Goal: Information Seeking & Learning: Find specific fact

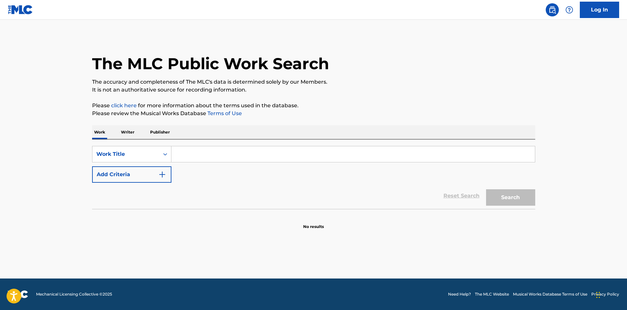
click at [220, 147] on input "Search Form" at bounding box center [352, 154] width 363 height 16
paste input "Save You A Seat"
type input "Save You A Seat"
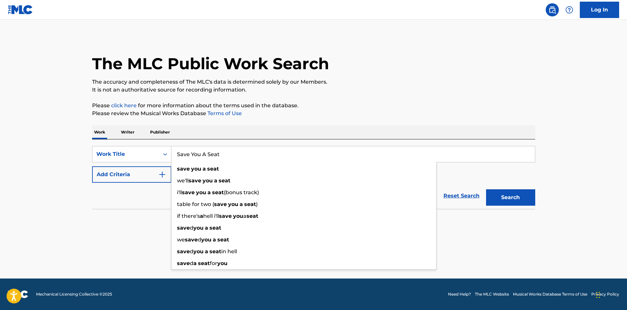
click at [110, 203] on div "Reset Search Search" at bounding box center [313, 196] width 443 height 26
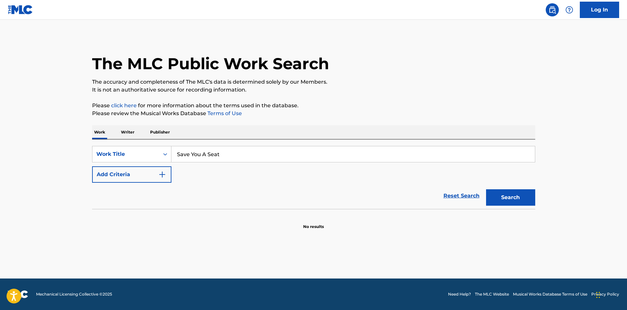
drag, startPoint x: 133, startPoint y: 172, endPoint x: 211, endPoint y: 185, distance: 79.1
click at [134, 172] on button "Add Criteria" at bounding box center [131, 174] width 79 height 16
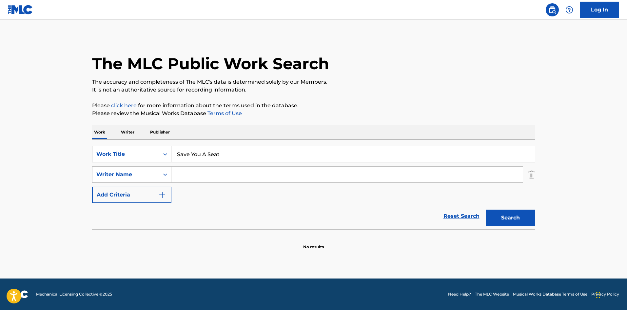
click at [209, 179] on input "Search Form" at bounding box center [346, 174] width 351 height 16
paste input "Yaron"
type input "Yaron"
click at [520, 212] on button "Search" at bounding box center [510, 217] width 49 height 16
click at [519, 215] on div "Search" at bounding box center [509, 216] width 52 height 26
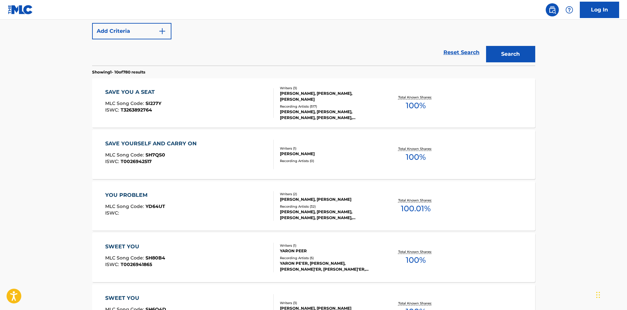
scroll to position [164, 0]
click at [142, 97] on div "SAVE YOU A SEAT MLC Song Code : SI2J7Y ISWC : T3263892764" at bounding box center [133, 102] width 56 height 29
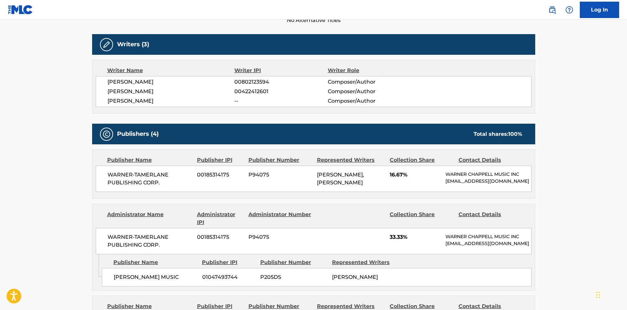
scroll to position [295, 0]
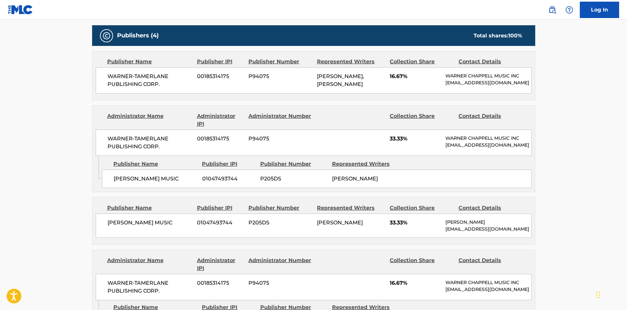
click at [123, 183] on span "[PERSON_NAME] MUSIC" at bounding box center [156, 179] width 84 height 8
drag, startPoint x: 123, startPoint y: 188, endPoint x: 140, endPoint y: 186, distance: 16.5
click at [140, 183] on span "[PERSON_NAME] MUSIC" at bounding box center [156, 179] width 84 height 8
copy span "[PERSON_NAME]"
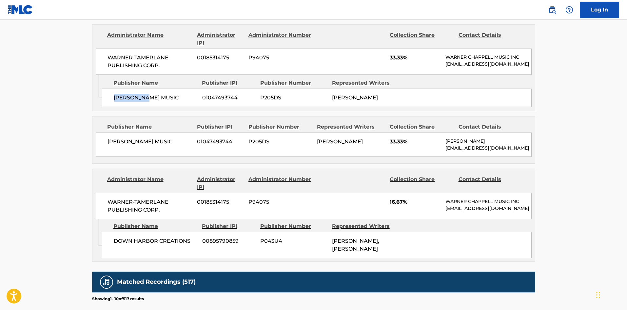
scroll to position [393, 0]
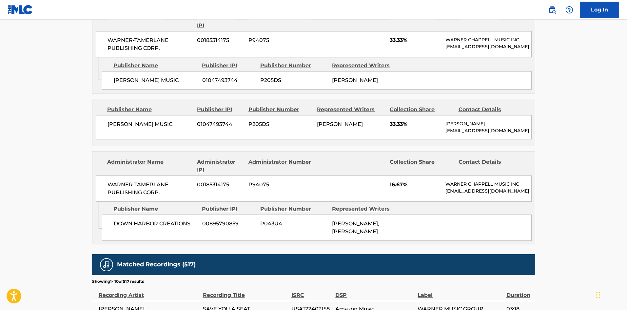
click at [117, 128] on div "ADAM YARON MUSIC 01047493744 P205DS ADAM YARON 33.33% Adam Yaron adamyaron@gmai…" at bounding box center [314, 127] width 436 height 24
drag, startPoint x: 117, startPoint y: 128, endPoint x: 135, endPoint y: 80, distance: 51.5
click at [153, 133] on div "ADAM YARON MUSIC 01047493744 P205DS ADAM YARON 33.33% Adam Yaron adamyaron@gmai…" at bounding box center [314, 127] width 436 height 24
copy span "[PERSON_NAME] MUSIC"
click at [122, 227] on span "DOWN HARBOR CREATIONS" at bounding box center [156, 224] width 84 height 8
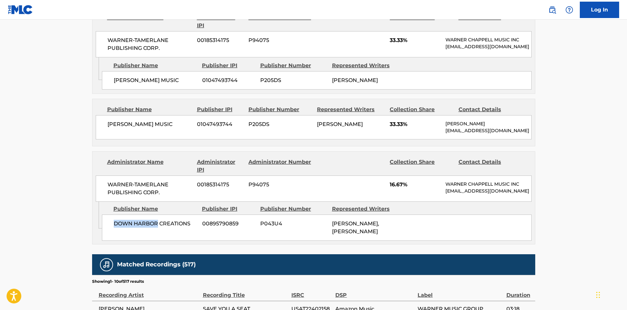
drag, startPoint x: 122, startPoint y: 240, endPoint x: 0, endPoint y: 94, distance: 190.0
click at [149, 227] on span "DOWN HARBOR CREATIONS" at bounding box center [156, 224] width 84 height 8
copy span "DOWN HARBOR"
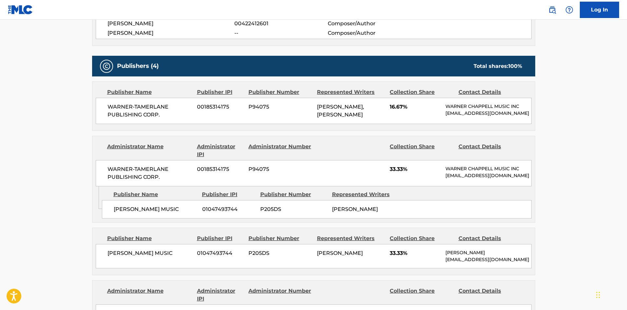
scroll to position [328, 0]
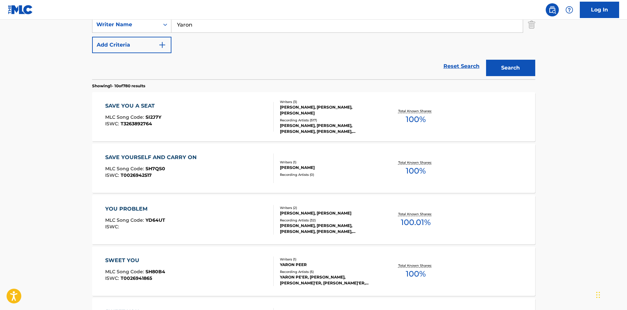
scroll to position [70, 0]
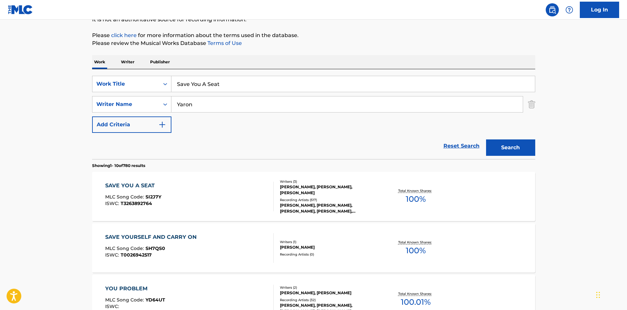
click at [235, 84] on input "Save You A Seat" at bounding box center [352, 84] width 363 height 16
paste input "Body On My Mind"
type input "Body On My Mind"
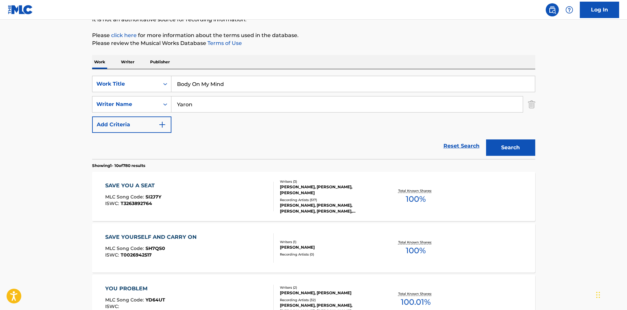
click at [227, 102] on input "Yaron" at bounding box center [346, 104] width 351 height 16
click at [486, 139] on button "Search" at bounding box center [510, 147] width 49 height 16
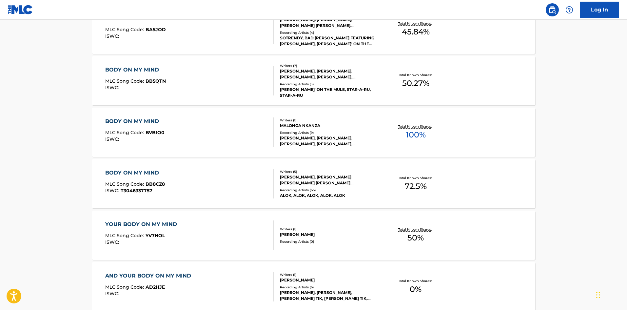
scroll to position [295, 0]
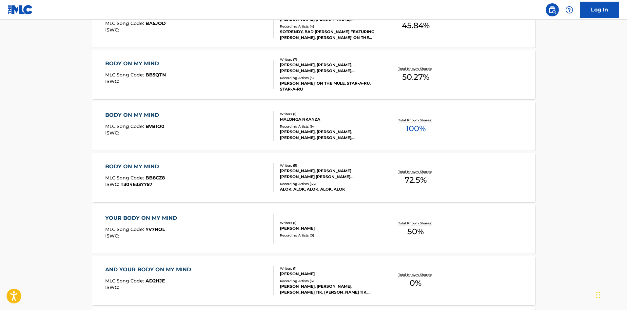
click at [173, 181] on div "BODY ON MY MIND MLC Song Code : BB8CZ8 ISWC : T3046337757" at bounding box center [189, 177] width 168 height 29
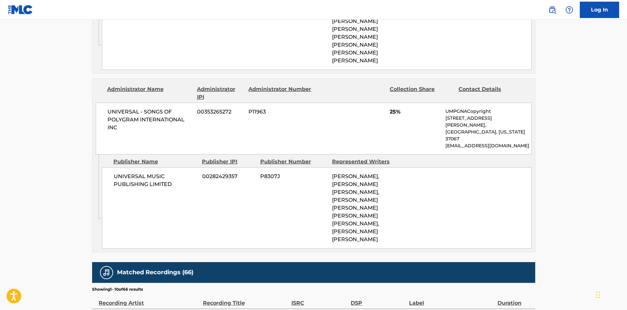
scroll to position [820, 0]
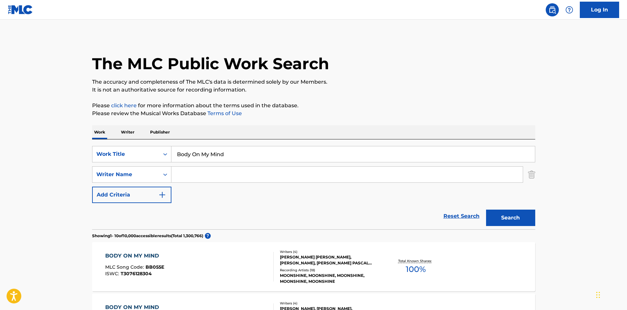
click at [225, 156] on input "Body On My Mind" at bounding box center [352, 154] width 363 height 16
paste input "Tennessee Is Mine"
type input "Tennessee Is Mine"
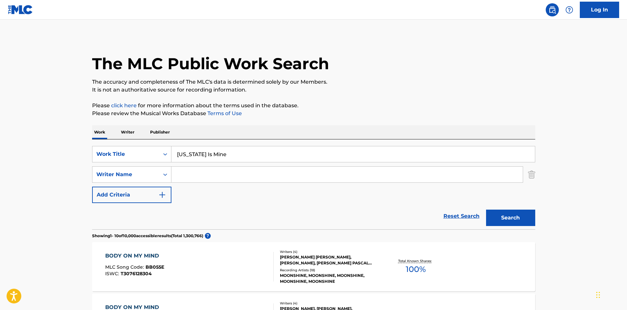
click at [184, 178] on input "Search Form" at bounding box center [346, 174] width 351 height 16
paste input "Springsteen"
type input "Springsteen"
click at [497, 216] on button "Search" at bounding box center [510, 217] width 49 height 16
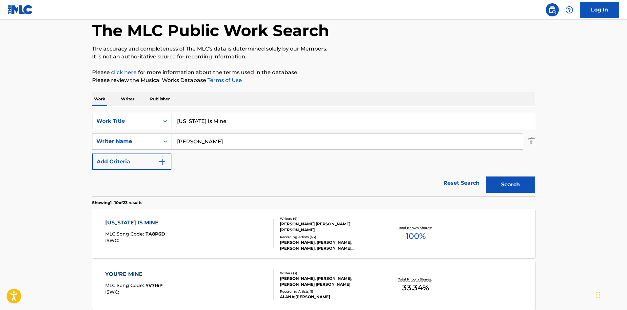
scroll to position [164, 0]
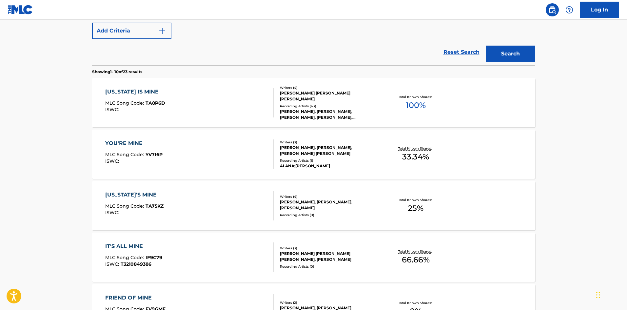
click at [178, 90] on div "TENNESSEE IS MINE MLC Song Code : TA8P6D ISWC :" at bounding box center [189, 102] width 168 height 29
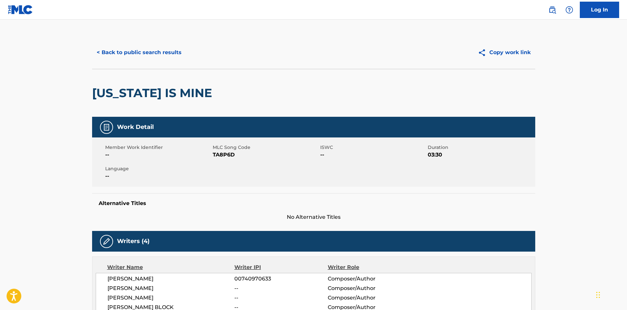
scroll to position [197, 0]
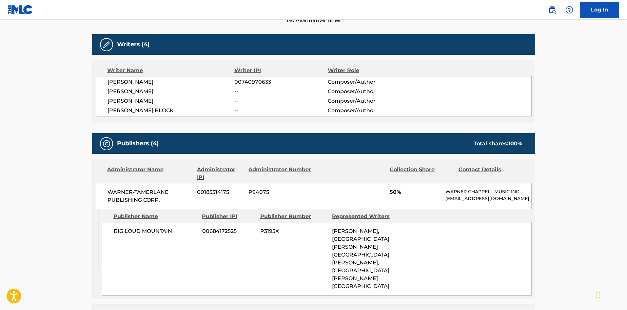
click at [119, 235] on span "BIG LOUD MOUNTAIN" at bounding box center [156, 231] width 84 height 8
drag, startPoint x: 119, startPoint y: 236, endPoint x: 157, endPoint y: 235, distance: 38.3
click at [157, 235] on span "BIG LOUD MOUNTAIN" at bounding box center [156, 231] width 84 height 8
copy span "BIG LOUD MOUNTAIN"
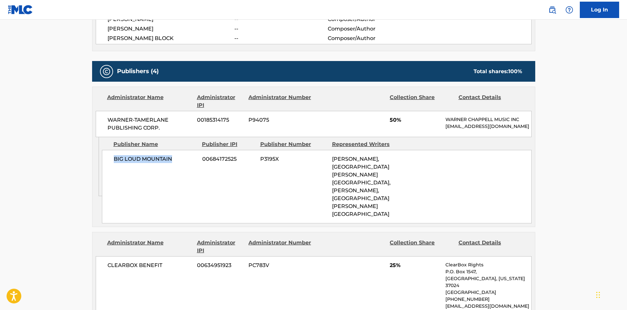
scroll to position [360, 0]
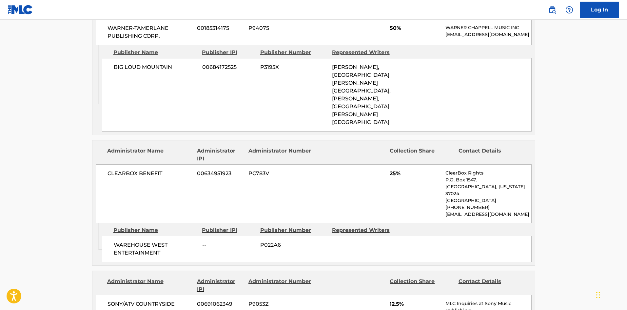
click at [112, 236] on div "WAREHOUSE WEST ENTERTAINMENT -- P022A6" at bounding box center [317, 249] width 430 height 26
drag, startPoint x: 112, startPoint y: 225, endPoint x: 153, endPoint y: 232, distance: 41.9
click at [153, 236] on div "WAREHOUSE WEST ENTERTAINMENT -- P022A6" at bounding box center [317, 249] width 430 height 26
copy span "WAREHOUSE WEST ENTERTAINMENT"
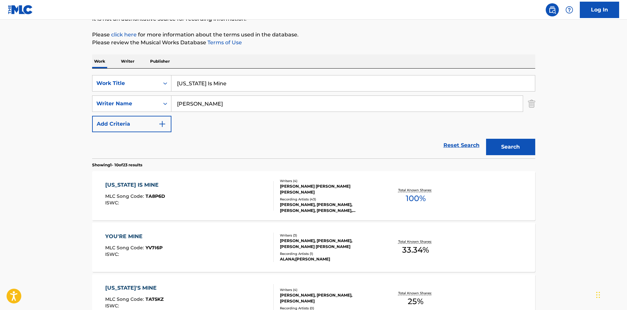
scroll to position [70, 0]
click at [210, 80] on input "Tennessee Is Mine" at bounding box center [352, 84] width 363 height 16
paste input "Anytime (I'm Your Man)"
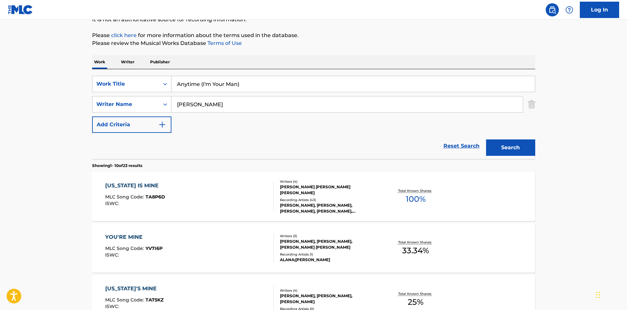
type input "Anytime (I'm Your Man)"
click at [200, 91] on input "Anytime (I'm Your Man)" at bounding box center [352, 84] width 363 height 16
click at [201, 108] on input "Springsteen" at bounding box center [346, 104] width 351 height 16
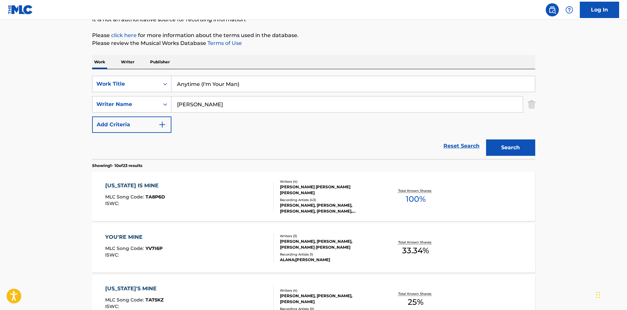
click at [201, 108] on input "Springsteen" at bounding box center [346, 104] width 351 height 16
click at [486, 139] on button "Search" at bounding box center [510, 147] width 49 height 16
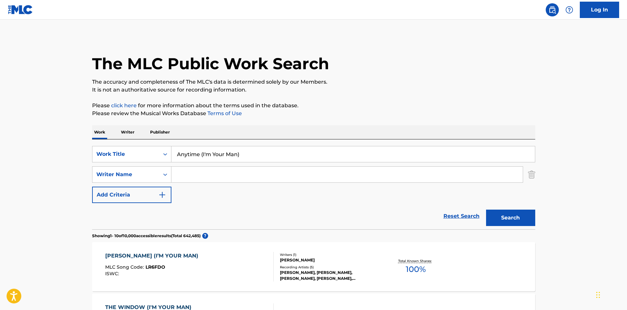
click at [240, 148] on input "Anytime (I'm Your Man)" at bounding box center [352, 154] width 363 height 16
paste input "The Vanishing Race"
type input "The Vanishing Race"
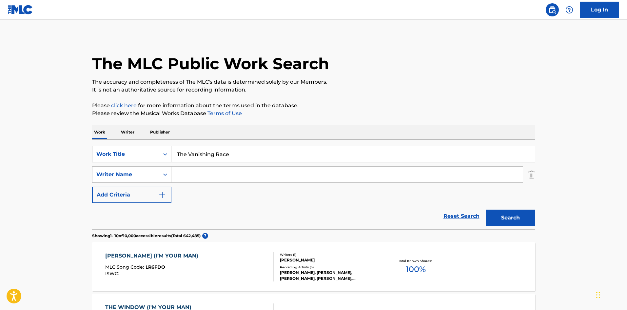
click at [489, 219] on button "Search" at bounding box center [510, 217] width 49 height 16
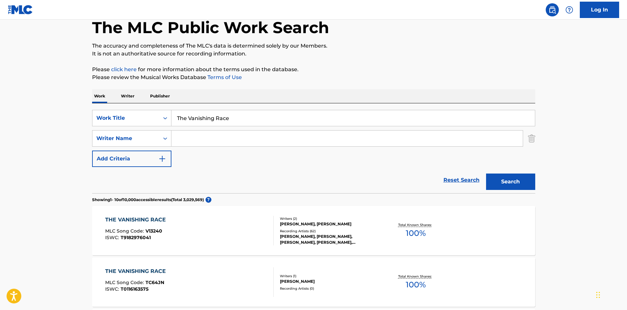
scroll to position [131, 0]
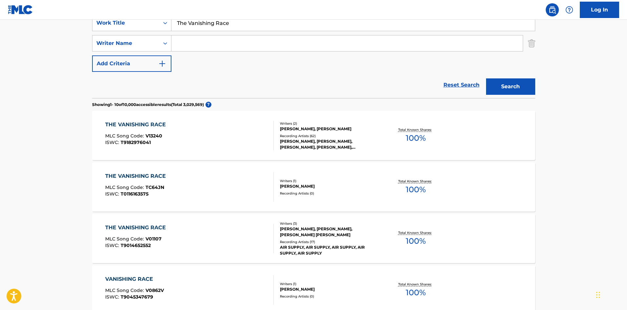
click at [218, 223] on div "THE VANISHING RACE MLC Song Code : V01107 ISWC : T9014652552 Writers ( 3 ) GRAH…" at bounding box center [313, 238] width 443 height 49
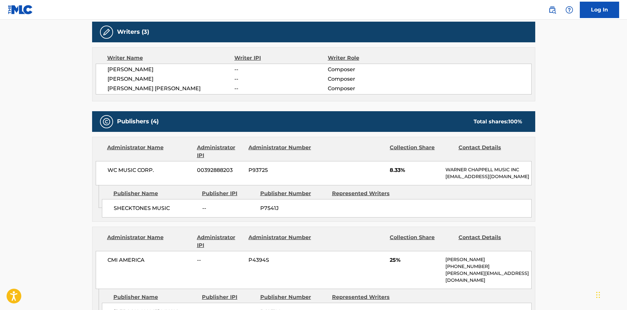
scroll to position [197, 0]
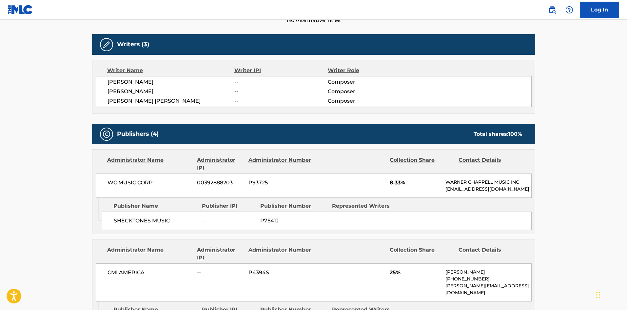
click at [121, 224] on span "SHECKTONES MUSIC" at bounding box center [156, 221] width 84 height 8
drag, startPoint x: 121, startPoint y: 227, endPoint x: 137, endPoint y: 226, distance: 16.1
click at [137, 224] on span "SHECKTONES MUSIC" at bounding box center [156, 221] width 84 height 8
copy span "SHECKTONES"
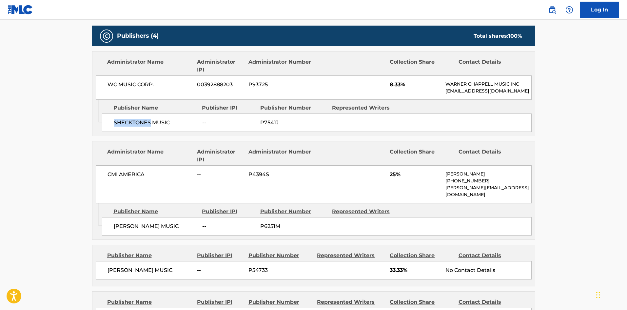
scroll to position [295, 0]
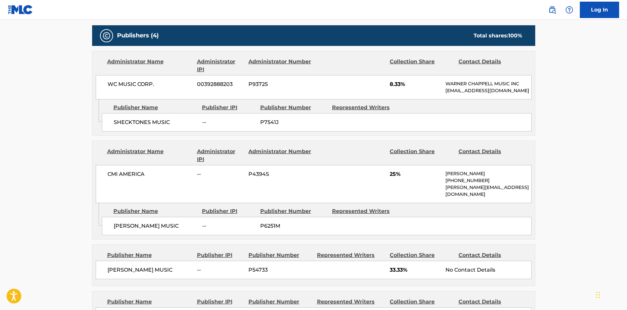
click at [121, 232] on div "LARRIER MUSIC -- P6251M" at bounding box center [317, 226] width 430 height 18
drag, startPoint x: 121, startPoint y: 232, endPoint x: 127, endPoint y: 229, distance: 7.1
click at [127, 229] on div "LARRIER MUSIC -- P6251M" at bounding box center [317, 226] width 430 height 18
copy span "LARRIER"
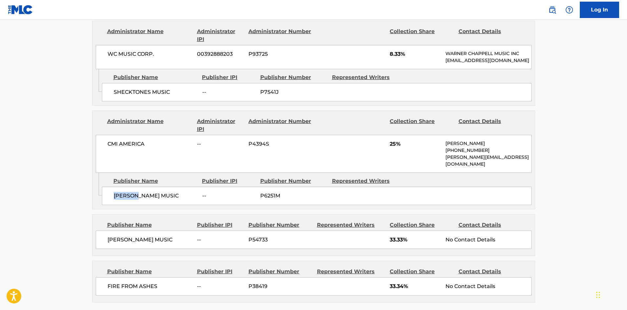
scroll to position [360, 0]
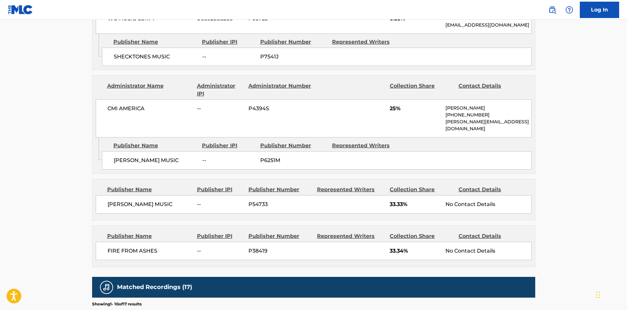
click at [115, 205] on span "LARRIER MUSIC" at bounding box center [149, 204] width 85 height 8
drag, startPoint x: 115, startPoint y: 205, endPoint x: 142, endPoint y: 205, distance: 27.2
click at [142, 205] on span "LARRIER MUSIC" at bounding box center [149, 204] width 85 height 8
copy span "LARRIER MUSIC"
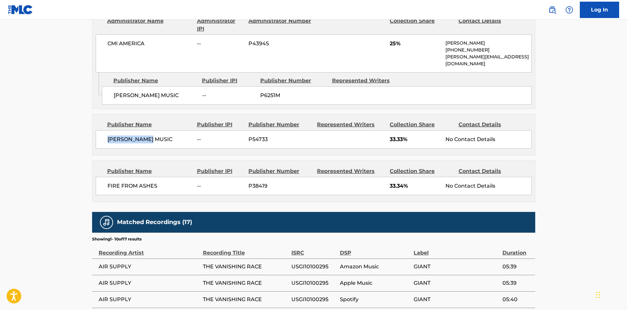
scroll to position [426, 0]
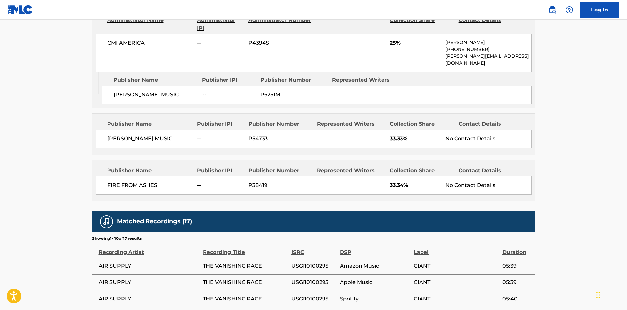
click at [120, 184] on span "FIRE FROM ASHES" at bounding box center [149, 185] width 85 height 8
drag, startPoint x: 120, startPoint y: 184, endPoint x: 144, endPoint y: 184, distance: 23.9
click at [144, 184] on span "FIRE FROM ASHES" at bounding box center [149, 185] width 85 height 8
click at [102, 183] on div "FIRE FROM ASHES -- P38419 33.34% No Contact Details" at bounding box center [314, 185] width 436 height 18
drag, startPoint x: 109, startPoint y: 183, endPoint x: 148, endPoint y: 183, distance: 39.0
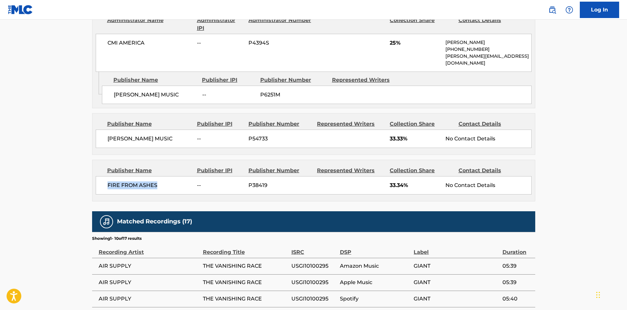
click at [148, 183] on div "FIRE FROM ASHES -- P38419 33.34% No Contact Details" at bounding box center [314, 185] width 436 height 18
copy span "FIRE FROM ASHES"
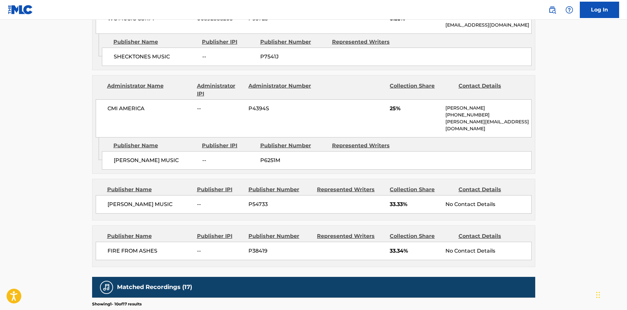
scroll to position [393, 0]
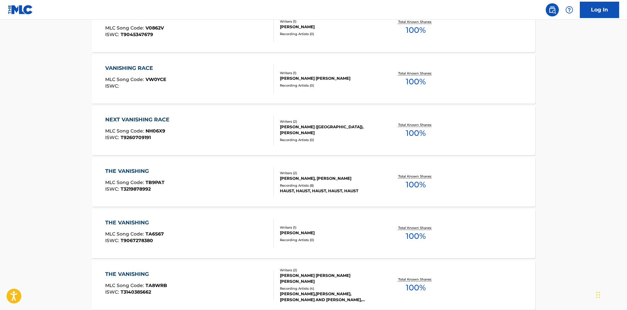
scroll to position [131, 0]
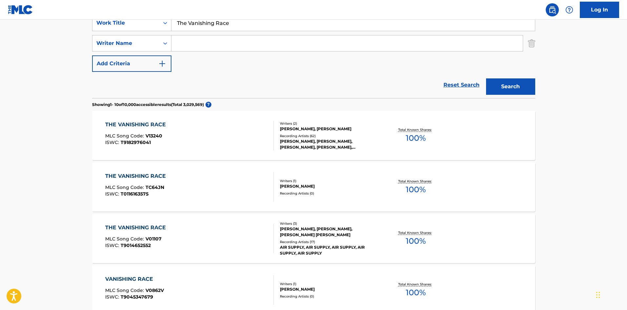
click at [187, 235] on div "THE VANISHING RACE MLC Song Code : V01107 ISWC : T9014652552" at bounding box center [189, 237] width 168 height 29
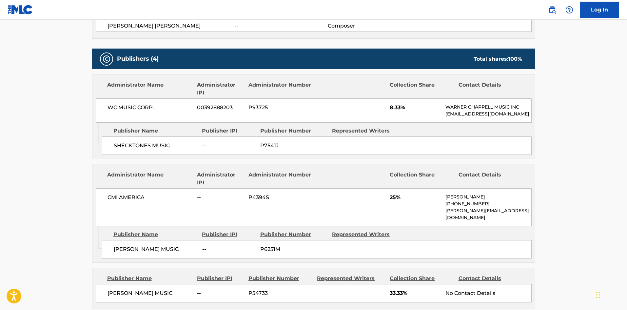
scroll to position [262, 0]
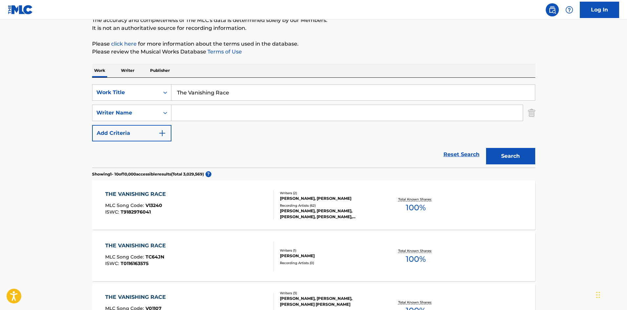
scroll to position [33, 0]
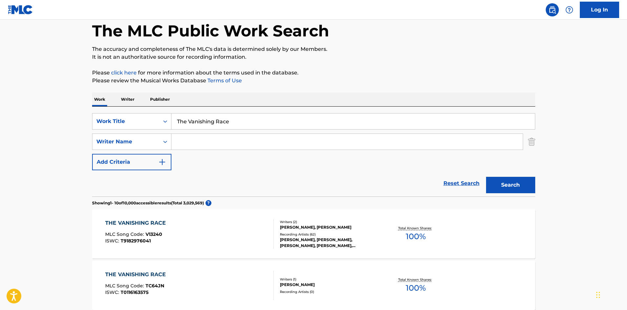
click at [189, 120] on input "The Vanishing Race" at bounding box center [352, 121] width 363 height 16
paste input ".l.c. A.s.a.p."
click at [494, 182] on button "Search" at bounding box center [510, 185] width 49 height 16
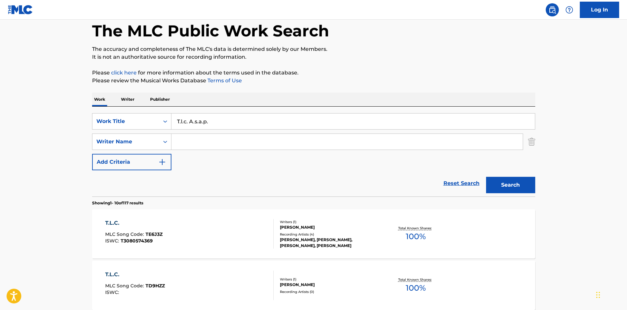
click at [181, 123] on input "T.l.c. A.s.a.p." at bounding box center [352, 121] width 363 height 16
click at [183, 122] on input "Tl.c. A.s.a.p." at bounding box center [352, 121] width 363 height 16
click at [186, 124] on input "Tlc. A.s.a.p." at bounding box center [352, 121] width 363 height 16
click at [185, 123] on input "Tlc. A.s.a.p." at bounding box center [352, 121] width 363 height 16
click at [192, 122] on input "Tlc A.s.a.p." at bounding box center [352, 121] width 363 height 16
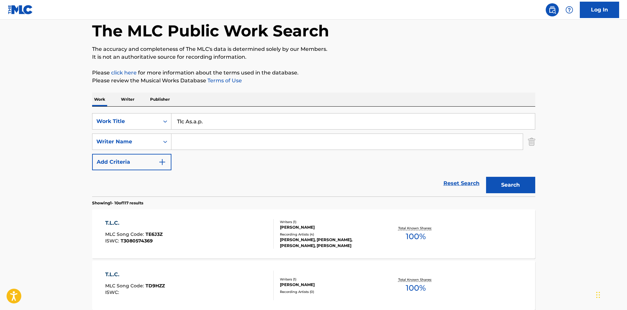
click at [194, 122] on input "Tlc As.a.p." at bounding box center [352, 121] width 363 height 16
click at [197, 122] on input "Tlc Asa.p." at bounding box center [352, 121] width 363 height 16
click at [208, 122] on input "Tlc Asap." at bounding box center [352, 121] width 363 height 16
click at [180, 123] on input "Tlc Asap" at bounding box center [352, 121] width 363 height 16
click at [183, 123] on input "T lc Asap" at bounding box center [352, 121] width 363 height 16
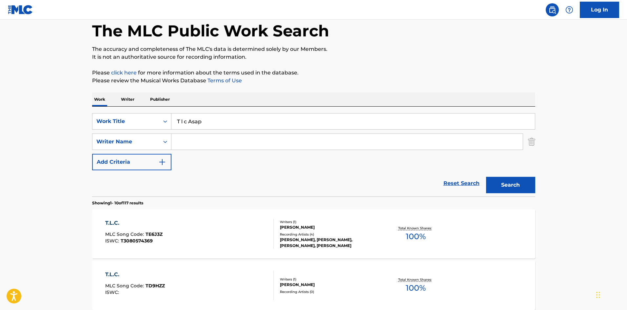
click at [193, 122] on input "T l c Asap" at bounding box center [352, 121] width 363 height 16
click at [195, 122] on input "T l c A sap" at bounding box center [352, 121] width 363 height 16
click at [200, 122] on input "T l c A s ap" at bounding box center [352, 121] width 363 height 16
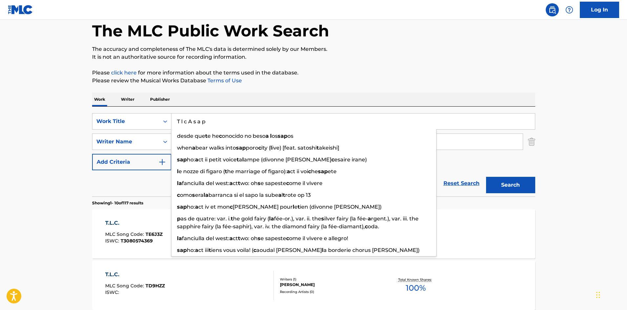
type input "T l c A s a p"
click at [504, 185] on button "Search" at bounding box center [510, 185] width 49 height 16
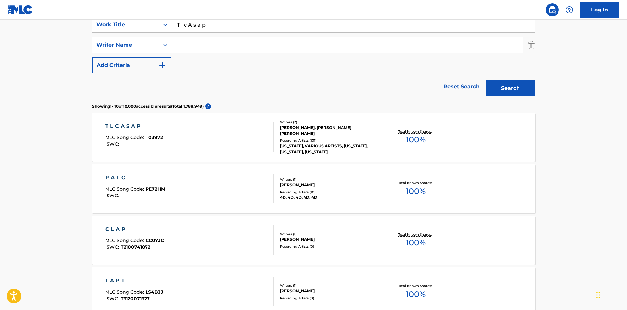
scroll to position [131, 0]
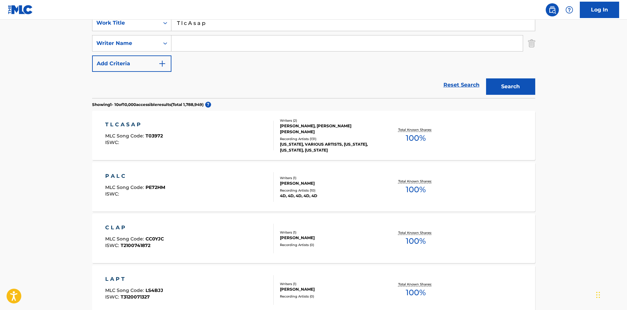
click at [160, 139] on div "MLC Song Code : T03972" at bounding box center [134, 136] width 58 height 7
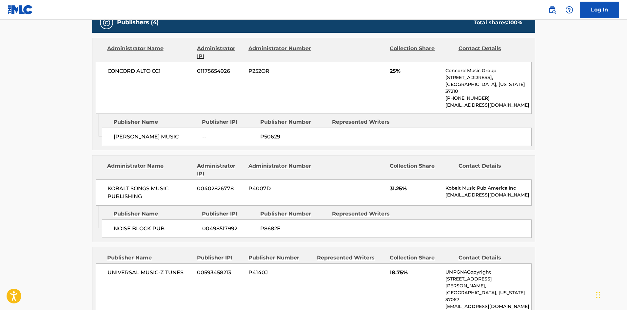
scroll to position [328, 0]
click at [113, 128] on div "JOSH-NICK MUSIC -- P50629" at bounding box center [317, 137] width 430 height 18
drag, startPoint x: 113, startPoint y: 128, endPoint x: 153, endPoint y: 128, distance: 40.3
click at [153, 128] on div "JOSH-NICK MUSIC -- P50629" at bounding box center [317, 137] width 430 height 18
copy span "JOSH-NICK MUSIC"
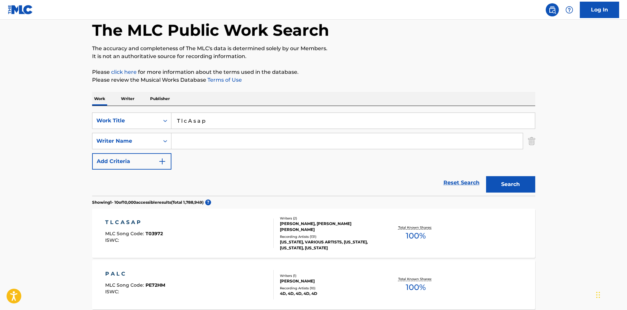
scroll to position [33, 0]
click at [241, 116] on input "T l c A s a p" at bounding box center [352, 121] width 363 height 16
paste input "Body On My Mind"
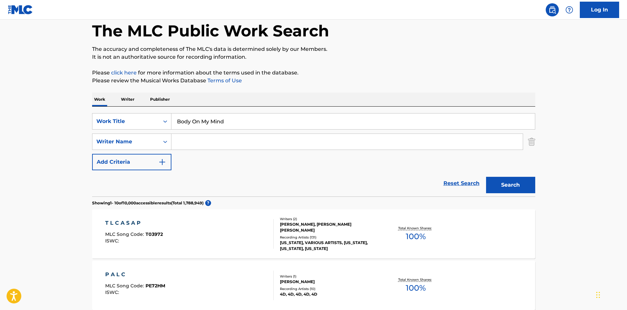
type input "Body On My Mind"
click at [256, 141] on input "Search Form" at bounding box center [346, 142] width 351 height 16
paste input "Body On My Mind"
click at [488, 179] on button "Search" at bounding box center [510, 185] width 49 height 16
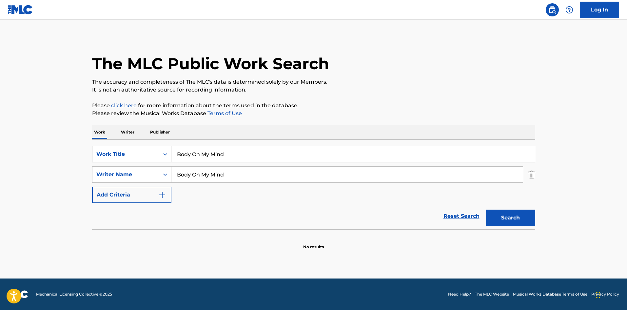
click at [267, 172] on input "Body On My Mind" at bounding box center [346, 174] width 351 height 16
paste input "Doyle"
type input "Doyle"
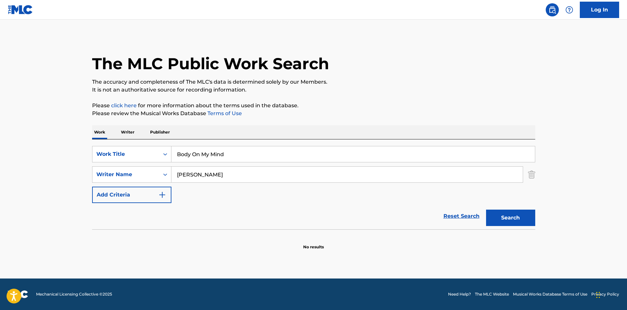
click at [503, 228] on div "Search" at bounding box center [509, 216] width 52 height 26
click at [509, 215] on button "Search" at bounding box center [510, 217] width 49 height 16
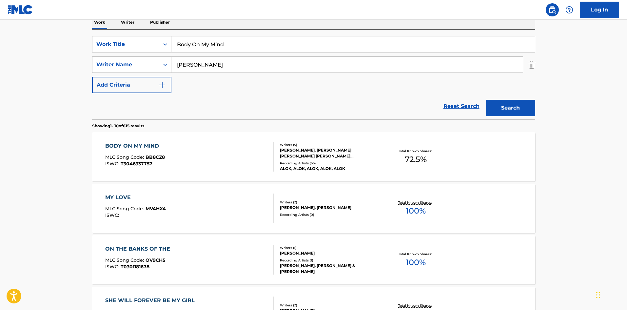
scroll to position [131, 0]
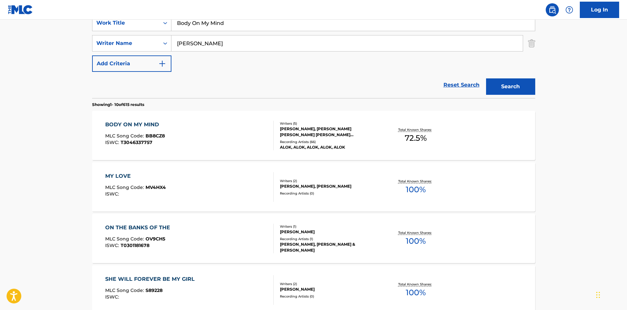
click at [180, 151] on div "BODY ON MY MIND MLC Song Code : BB8CZ8 ISWC : T3046337757 Writers ( 5 ) JUSTIN …" at bounding box center [313, 135] width 443 height 49
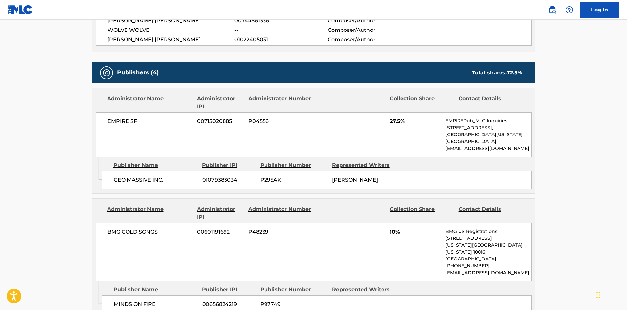
scroll to position [262, 0]
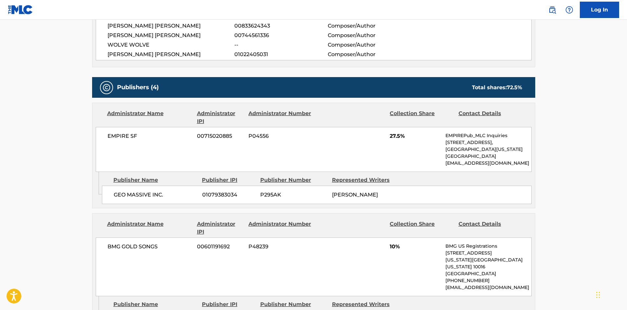
click at [120, 192] on span "GEO MASSIVE INC." at bounding box center [156, 195] width 84 height 8
drag, startPoint x: 123, startPoint y: 192, endPoint x: 139, endPoint y: 192, distance: 15.7
click at [139, 192] on span "GEO MASSIVE INC." at bounding box center [156, 195] width 84 height 8
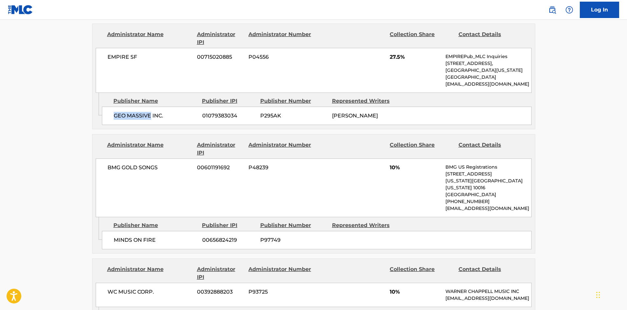
scroll to position [360, 0]
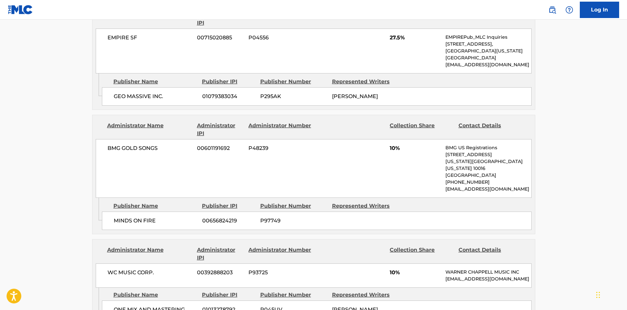
click at [114, 220] on span "MINDS ON FIRE" at bounding box center [156, 221] width 84 height 8
drag, startPoint x: 114, startPoint y: 220, endPoint x: 153, endPoint y: 220, distance: 39.3
click at [153, 220] on span "MINDS ON FIRE" at bounding box center [156, 221] width 84 height 8
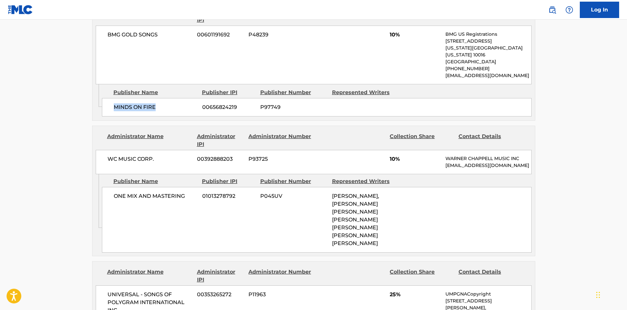
scroll to position [491, 0]
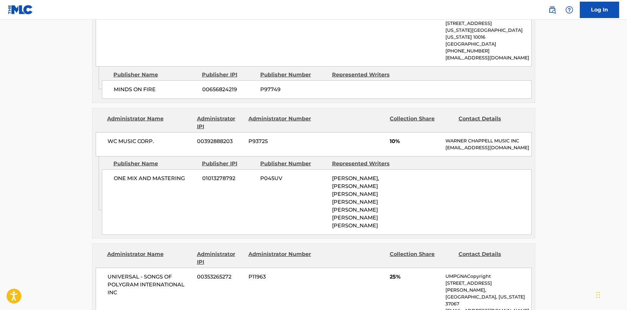
click at [118, 188] on div "ONE MIX AND MASTERING 01013278792 P045UV JUSTIN HARLEIGH DAVEY, ALOK ACHKAR PER…" at bounding box center [317, 202] width 430 height 66
drag, startPoint x: 118, startPoint y: 188, endPoint x: 177, endPoint y: 187, distance: 59.6
click at [177, 187] on div "ONE MIX AND MASTERING 01013278792 P045UV JUSTIN HARLEIGH DAVEY, ALOK ACHKAR PER…" at bounding box center [317, 202] width 430 height 66
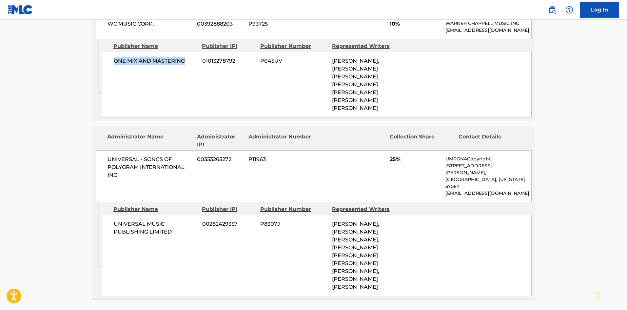
scroll to position [623, 0]
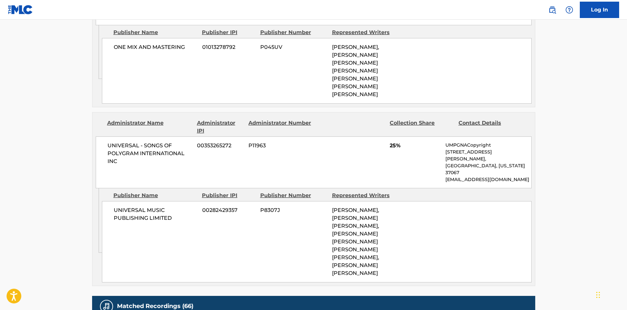
click at [118, 206] on span "UNIVERSAL MUSIC PUBLISHING LIMITED" at bounding box center [156, 214] width 84 height 16
drag, startPoint x: 118, startPoint y: 202, endPoint x: 174, endPoint y: 207, distance: 56.3
click at [174, 207] on span "UNIVERSAL MUSIC PUBLISHING LIMITED" at bounding box center [156, 214] width 84 height 16
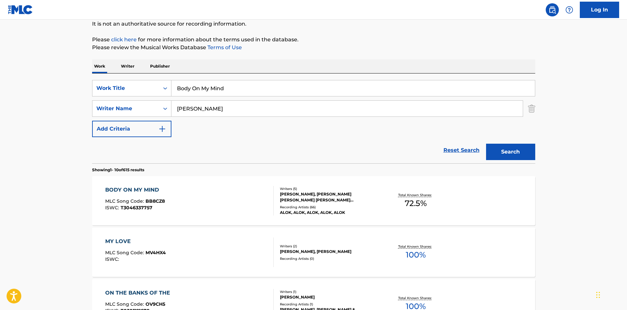
scroll to position [66, 0]
click at [182, 88] on input "Body On My Mind" at bounding box center [352, 89] width 363 height 16
paste input "Deeper"
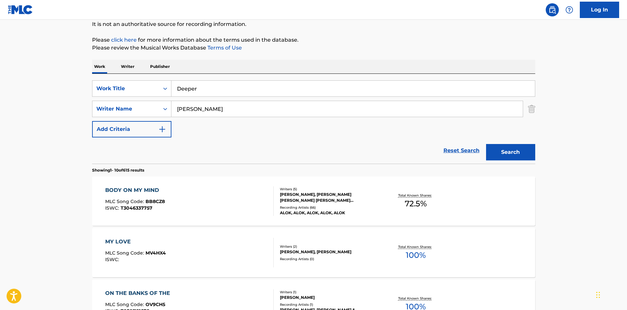
click at [521, 155] on button "Search" at bounding box center [510, 152] width 49 height 16
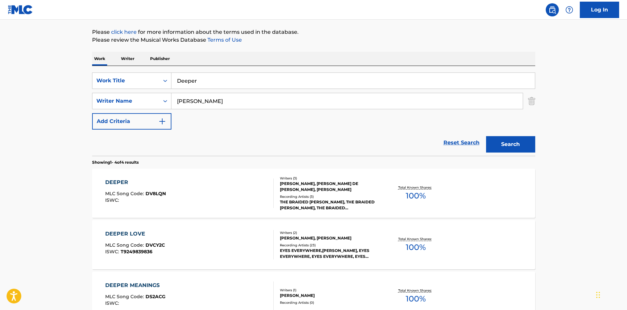
scroll to position [131, 0]
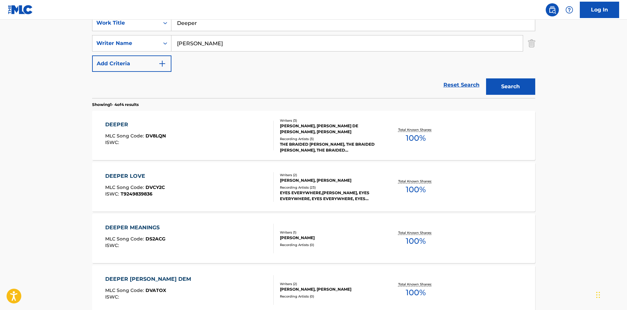
click at [214, 19] on nav "Log In" at bounding box center [313, 10] width 627 height 20
click at [213, 26] on input "Deeper" at bounding box center [352, 23] width 363 height 16
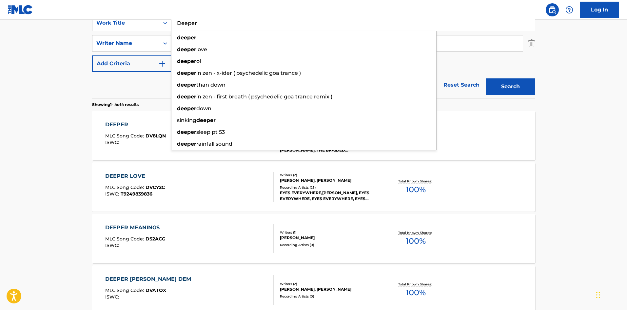
click at [213, 26] on input "Deeper" at bounding box center [352, 23] width 363 height 16
paste input "Tennessee Is Mine"
type input "Tennessee Is Mine"
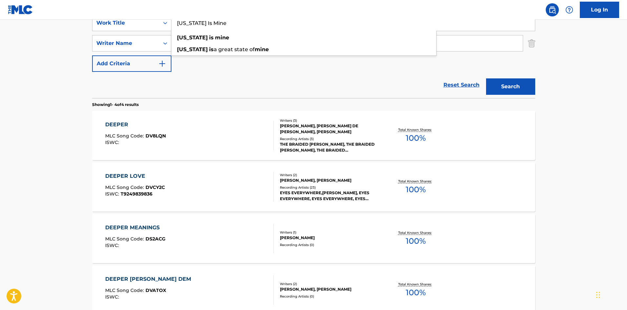
click at [35, 123] on main "The MLC Public Work Search The accuracy and completeness of The MLC's data is d…" at bounding box center [313, 119] width 627 height 460
click at [227, 40] on input "Doyle" at bounding box center [346, 43] width 351 height 16
paste input "Springsteen"
type input "Springsteen"
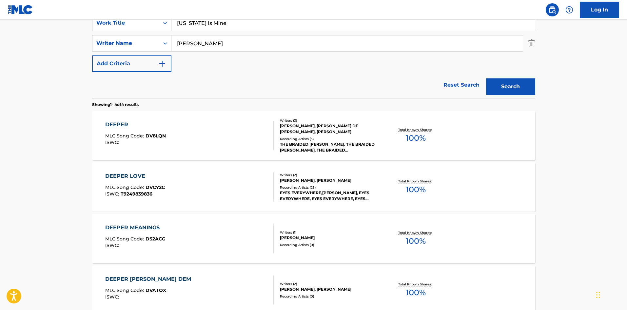
click at [501, 89] on button "Search" at bounding box center [510, 86] width 49 height 16
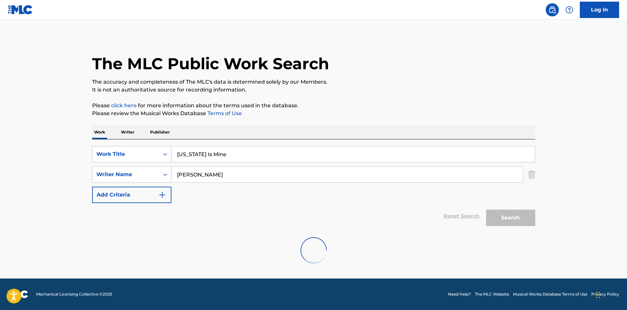
scroll to position [0, 0]
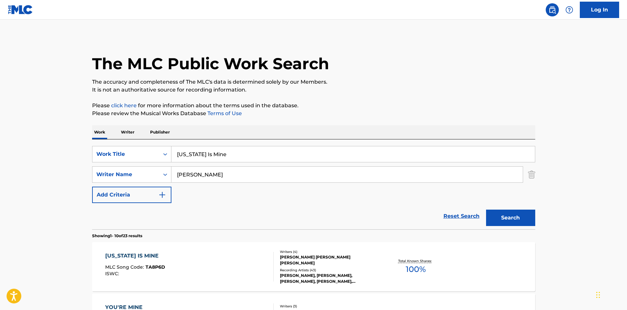
click at [185, 251] on div "TENNESSEE IS MINE MLC Song Code : TA8P6D ISWC : Writers ( 4 ) MADISON KOZAK, CL…" at bounding box center [313, 266] width 443 height 49
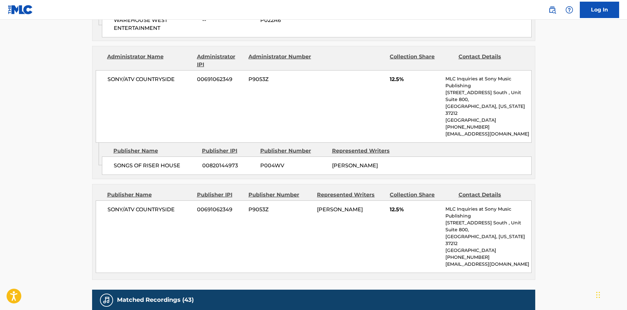
scroll to position [590, 0]
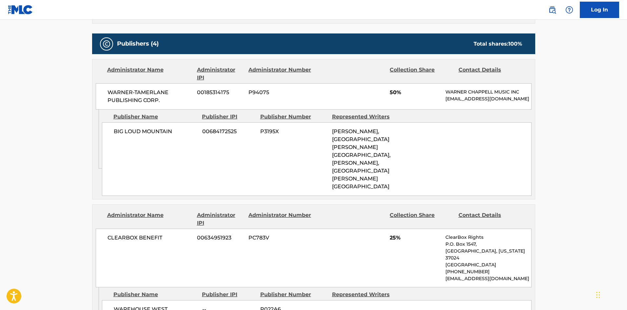
scroll to position [295, 0]
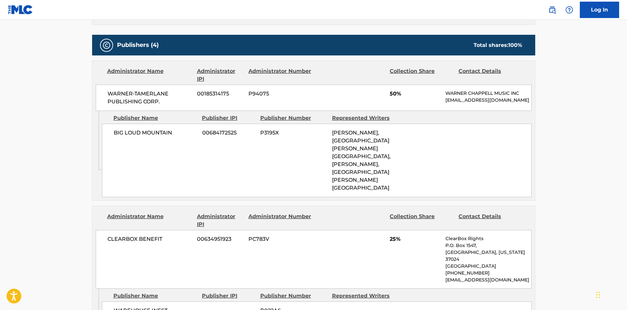
click at [113, 137] on div "BIG LOUD MOUNTAIN 00684172525 P3195X GRADY BLOCK, MADISON KOZAK, GRADY BLOCK, M…" at bounding box center [317, 160] width 430 height 73
drag, startPoint x: 113, startPoint y: 137, endPoint x: 171, endPoint y: 135, distance: 58.4
click at [171, 135] on div "BIG LOUD MOUNTAIN 00684172525 P3195X GRADY BLOCK, MADISON KOZAK, GRADY BLOCK, M…" at bounding box center [317, 160] width 430 height 73
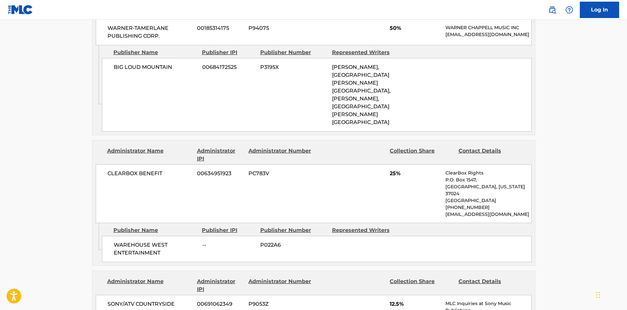
click at [125, 236] on div "WAREHOUSE WEST ENTERTAINMENT -- P022A6" at bounding box center [317, 249] width 430 height 26
drag, startPoint x: 125, startPoint y: 222, endPoint x: 135, endPoint y: 165, distance: 58.0
click at [159, 236] on div "WAREHOUSE WEST ENTERTAINMENT -- P022A6" at bounding box center [317, 249] width 430 height 26
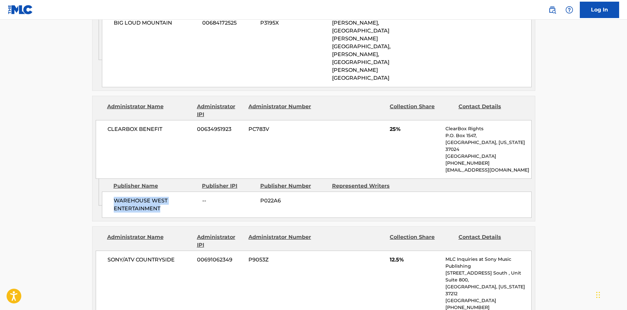
scroll to position [491, 0]
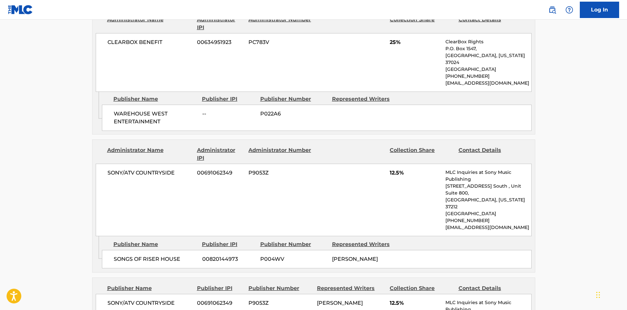
click at [124, 250] on div "SONGS OF RISER HOUSE 00820144973 P004WV CLAIRE DOUGLAS" at bounding box center [317, 259] width 430 height 18
drag, startPoint x: 124, startPoint y: 219, endPoint x: 168, endPoint y: 220, distance: 43.9
click at [168, 250] on div "SONGS OF RISER HOUSE 00820144973 P004WV CLAIRE DOUGLAS" at bounding box center [317, 259] width 430 height 18
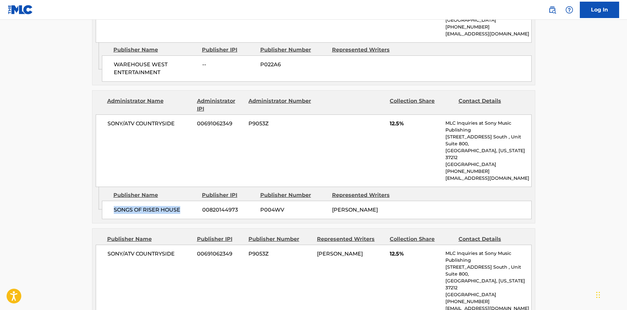
scroll to position [623, 0]
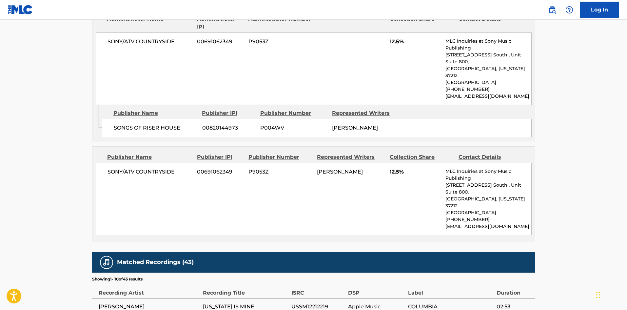
click at [115, 163] on div "SONY/ATV COUNTRYSIDE 00691062349 P9053Z CLAIRE DOUGLAS 12.5% MLC Inquiries at S…" at bounding box center [314, 199] width 436 height 72
drag, startPoint x: 115, startPoint y: 144, endPoint x: 169, endPoint y: 139, distance: 54.6
click at [169, 163] on div "SONY/ATV COUNTRYSIDE 00691062349 P9053Z CLAIRE DOUGLAS 12.5% MLC Inquiries at S…" at bounding box center [314, 199] width 436 height 72
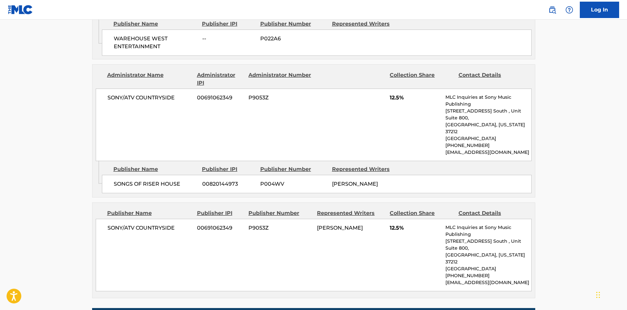
scroll to position [557, 0]
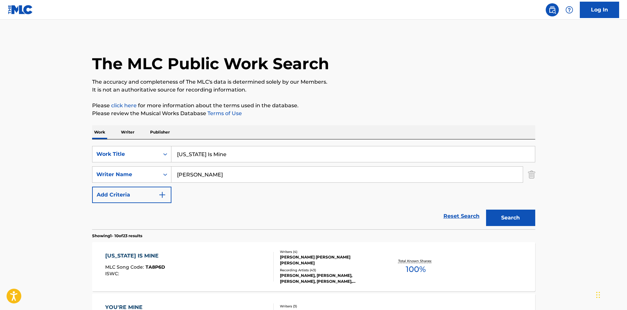
click at [245, 142] on div "SearchWithCriteria7b2cb801-15f9-49f6-b72e-04574997419e Work Title Tennessee Is …" at bounding box center [313, 184] width 443 height 90
click at [246, 146] on div "Tennessee Is Mine" at bounding box center [353, 154] width 364 height 16
click at [246, 149] on input "Tennessee Is Mine" at bounding box center [352, 154] width 363 height 16
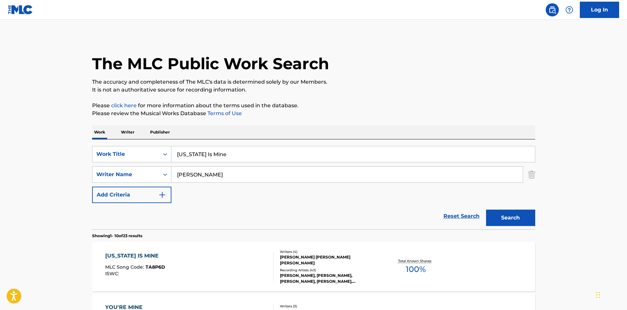
click at [246, 149] on input "Tennessee Is Mine" at bounding box center [352, 154] width 363 height 16
paste input "You Don't Deserve A Country Song"
type input "You Don't Deserve A Country Song"
click at [498, 210] on button "Search" at bounding box center [510, 217] width 49 height 16
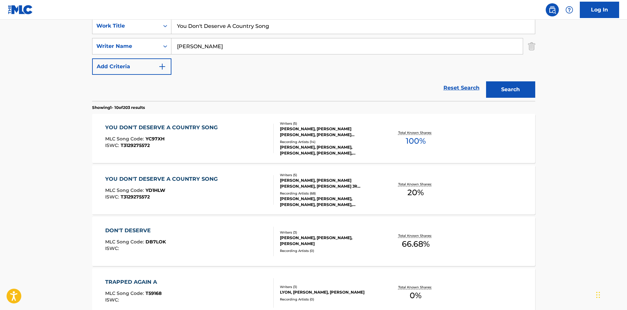
scroll to position [131, 0]
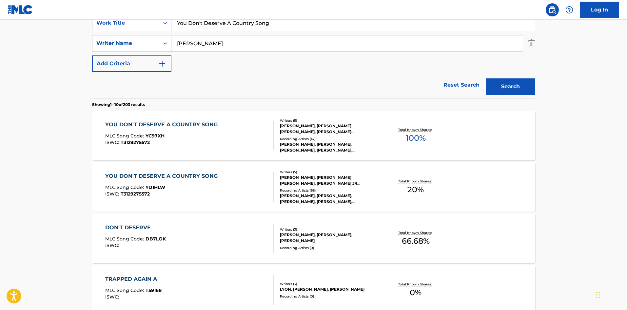
click at [160, 152] on div "YOU DON'T DESERVE A COUNTRY SONG MLC Song Code : YC97XH ISWC : T3129275572 Writ…" at bounding box center [313, 135] width 443 height 49
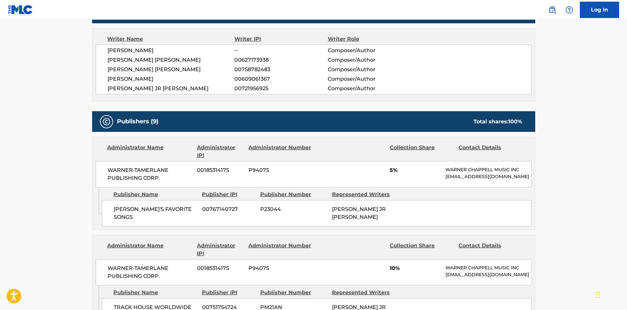
scroll to position [262, 0]
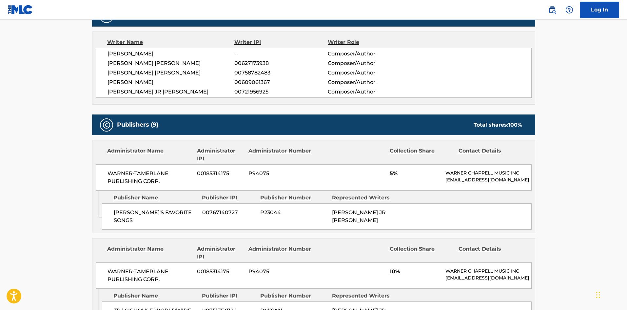
click at [119, 218] on span "MANDY'S FAVORITE SONGS" at bounding box center [156, 216] width 84 height 16
drag, startPoint x: 119, startPoint y: 218, endPoint x: 178, endPoint y: 214, distance: 58.4
click at [178, 214] on span "MANDY'S FAVORITE SONGS" at bounding box center [156, 216] width 84 height 16
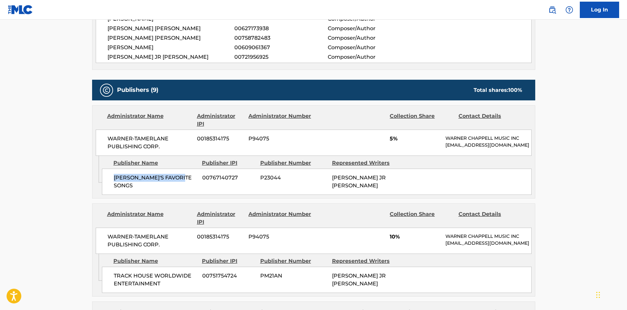
scroll to position [360, 0]
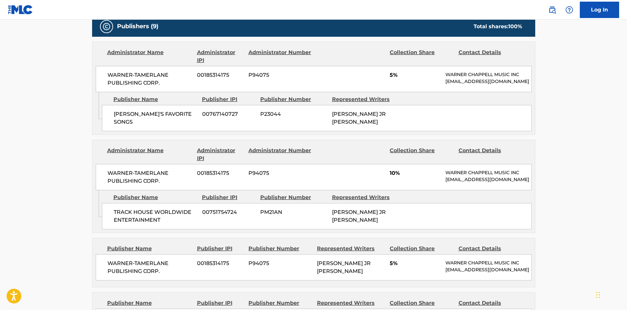
click at [121, 219] on span "TRACK HOUSE WORLDWIDE ENTERTAINMENT" at bounding box center [156, 216] width 84 height 16
drag, startPoint x: 121, startPoint y: 219, endPoint x: 156, endPoint y: 229, distance: 36.7
click at [156, 224] on span "TRACK HOUSE WORLDWIDE ENTERTAINMENT" at bounding box center [156, 216] width 84 height 16
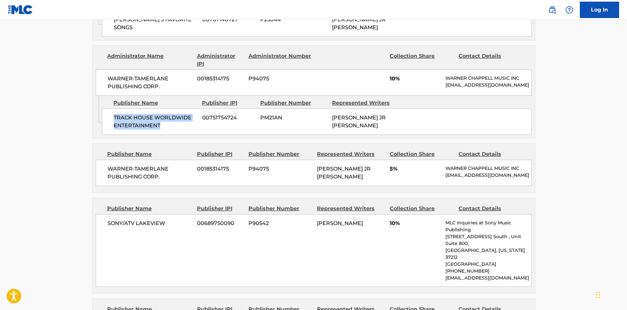
scroll to position [459, 0]
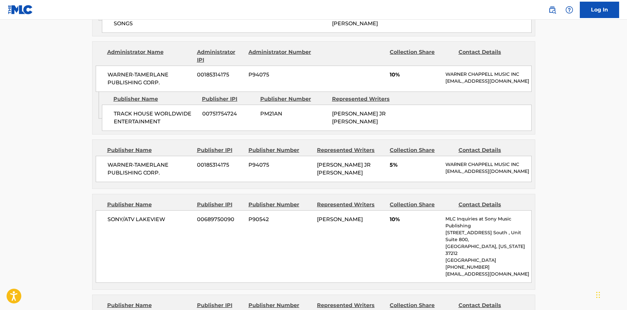
click at [105, 175] on div "WARNER-TAMERLANE PUBLISHING CORP. 00185314175 P94075 WILLIAM BRADFORD JR WEATHE…" at bounding box center [314, 169] width 436 height 26
drag, startPoint x: 105, startPoint y: 175, endPoint x: 167, endPoint y: 187, distance: 64.1
click at [167, 182] on div "WARNER-TAMERLANE PUBLISHING CORP. 00185314175 P94075 WILLIAM BRADFORD JR WEATHE…" at bounding box center [314, 169] width 436 height 26
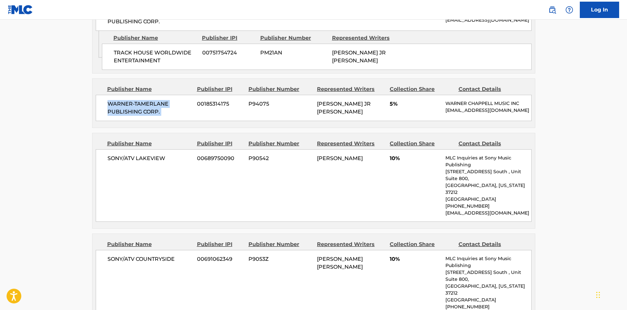
scroll to position [524, 0]
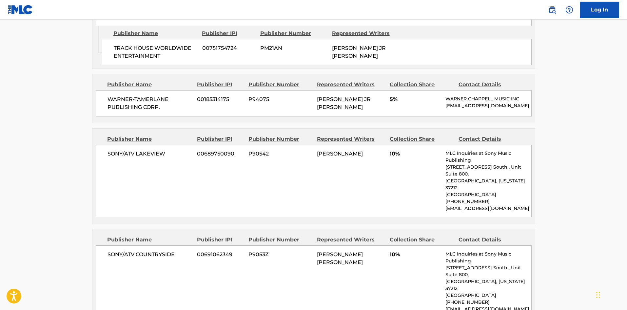
click at [117, 158] on span "SONY/ATV LAKEVIEW" at bounding box center [149, 154] width 85 height 8
drag, startPoint x: 117, startPoint y: 168, endPoint x: 165, endPoint y: 168, distance: 48.5
click at [165, 158] on span "SONY/ATV LAKEVIEW" at bounding box center [149, 154] width 85 height 8
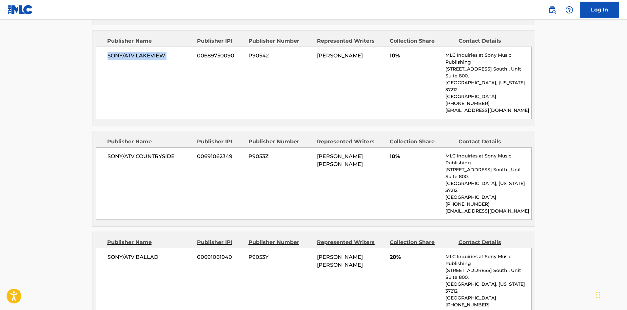
scroll to position [623, 0]
click at [111, 160] on span "SONY/ATV COUNTRYSIDE" at bounding box center [149, 156] width 85 height 8
drag, startPoint x: 112, startPoint y: 161, endPoint x: 162, endPoint y: 153, distance: 50.5
click at [162, 153] on div "SONY/ATV COUNTRYSIDE 00691062349 P9053Z JAMES MITCHELL TENPENNY 10% MLC Inquiri…" at bounding box center [314, 183] width 436 height 72
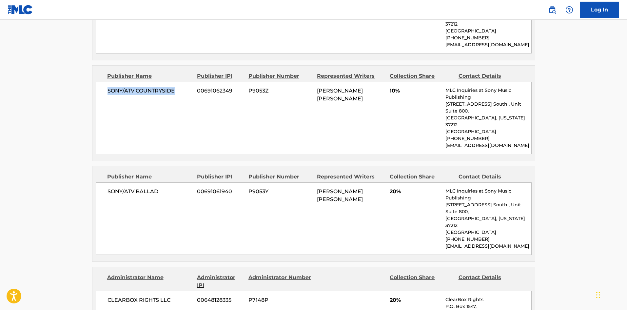
scroll to position [688, 0]
click at [119, 187] on span "SONY/ATV BALLAD" at bounding box center [149, 191] width 85 height 8
drag, startPoint x: 119, startPoint y: 177, endPoint x: 145, endPoint y: 175, distance: 26.0
click at [145, 187] on span "SONY/ATV BALLAD" at bounding box center [149, 191] width 85 height 8
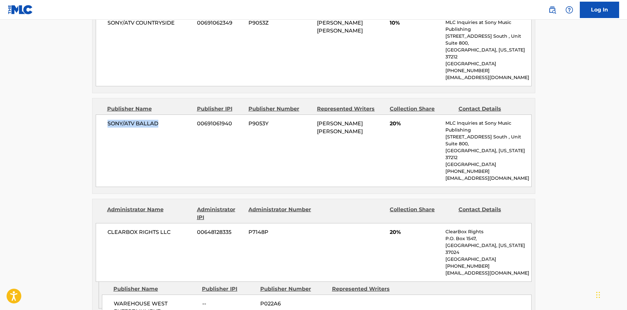
scroll to position [786, 0]
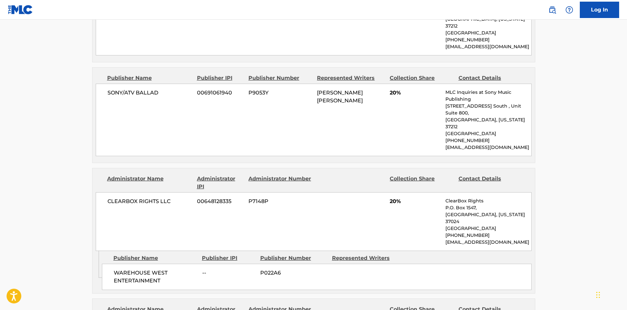
click at [124, 263] on div "WAREHOUSE WEST ENTERTAINMENT -- P022A6" at bounding box center [317, 276] width 430 height 26
drag, startPoint x: 124, startPoint y: 234, endPoint x: 153, endPoint y: 245, distance: 31.3
click at [153, 263] on div "WAREHOUSE WEST ENTERTAINMENT -- P022A6" at bounding box center [317, 276] width 430 height 26
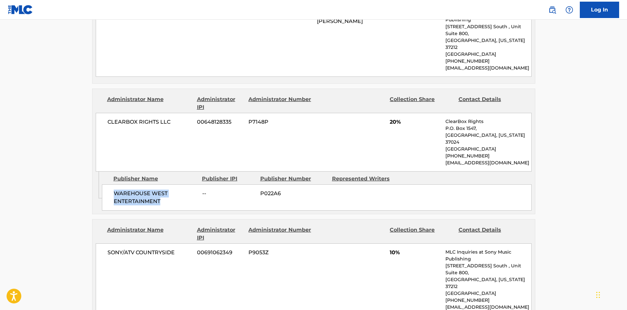
scroll to position [917, 0]
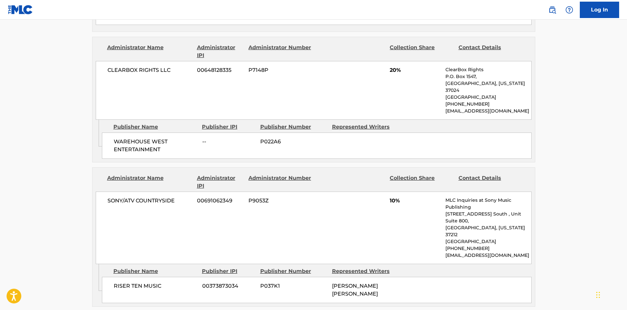
click at [114, 277] on div "RISER TEN MUSIC 00373873034 P037K1 JAMES MITCHELL TENPENNY" at bounding box center [317, 290] width 430 height 26
drag, startPoint x: 114, startPoint y: 234, endPoint x: 153, endPoint y: 236, distance: 39.4
click at [153, 277] on div "RISER TEN MUSIC 00373873034 P037K1 JAMES MITCHELL TENPENNY" at bounding box center [317, 290] width 430 height 26
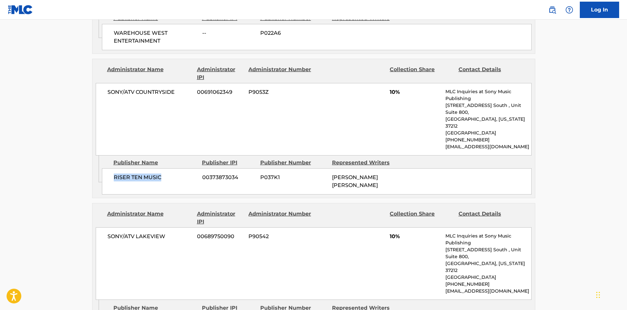
scroll to position [1049, 0]
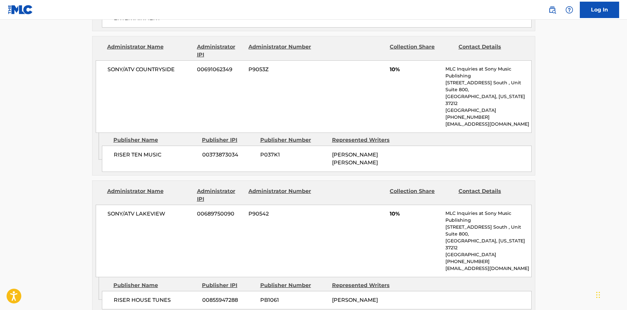
click at [114, 291] on div "RISER HOUSE TUNES 00855947288 PB1061 MICHAEL DAVID WHITWORTH" at bounding box center [317, 300] width 430 height 18
drag, startPoint x: 114, startPoint y: 234, endPoint x: 160, endPoint y: 233, distance: 46.5
click at [160, 291] on div "RISER HOUSE TUNES 00855947288 PB1061 MICHAEL DAVID WHITWORTH" at bounding box center [317, 300] width 430 height 18
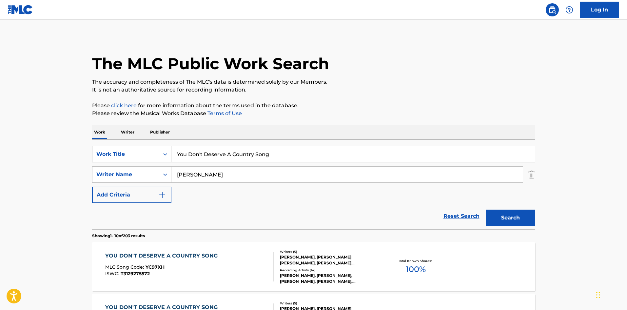
click at [220, 153] on input "You Don't Deserve A Country Song" at bounding box center [352, 154] width 363 height 16
paste input "18401717"
type input "18401717"
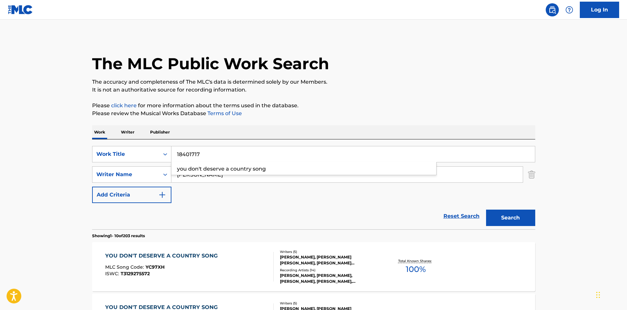
click at [217, 194] on div "SearchWithCriteria7b2cb801-15f9-49f6-b72e-04574997419e Work Title 18401717 you …" at bounding box center [313, 174] width 443 height 57
click at [220, 179] on input "Springsteen" at bounding box center [346, 174] width 351 height 16
paste input "Lee"
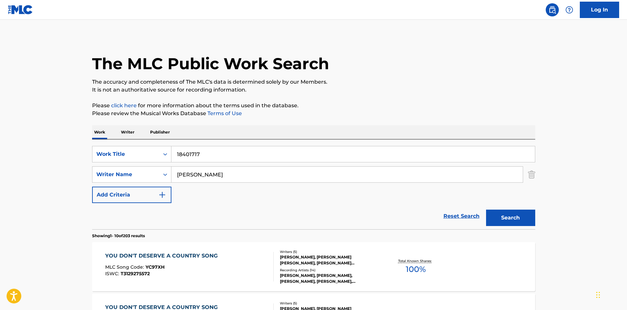
type input "Lee"
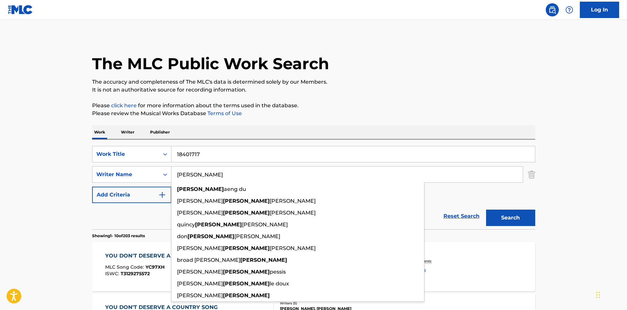
click at [240, 157] on input "18401717" at bounding box center [352, 154] width 363 height 16
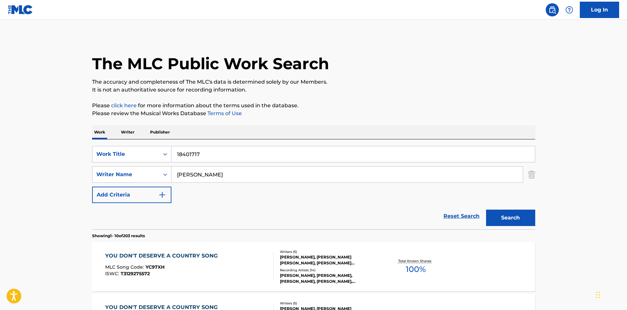
click at [240, 157] on input "18401717" at bounding box center [352, 154] width 363 height 16
paste input "Deeper"
type input "Deeper"
click at [506, 216] on button "Search" at bounding box center [510, 217] width 49 height 16
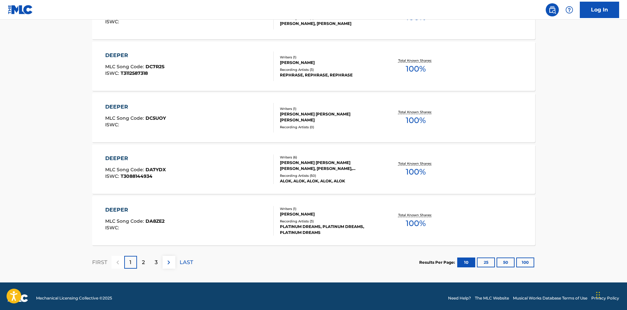
scroll to position [513, 0]
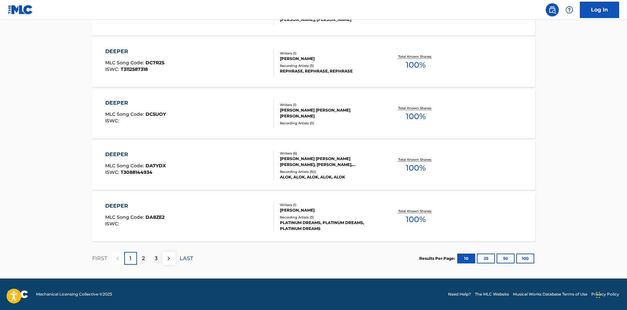
click at [206, 170] on div "DEEPER MLC Song Code : DA7YDX ISWC : T3088144934" at bounding box center [189, 164] width 168 height 29
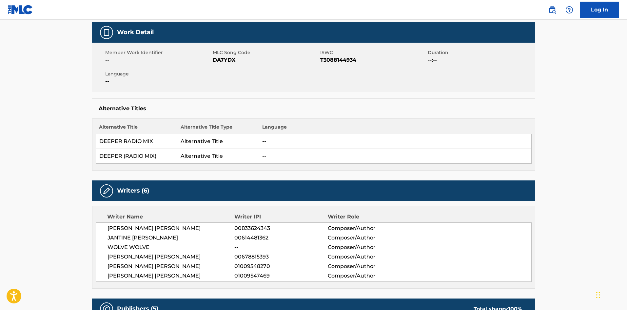
scroll to position [164, 0]
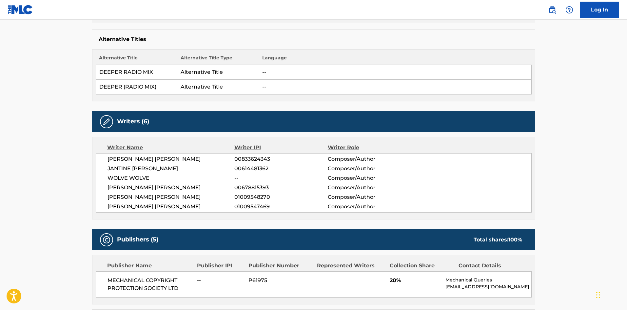
click at [140, 177] on span "WOLVE WOLVE" at bounding box center [170, 178] width 127 height 8
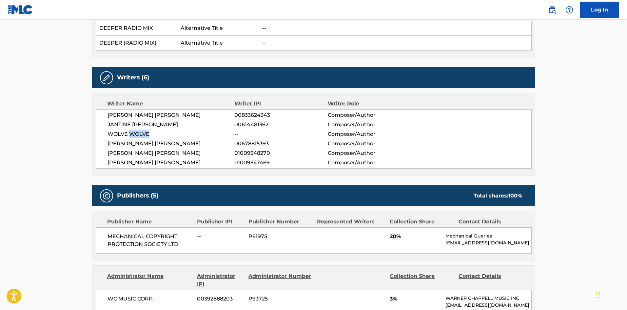
scroll to position [328, 0]
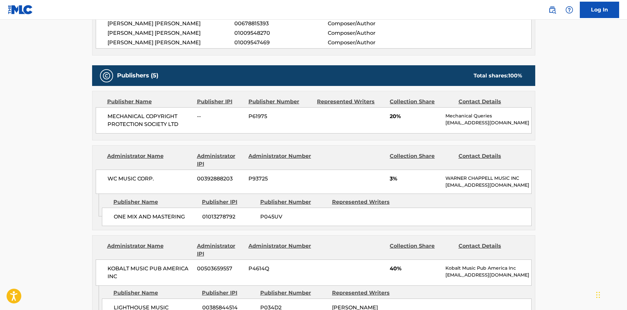
click at [101, 105] on div "Publisher Name Publisher IPI Publisher Number Represented Writers Collection Sh…" at bounding box center [314, 102] width 436 height 8
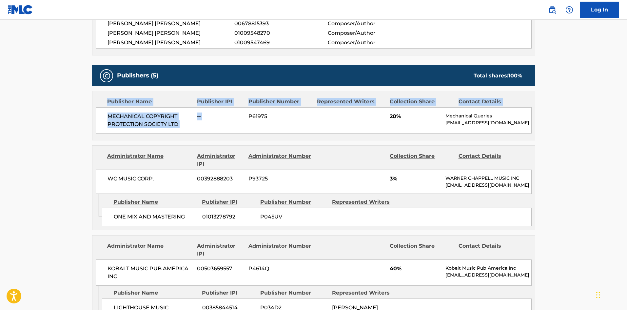
drag, startPoint x: 101, startPoint y: 105, endPoint x: 157, endPoint y: 126, distance: 59.3
click at [206, 126] on div "Publisher Name Publisher IPI Publisher Number Represented Writers Collection Sh…" at bounding box center [313, 115] width 442 height 49
click at [116, 119] on span "MECHANICAL COPYRIGHT PROTECTION SOCIETY LTD" at bounding box center [149, 120] width 85 height 16
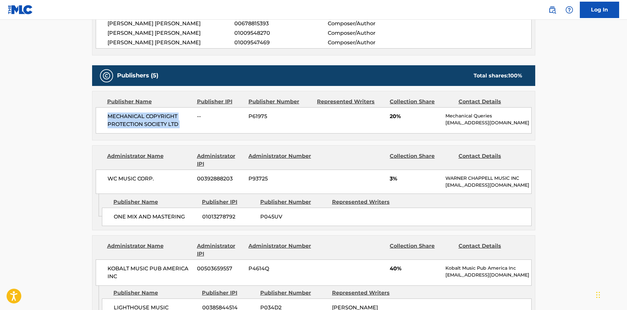
drag, startPoint x: 116, startPoint y: 119, endPoint x: 183, endPoint y: 124, distance: 67.7
click at [183, 124] on span "MECHANICAL COPYRIGHT PROTECTION SOCIETY LTD" at bounding box center [149, 120] width 85 height 16
click at [119, 221] on span "ONE MIX AND MASTERING" at bounding box center [156, 217] width 84 height 8
drag, startPoint x: 119, startPoint y: 227, endPoint x: 129, endPoint y: 200, distance: 28.7
click at [168, 220] on div "ONE MIX AND MASTERING 01013278792 P045UV" at bounding box center [317, 216] width 430 height 18
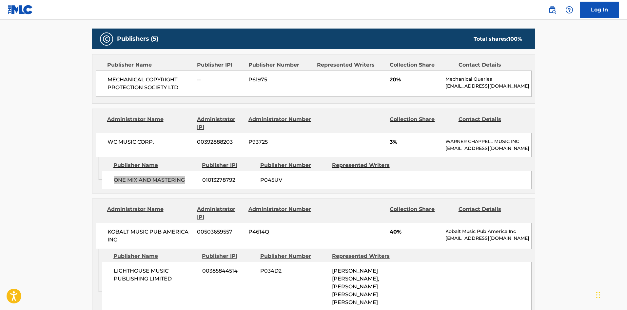
scroll to position [426, 0]
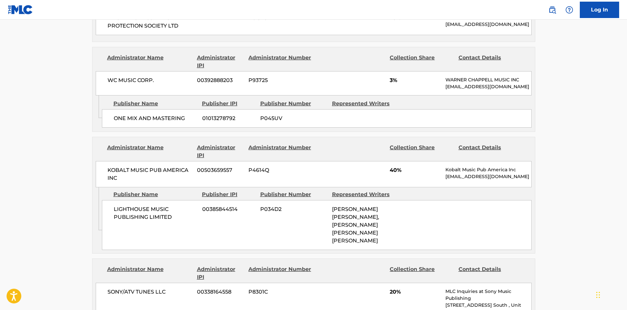
click at [121, 221] on span "LIGHTHOUSE MUSIC PUBLISHING LIMITED" at bounding box center [156, 213] width 84 height 16
drag, startPoint x: 121, startPoint y: 221, endPoint x: 157, endPoint y: 228, distance: 36.8
click at [157, 221] on span "LIGHTHOUSE MUSIC PUBLISHING LIMITED" at bounding box center [156, 213] width 84 height 16
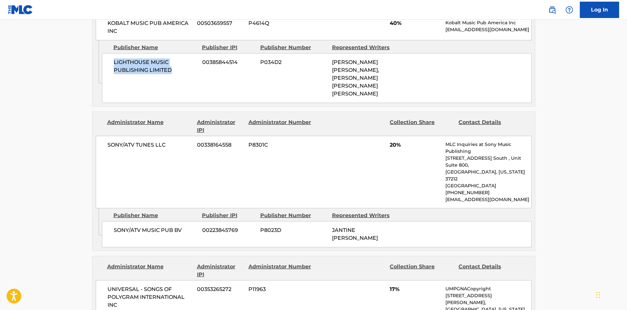
scroll to position [590, 0]
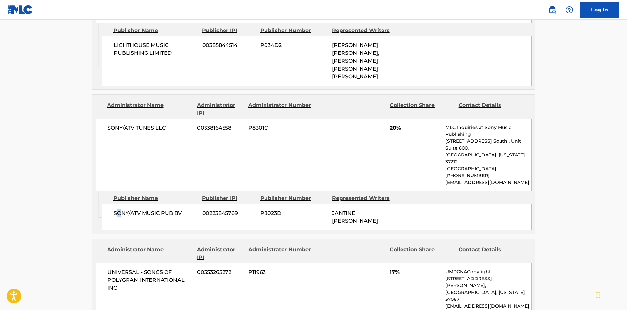
drag, startPoint x: 119, startPoint y: 213, endPoint x: 122, endPoint y: 214, distance: 3.7
click at [122, 214] on span "SONY/ATV MUSIC PUB BV" at bounding box center [156, 213] width 84 height 8
click at [123, 214] on span "SONY/ATV MUSIC PUB BV" at bounding box center [156, 213] width 84 height 8
drag, startPoint x: 123, startPoint y: 214, endPoint x: 178, endPoint y: 214, distance: 55.0
click at [178, 214] on span "SONY/ATV MUSIC PUB BV" at bounding box center [156, 213] width 84 height 8
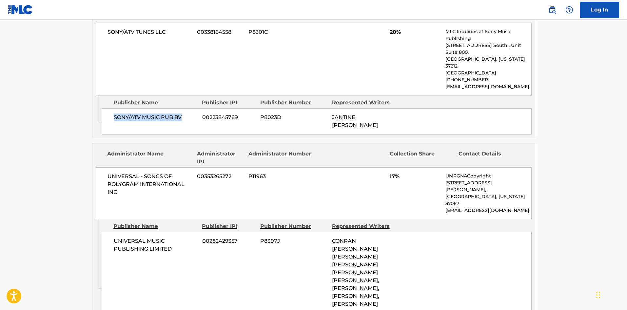
scroll to position [688, 0]
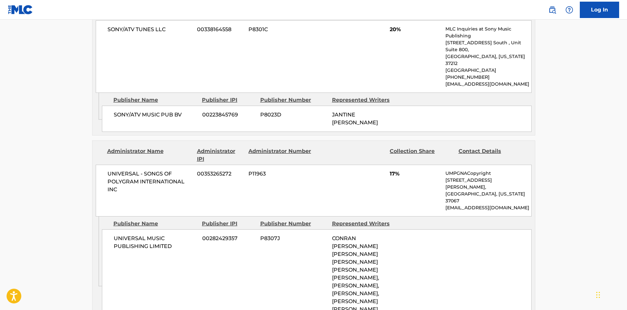
click at [115, 234] on span "UNIVERSAL MUSIC PUBLISHING LIMITED" at bounding box center [156, 242] width 84 height 16
drag, startPoint x: 115, startPoint y: 218, endPoint x: 163, endPoint y: 226, distance: 49.1
click at [163, 234] on span "UNIVERSAL MUSIC PUBLISHING LIMITED" at bounding box center [156, 242] width 84 height 16
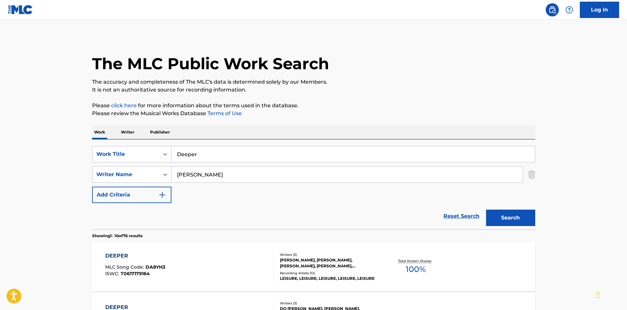
click at [216, 152] on input "Deeper" at bounding box center [352, 154] width 363 height 16
paste input "Love Again"
type input "Love Again"
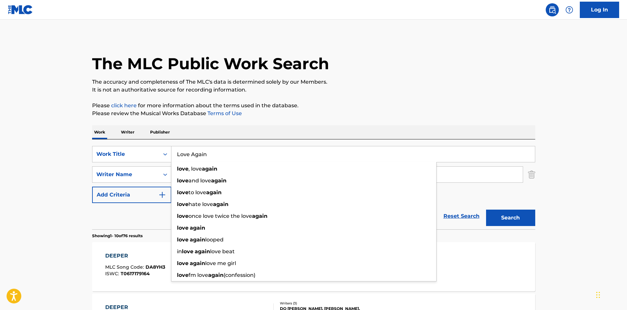
drag, startPoint x: 24, startPoint y: 190, endPoint x: 48, endPoint y: 188, distance: 24.0
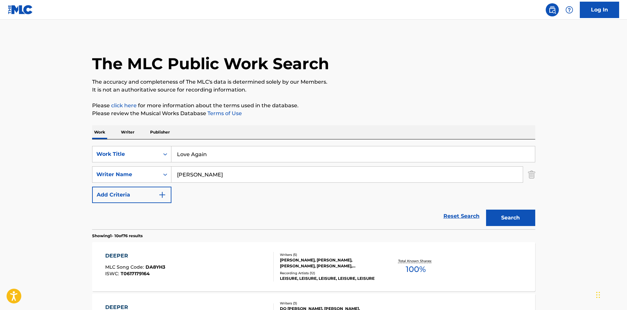
click at [192, 166] on input "Lee" at bounding box center [346, 174] width 351 height 16
paste input "Zestovskih"
type input "Zestovskih"
click at [533, 218] on button "Search" at bounding box center [510, 217] width 49 height 16
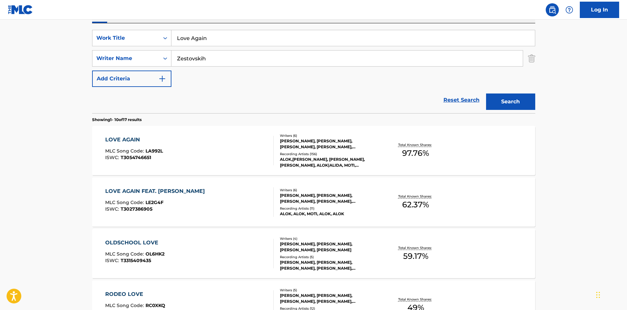
scroll to position [131, 0]
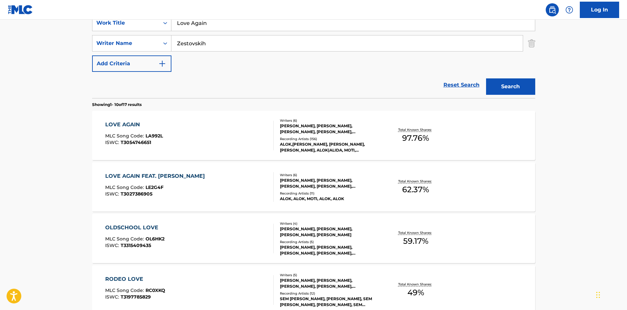
click at [185, 125] on div "LOVE AGAIN MLC Song Code : LA992L ISWC : T3054746651" at bounding box center [189, 135] width 168 height 29
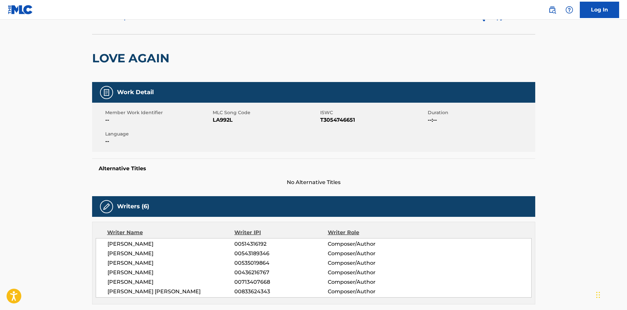
scroll to position [197, 0]
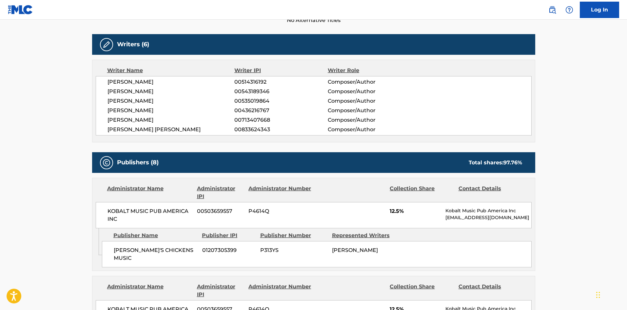
click at [115, 251] on span "RHONDA'S CHICKENS MUSIC" at bounding box center [156, 254] width 84 height 16
drag, startPoint x: 115, startPoint y: 251, endPoint x: 160, endPoint y: 251, distance: 44.9
click at [160, 251] on span "RHONDA'S CHICKENS MUSIC" at bounding box center [156, 254] width 84 height 16
click at [121, 250] on span "RHONDA'S CHICKENS MUSIC" at bounding box center [156, 254] width 84 height 16
drag, startPoint x: 121, startPoint y: 250, endPoint x: 183, endPoint y: 250, distance: 61.9
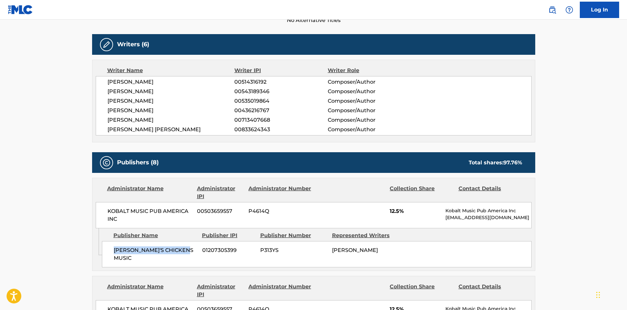
click at [183, 250] on span "RHONDA'S CHICKENS MUSIC" at bounding box center [156, 254] width 84 height 16
click at [114, 254] on span "RHONDA'S CHICKENS MUSIC" at bounding box center [156, 254] width 84 height 16
drag, startPoint x: 114, startPoint y: 254, endPoint x: 191, endPoint y: 251, distance: 77.1
click at [191, 251] on span "RHONDA'S CHICKENS MUSIC" at bounding box center [156, 254] width 84 height 16
drag, startPoint x: 30, startPoint y: 215, endPoint x: 38, endPoint y: 217, distance: 8.1
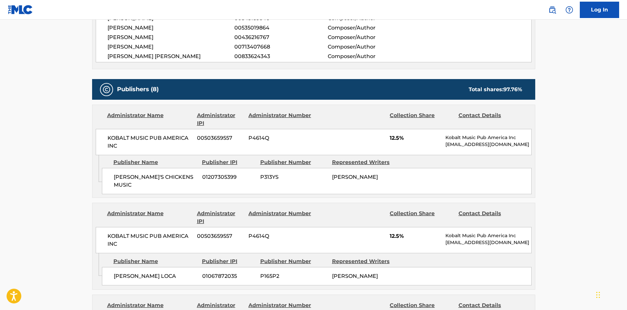
scroll to position [328, 0]
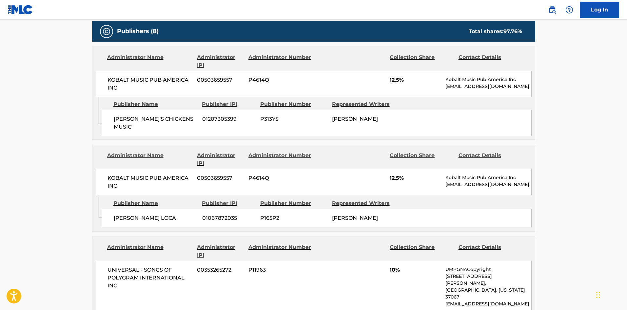
click at [111, 214] on div "LIVIN ALIDA LOCA 01067872035 P165P2 ALIDA GARPESTAD" at bounding box center [317, 218] width 430 height 18
drag, startPoint x: 111, startPoint y: 214, endPoint x: 157, endPoint y: 213, distance: 45.5
click at [157, 213] on div "LIVIN ALIDA LOCA 01067872035 P165P2 ALIDA GARPESTAD" at bounding box center [317, 218] width 430 height 18
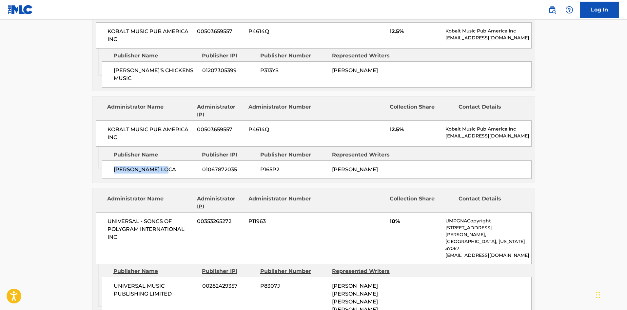
scroll to position [459, 0]
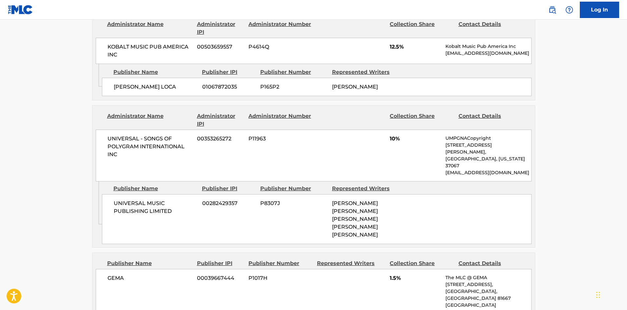
click at [125, 199] on span "UNIVERSAL MUSIC PUBLISHING LIMITED" at bounding box center [156, 207] width 84 height 16
drag, startPoint x: 125, startPoint y: 184, endPoint x: 179, endPoint y: 197, distance: 54.9
click at [179, 197] on div "UNIVERSAL MUSIC PUBLISHING LIMITED 00282429357 P8307J ALOK ACHKAR PERES PETRILL…" at bounding box center [317, 219] width 430 height 50
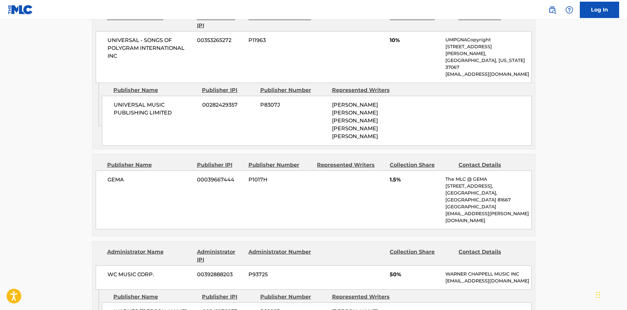
click at [114, 176] on span "GEMA" at bounding box center [149, 180] width 85 height 8
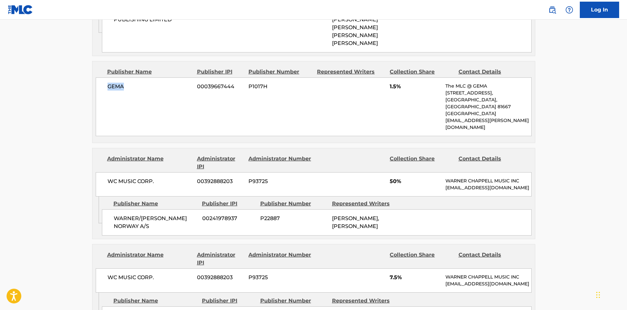
scroll to position [655, 0]
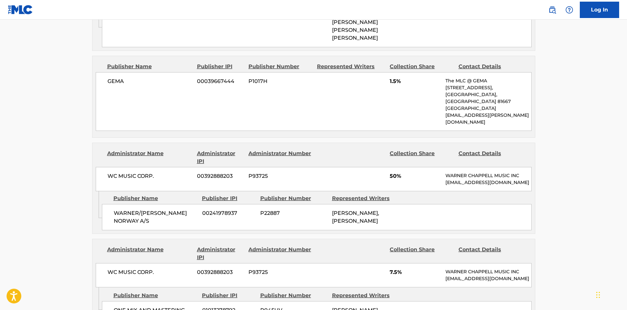
click at [121, 209] on span "WARNER/CHAPPELL NORWAY A/S" at bounding box center [156, 217] width 84 height 16
drag, startPoint x: 121, startPoint y: 175, endPoint x: 134, endPoint y: 183, distance: 14.9
click at [134, 209] on span "WARNER/CHAPPELL NORWAY A/S" at bounding box center [156, 217] width 84 height 16
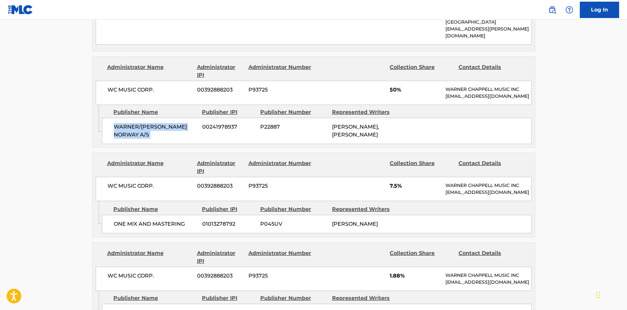
scroll to position [754, 0]
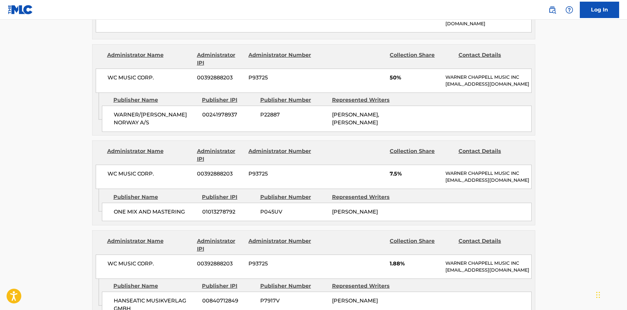
click at [115, 208] on span "ONE MIX AND MASTERING" at bounding box center [156, 212] width 84 height 8
drag, startPoint x: 115, startPoint y: 191, endPoint x: 178, endPoint y: 194, distance: 62.6
click at [178, 208] on span "ONE MIX AND MASTERING" at bounding box center [156, 212] width 84 height 8
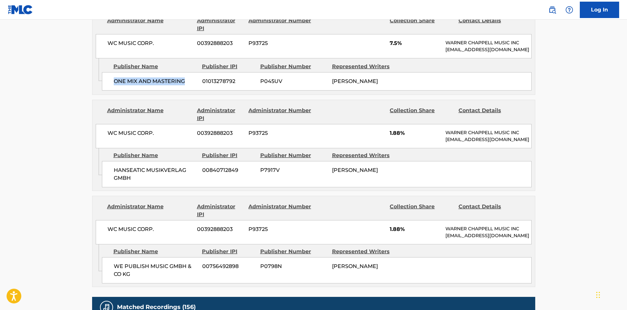
scroll to position [885, 0]
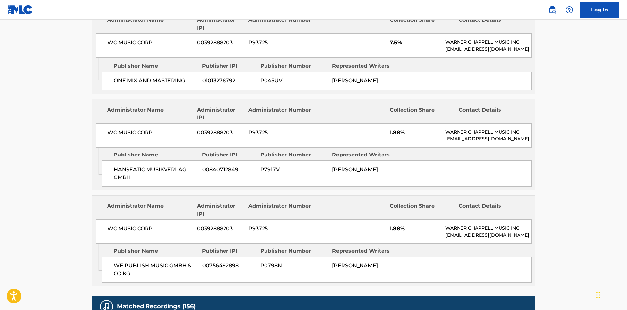
click at [119, 165] on span "HANSEATIC MUSIKVERLAG GMBH" at bounding box center [156, 173] width 84 height 16
drag, startPoint x: 119, startPoint y: 164, endPoint x: 142, endPoint y: 163, distance: 23.3
click at [142, 165] on span "HANSEATIC MUSIKVERLAG GMBH" at bounding box center [156, 173] width 84 height 16
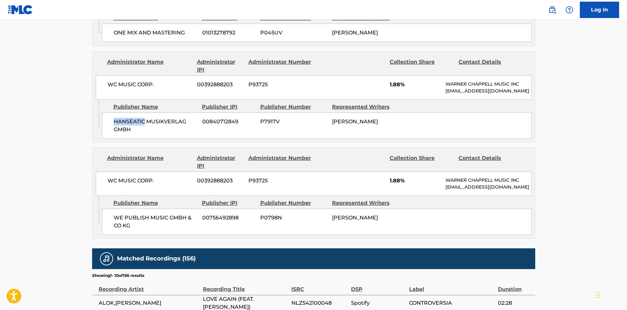
scroll to position [1016, 0]
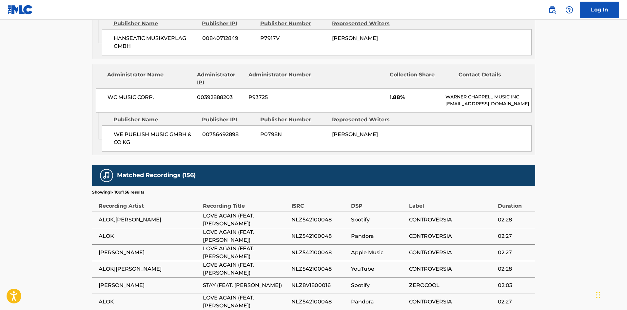
click at [118, 139] on span "WE PUBLISH MUSIC GMBH & CO KG" at bounding box center [156, 138] width 84 height 16
drag, startPoint x: 118, startPoint y: 139, endPoint x: 143, endPoint y: 132, distance: 26.4
click at [143, 132] on span "WE PUBLISH MUSIC GMBH & CO KG" at bounding box center [156, 138] width 84 height 16
click at [120, 133] on span "WE PUBLISH MUSIC GMBH & CO KG" at bounding box center [156, 138] width 84 height 16
drag, startPoint x: 120, startPoint y: 133, endPoint x: 146, endPoint y: 141, distance: 27.5
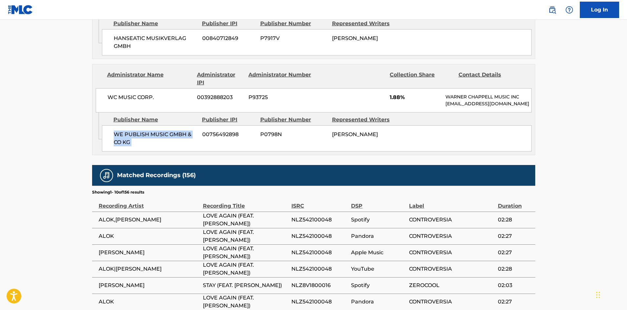
click at [146, 141] on span "WE PUBLISH MUSIC GMBH & CO KG" at bounding box center [156, 138] width 84 height 16
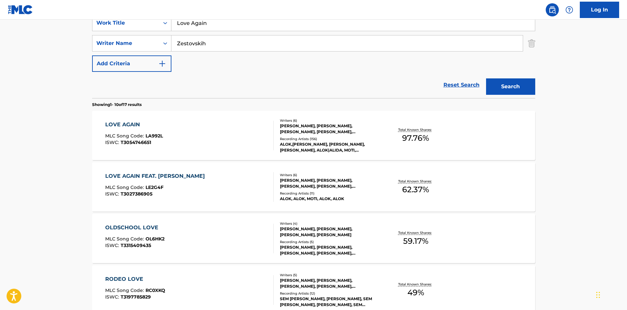
click at [187, 23] on input "Love Again" at bounding box center [352, 23] width 363 height 16
click at [283, 35] on input "Zestovskih" at bounding box center [346, 43] width 351 height 16
click at [290, 25] on input "Love Again" at bounding box center [352, 23] width 363 height 16
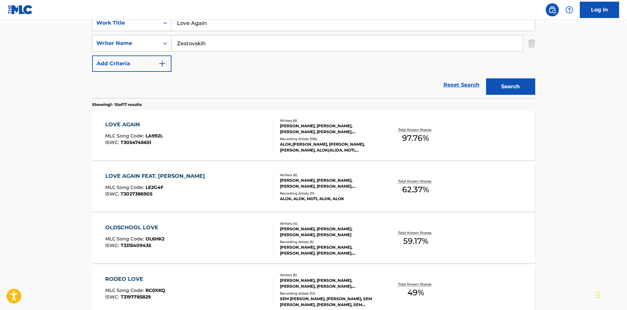
click at [290, 25] on input "Love Again" at bounding box center [352, 23] width 363 height 16
paste input "Me & You (Feat. Iro)"
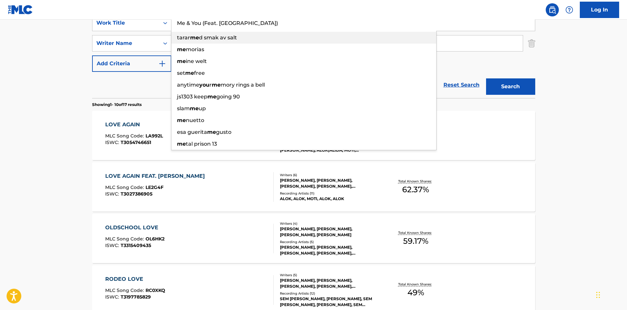
drag, startPoint x: 199, startPoint y: 22, endPoint x: 312, endPoint y: 34, distance: 113.9
click at [312, 31] on div "Me & You (Feat. Iro) tarar me d smak av salt me morias me ine welt set me free …" at bounding box center [352, 23] width 363 height 16
click at [201, 22] on input "Me & You (Feat. Iro)" at bounding box center [352, 23] width 363 height 16
drag, startPoint x: 201, startPoint y: 22, endPoint x: 289, endPoint y: 22, distance: 87.8
click at [289, 22] on input "Me & You" at bounding box center [352, 23] width 363 height 16
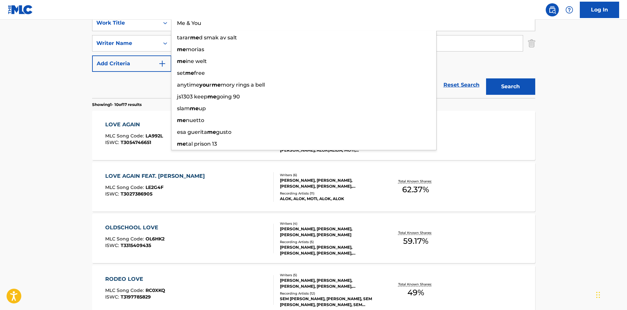
click at [486, 78] on button "Search" at bounding box center [510, 86] width 49 height 16
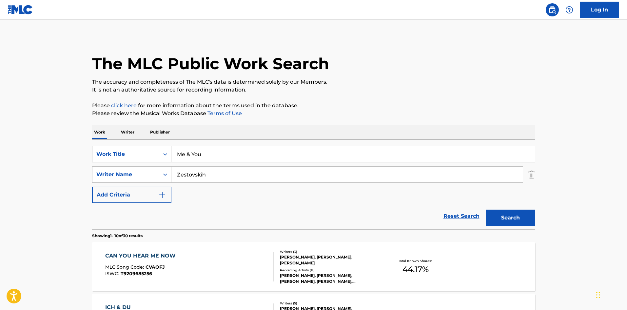
click at [525, 220] on button "Search" at bounding box center [510, 217] width 49 height 16
click at [189, 155] on input "Me & You" at bounding box center [352, 154] width 363 height 16
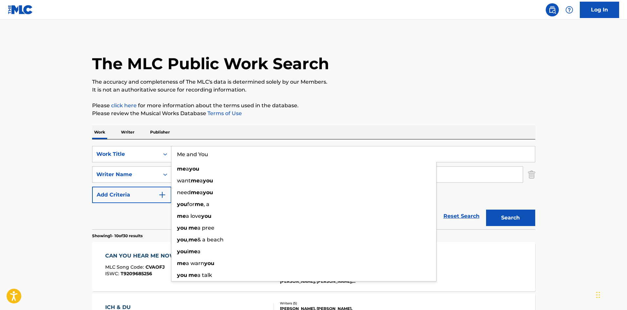
type input "Me and You"
click at [527, 220] on button "Search" at bounding box center [510, 217] width 49 height 16
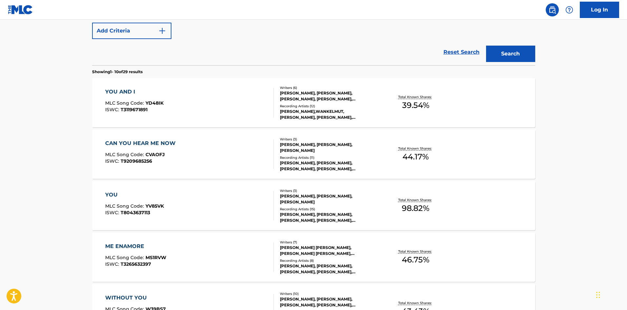
scroll to position [66, 0]
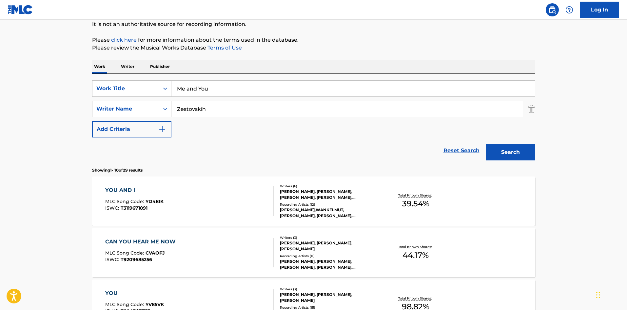
click at [524, 151] on button "Search" at bounding box center [510, 152] width 49 height 16
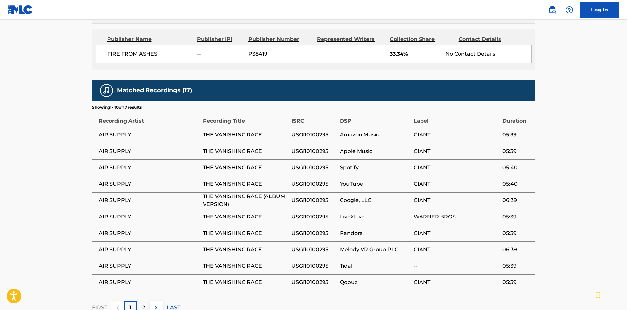
scroll to position [524, 0]
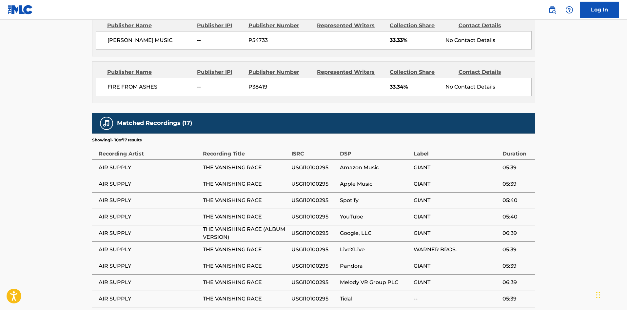
click at [210, 167] on span "THE VANISHING RACE" at bounding box center [245, 168] width 85 height 8
drag, startPoint x: 210, startPoint y: 167, endPoint x: 246, endPoint y: 167, distance: 36.0
click at [246, 167] on span "THE VANISHING RACE" at bounding box center [245, 168] width 85 height 8
click at [212, 167] on span "THE VANISHING RACE" at bounding box center [245, 168] width 85 height 8
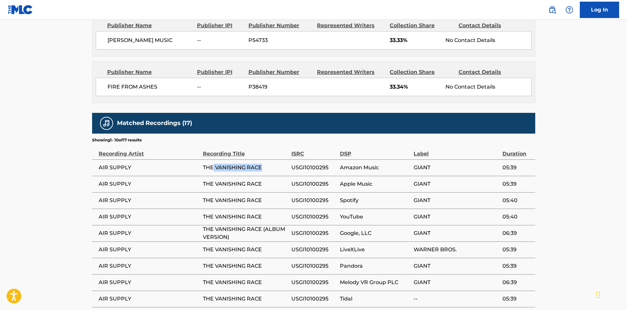
drag, startPoint x: 212, startPoint y: 167, endPoint x: 257, endPoint y: 164, distance: 45.0
click at [257, 164] on span "THE VANISHING RACE" at bounding box center [245, 168] width 85 height 8
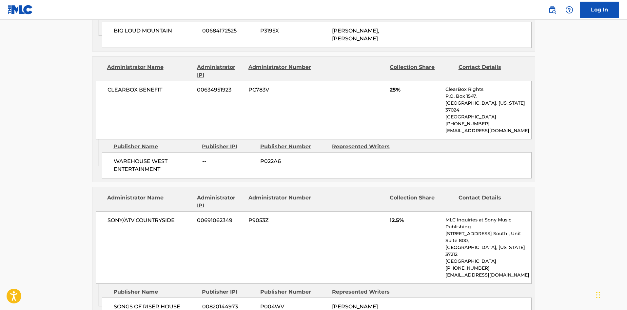
scroll to position [393, 0]
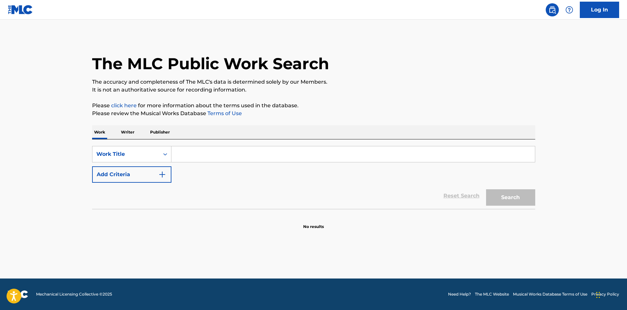
click at [163, 167] on button "Add Criteria" at bounding box center [131, 174] width 79 height 16
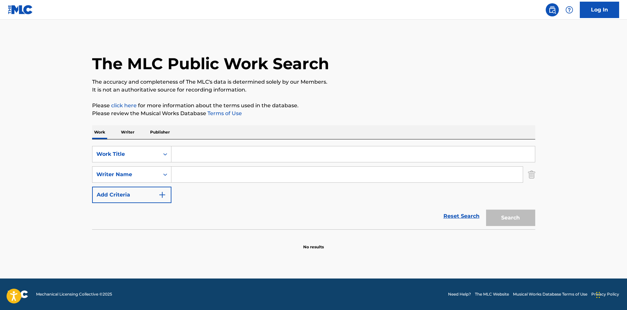
click at [195, 167] on input "Search Form" at bounding box center [346, 174] width 351 height 16
drag, startPoint x: 229, startPoint y: 175, endPoint x: 0, endPoint y: 78, distance: 248.9
click at [0, 87] on main "The MLC Public Work Search The accuracy and completeness of The MLC's data is d…" at bounding box center [313, 149] width 627 height 259
type input "[PERSON_NAME]"
click at [268, 148] on input "Search Form" at bounding box center [352, 154] width 363 height 16
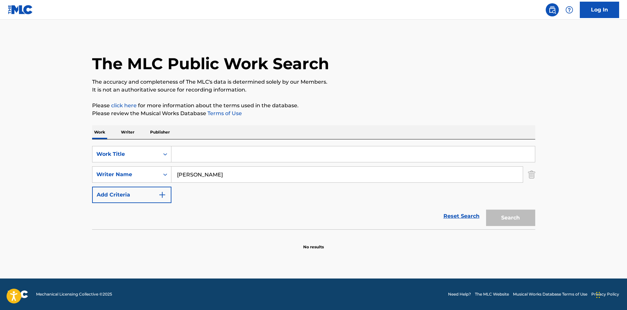
paste input "Me & You"
type input "Me & You"
click at [510, 209] on div "Search" at bounding box center [509, 216] width 52 height 26
click at [510, 217] on button "Search" at bounding box center [510, 217] width 49 height 16
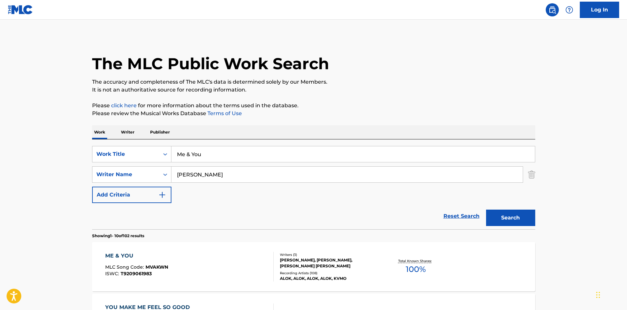
click at [169, 243] on div "ME & YOU MLC Song Code : MVAKWN ISWC : T9209061983 Writers ( 3 ) [PERSON_NAME],…" at bounding box center [313, 266] width 443 height 49
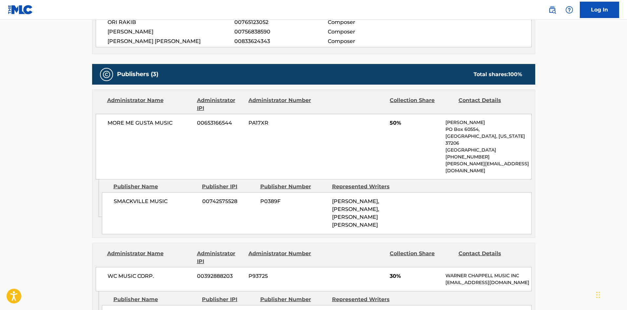
scroll to position [295, 0]
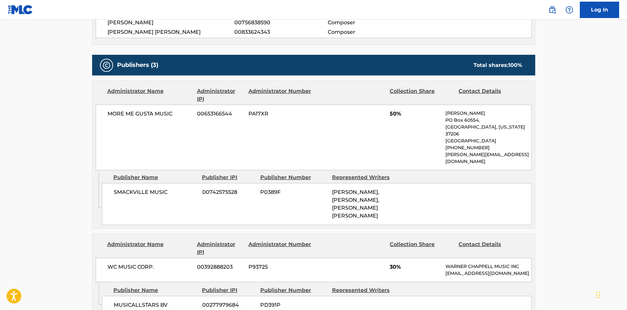
click at [116, 188] on span "SMACKVILLE MUSIC" at bounding box center [156, 192] width 84 height 8
drag, startPoint x: 116, startPoint y: 177, endPoint x: 157, endPoint y: 178, distance: 40.3
click at [157, 188] on span "SMACKVILLE MUSIC" at bounding box center [156, 192] width 84 height 8
copy span "SMACKVILLE MUSIC"
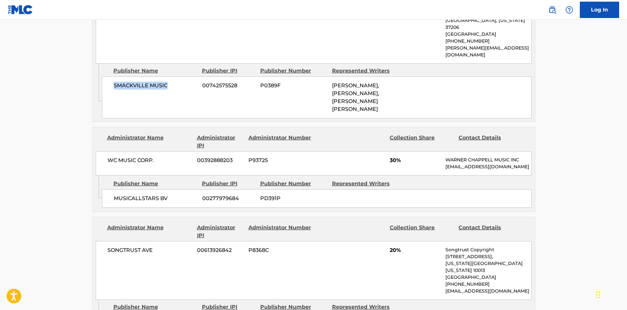
scroll to position [426, 0]
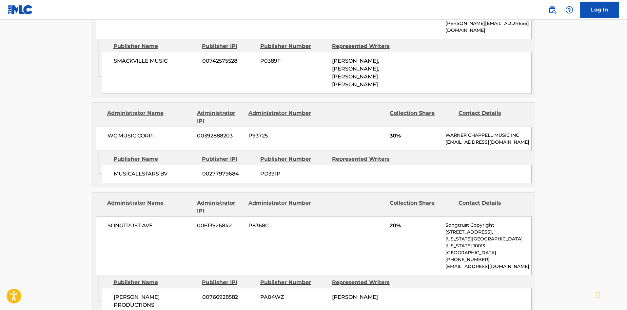
click at [128, 164] on div "MUSICALLSTARS BV 00277979684 PD391P" at bounding box center [317, 173] width 430 height 18
drag, startPoint x: 128, startPoint y: 154, endPoint x: 164, endPoint y: 157, distance: 35.5
click at [164, 164] on div "MUSICALLSTARS BV 00277979684 PD391P" at bounding box center [317, 173] width 430 height 18
copy span "MUSICALLSTARS BV"
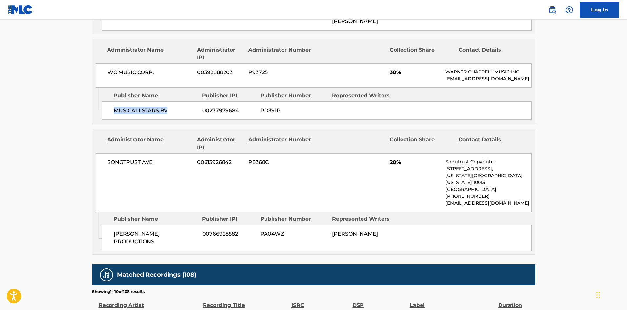
scroll to position [491, 0]
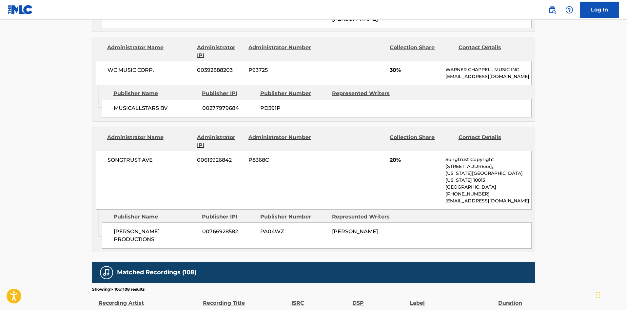
click at [122, 227] on span "[PERSON_NAME] PRODUCTIONS" at bounding box center [156, 235] width 84 height 16
drag, startPoint x: 122, startPoint y: 213, endPoint x: 187, endPoint y: 211, distance: 65.6
click at [187, 227] on span "[PERSON_NAME] PRODUCTIONS" at bounding box center [156, 235] width 84 height 16
copy span "[PERSON_NAME] PRODUCTIONS"
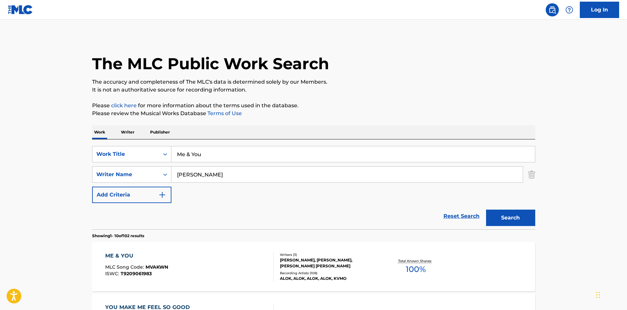
click at [215, 158] on input "Me & You" at bounding box center [352, 154] width 363 height 16
paste input "Pray"
type input "Pray"
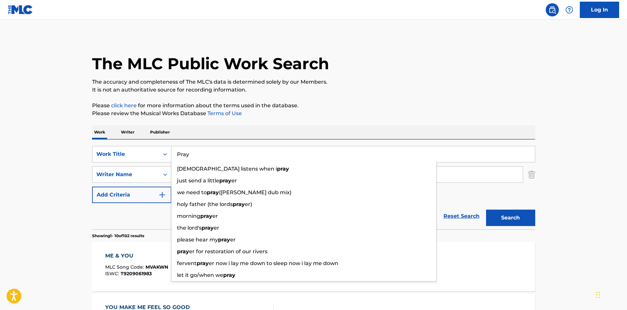
drag, startPoint x: 3, startPoint y: 127, endPoint x: 50, endPoint y: 136, distance: 47.9
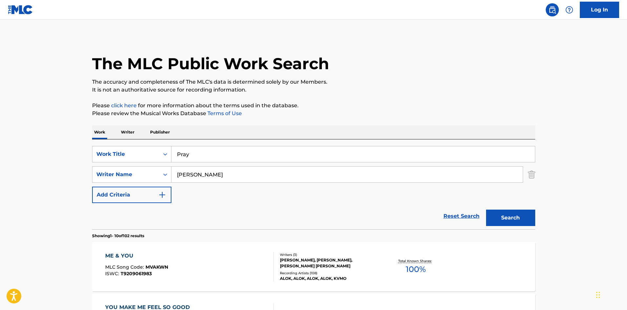
click at [191, 180] on input "[PERSON_NAME]" at bounding box center [346, 174] width 351 height 16
paste input "[PERSON_NAME]"
type input "[PERSON_NAME]"
click at [508, 214] on button "Search" at bounding box center [510, 217] width 49 height 16
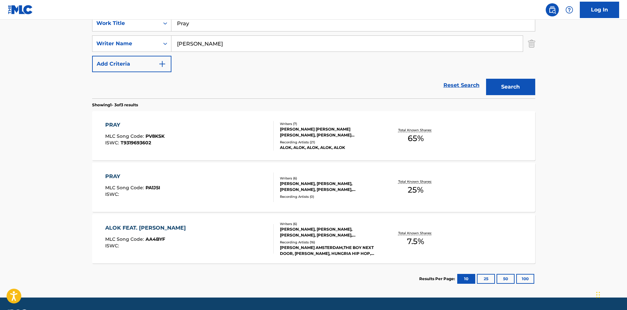
scroll to position [131, 0]
click at [148, 132] on div "PRAY MLC Song Code : PV8KSK ISWC : T9319693602" at bounding box center [134, 135] width 59 height 29
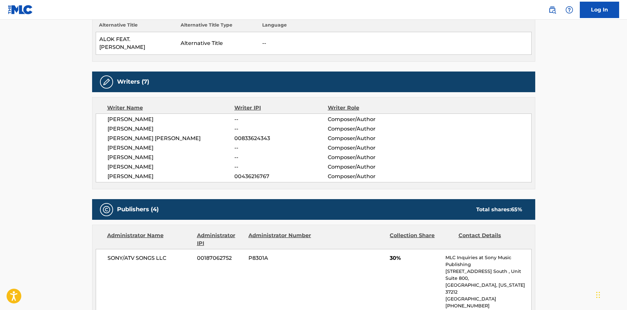
scroll to position [328, 0]
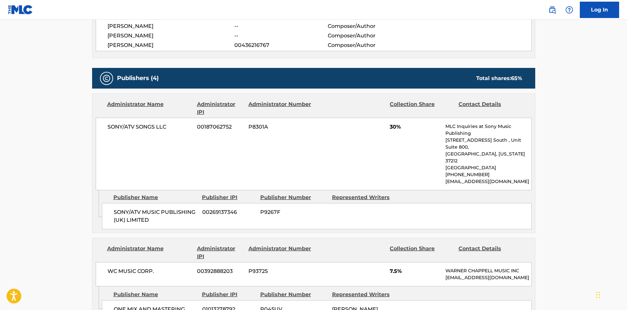
click at [123, 203] on div "SONY/ATV MUSIC PUBLISHING (UK) LIMITED 00269137346 P9267F" at bounding box center [317, 216] width 430 height 26
drag, startPoint x: 123, startPoint y: 194, endPoint x: 160, endPoint y: 205, distance: 37.9
click at [160, 205] on div "SONY/ATV MUSIC PUBLISHING (UK) LIMITED 00269137346 P9267F" at bounding box center [317, 216] width 430 height 26
copy div "SONY/ATV MUSIC PUBLISHING (UK) LIMITED"
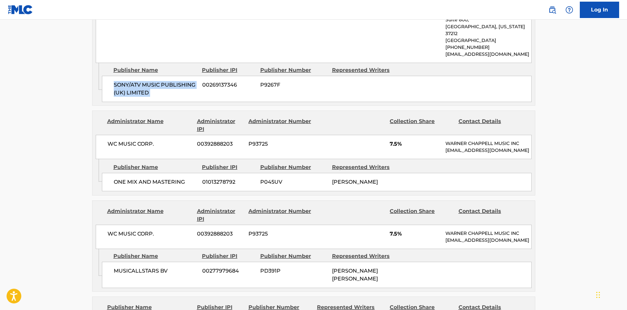
scroll to position [459, 0]
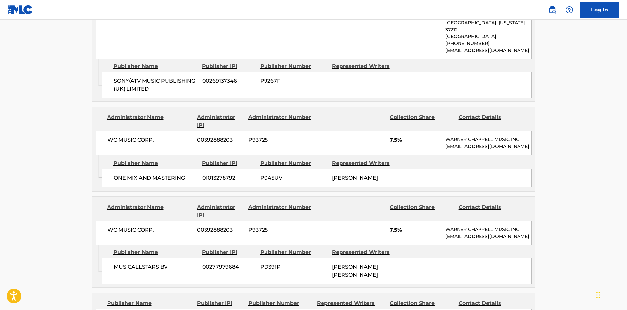
click at [118, 174] on span "ONE MIX AND MASTERING" at bounding box center [156, 178] width 84 height 8
drag, startPoint x: 118, startPoint y: 170, endPoint x: 153, endPoint y: 167, distance: 34.9
click at [153, 174] on span "ONE MIX AND MASTERING" at bounding box center [156, 178] width 84 height 8
copy span "ONE MIX AND MASTERING"
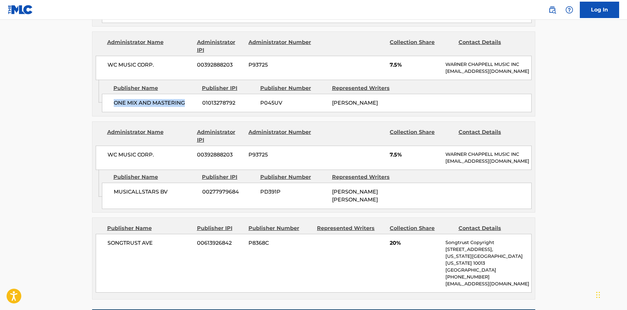
scroll to position [557, 0]
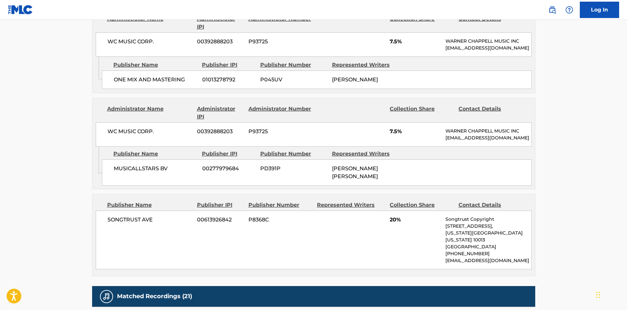
click at [115, 172] on span "MUSICALLSTARS BV" at bounding box center [156, 168] width 84 height 8
drag, startPoint x: 131, startPoint y: 171, endPoint x: 168, endPoint y: 171, distance: 37.4
click at [168, 171] on span "MUSICALLSTARS BV" at bounding box center [156, 168] width 84 height 8
click at [111, 176] on div "MUSICALLSTARS BV 00277979684 PD391P [PERSON_NAME] [PERSON_NAME]" at bounding box center [317, 172] width 430 height 26
drag, startPoint x: 111, startPoint y: 176, endPoint x: 164, endPoint y: 175, distance: 53.1
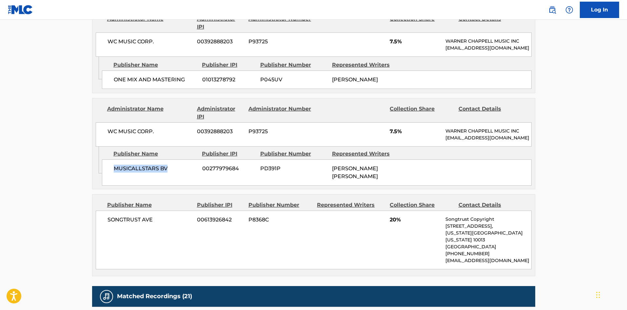
click at [164, 175] on div "MUSICALLSTARS BV 00277979684 PD391P [PERSON_NAME] [PERSON_NAME]" at bounding box center [317, 172] width 430 height 26
copy span "MUSICALLSTARS BV"
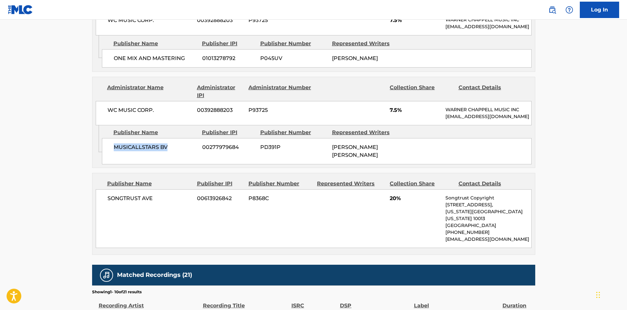
scroll to position [590, 0]
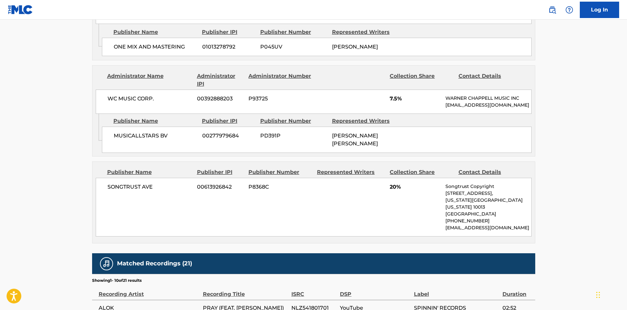
click at [111, 188] on div "SONGTRUST AVE 00613926842 P8368C 20% Songtrust Copyright [STREET_ADDRESS][US_ST…" at bounding box center [314, 207] width 436 height 59
drag, startPoint x: 111, startPoint y: 188, endPoint x: 159, endPoint y: 190, distance: 47.2
click at [159, 190] on div "SONGTRUST AVE 00613926842 P8368C 20% Songtrust Copyright [STREET_ADDRESS][US_ST…" at bounding box center [314, 207] width 436 height 59
copy div "SONGTRUST AVE"
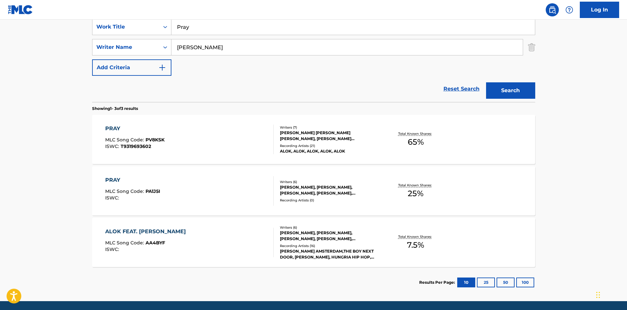
scroll to position [117, 0]
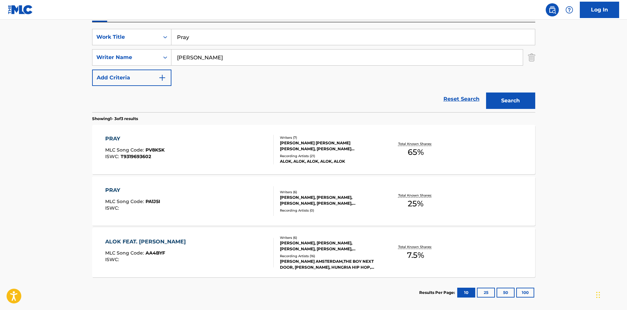
click at [215, 43] on input "Pray" at bounding box center [352, 37] width 363 height 16
paste input "Side Effect"
type input "Side Effect"
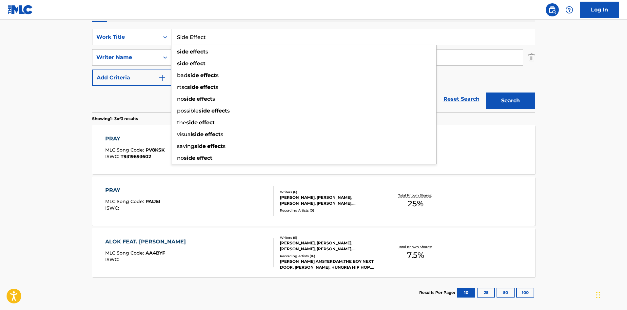
click at [1, 90] on main "The MLC Public Work Search The accuracy and completeness of The MLC's data is d…" at bounding box center [313, 107] width 627 height 408
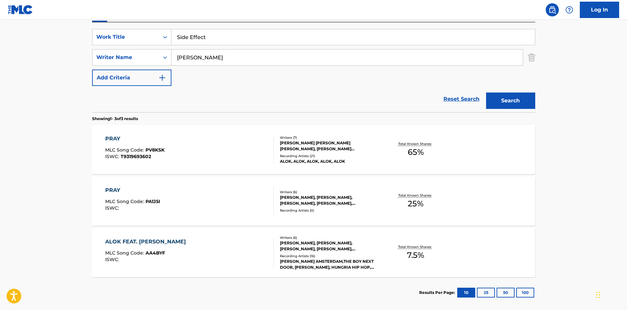
click at [226, 62] on input "[PERSON_NAME]" at bounding box center [346, 57] width 351 height 16
paste input "[PERSON_NAME]"
type input "[PERSON_NAME]"
click at [524, 100] on button "Search" at bounding box center [510, 100] width 49 height 16
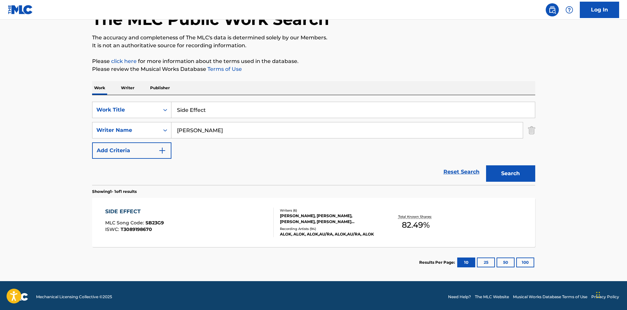
scroll to position [47, 0]
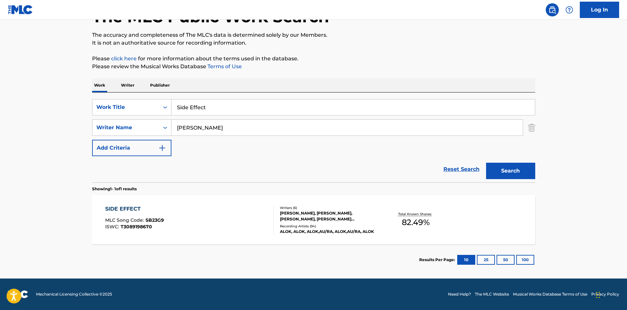
click at [201, 222] on div "SIDE EFFECT MLC Song Code : SB23G9 ISWC : T3089198670" at bounding box center [189, 219] width 168 height 29
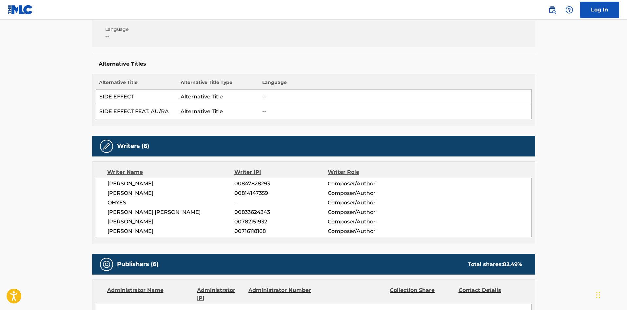
scroll to position [262, 0]
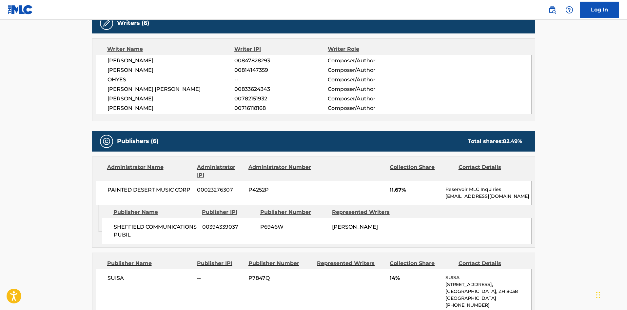
click at [116, 228] on span "SHEFFIELD COMMUNICATIONS PUBIL" at bounding box center [156, 231] width 84 height 16
drag, startPoint x: 116, startPoint y: 228, endPoint x: 159, endPoint y: 236, distance: 43.7
click at [159, 236] on span "SHEFFIELD COMMUNICATIONS PUBIL" at bounding box center [156, 231] width 84 height 16
copy span "SHEFFIELD COMMUNICATIONS"
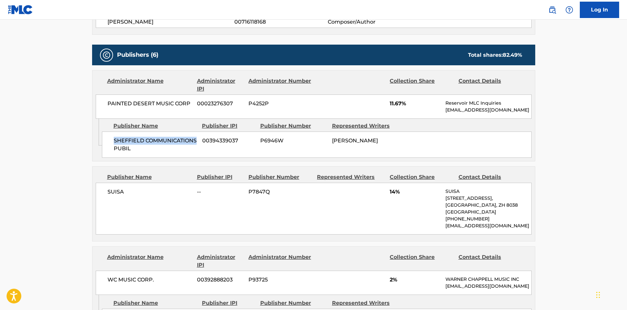
scroll to position [360, 0]
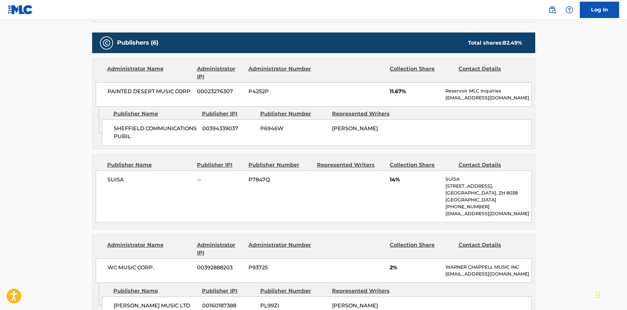
click at [110, 178] on span "SUISA" at bounding box center [149, 180] width 85 height 8
copy span "SUISA"
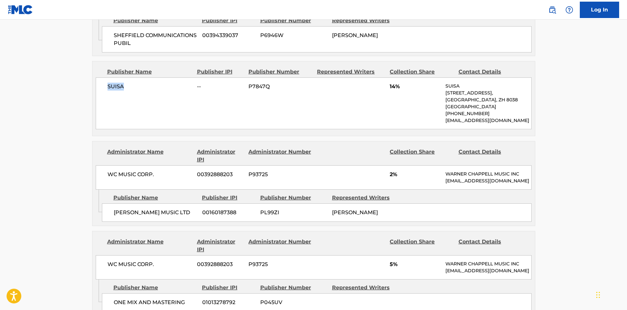
scroll to position [459, 0]
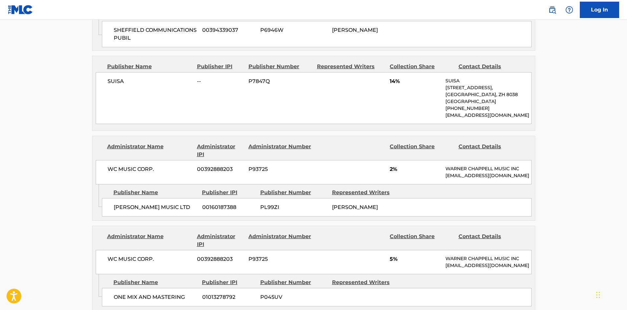
click at [124, 211] on span "[PERSON_NAME] MUSIC LTD" at bounding box center [156, 207] width 84 height 8
drag, startPoint x: 124, startPoint y: 213, endPoint x: 129, endPoint y: 221, distance: 9.8
click at [129, 211] on span "[PERSON_NAME] MUSIC LTD" at bounding box center [156, 207] width 84 height 8
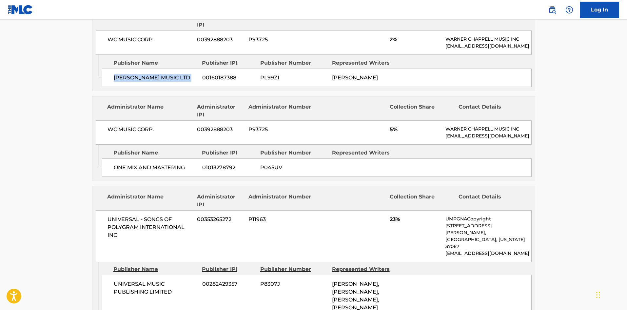
scroll to position [590, 0]
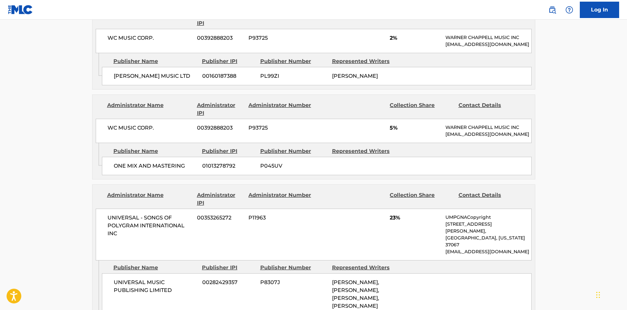
click at [115, 170] on span "ONE MIX AND MASTERING" at bounding box center [156, 166] width 84 height 8
drag, startPoint x: 115, startPoint y: 186, endPoint x: 165, endPoint y: 186, distance: 50.8
click at [165, 170] on span "ONE MIX AND MASTERING" at bounding box center [156, 166] width 84 height 8
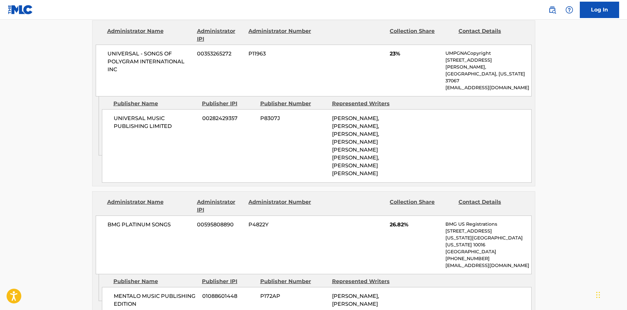
scroll to position [721, 0]
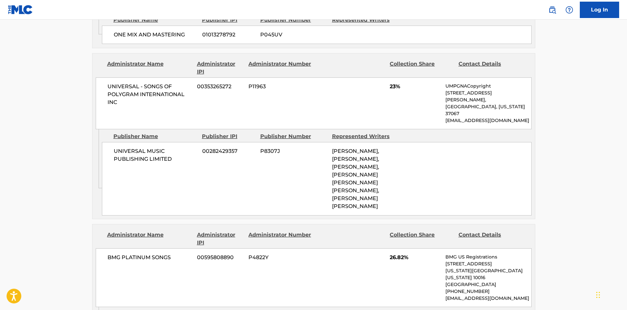
click at [115, 154] on span "UNIVERSAL MUSIC PUBLISHING LIMITED" at bounding box center [156, 155] width 84 height 16
drag, startPoint x: 115, startPoint y: 154, endPoint x: 168, endPoint y: 163, distance: 54.0
click at [168, 163] on span "UNIVERSAL MUSIC PUBLISHING LIMITED" at bounding box center [156, 155] width 84 height 16
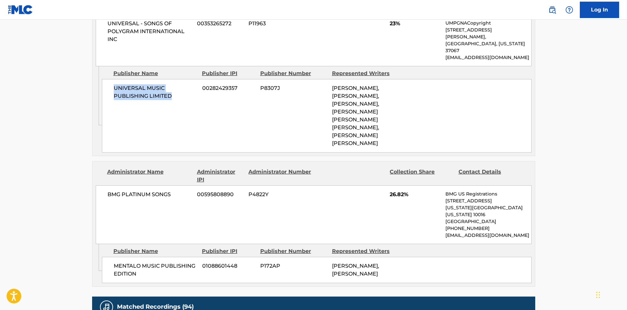
scroll to position [786, 0]
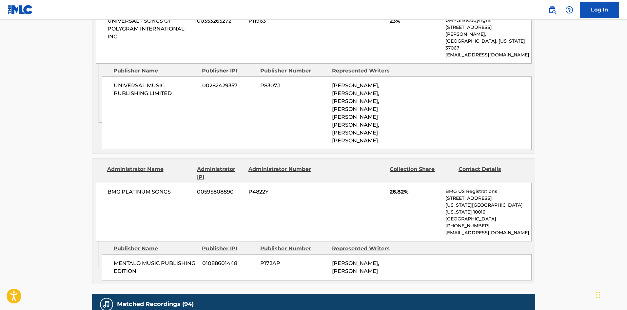
click at [118, 254] on div "MENTALO MUSIC PUBLISHING EDITION 01088601448 P172AP [PERSON_NAME], [PERSON_NAME]" at bounding box center [317, 267] width 430 height 26
drag, startPoint x: 127, startPoint y: 244, endPoint x: 143, endPoint y: 250, distance: 16.4
click at [143, 254] on div "MENTALO MUSIC PUBLISHING EDITION 01088601448 P172AP [PERSON_NAME], [PERSON_NAME]" at bounding box center [317, 267] width 430 height 26
click at [116, 259] on span "MENTALO MUSIC PUBLISHING EDITION" at bounding box center [156, 267] width 84 height 16
drag, startPoint x: 116, startPoint y: 248, endPoint x: 137, endPoint y: 248, distance: 21.0
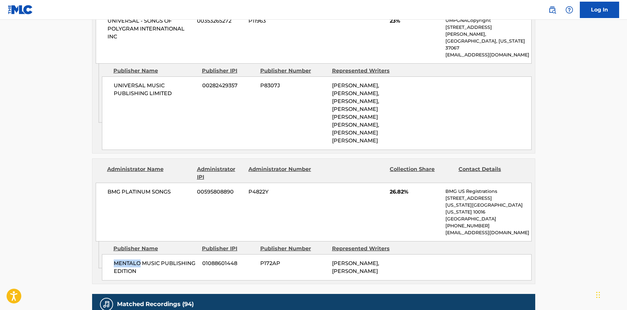
click at [137, 259] on span "MENTALO MUSIC PUBLISHING EDITION" at bounding box center [156, 267] width 84 height 16
click at [121, 259] on span "MENTALO MUSIC PUBLISHING EDITION" at bounding box center [156, 267] width 84 height 16
drag, startPoint x: 121, startPoint y: 247, endPoint x: 130, endPoint y: 253, distance: 10.4
click at [130, 259] on span "MENTALO MUSIC PUBLISHING EDITION" at bounding box center [156, 267] width 84 height 16
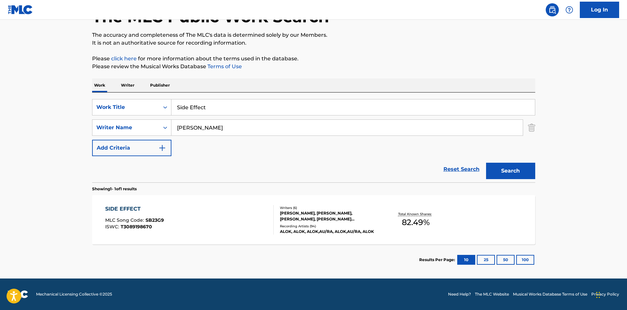
scroll to position [47, 0]
click at [227, 115] on div "Side Effect" at bounding box center [353, 107] width 364 height 16
click at [234, 109] on input "Side Effect" at bounding box center [352, 107] width 363 height 16
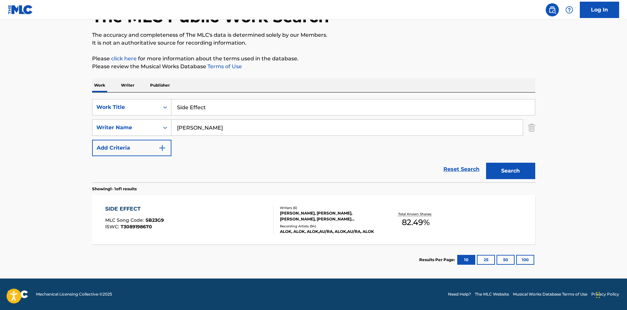
paste input "The Club Is Jumpin'"
type input "The Club Is Jumpin'"
click at [248, 126] on input "[PERSON_NAME]" at bounding box center [346, 128] width 351 height 16
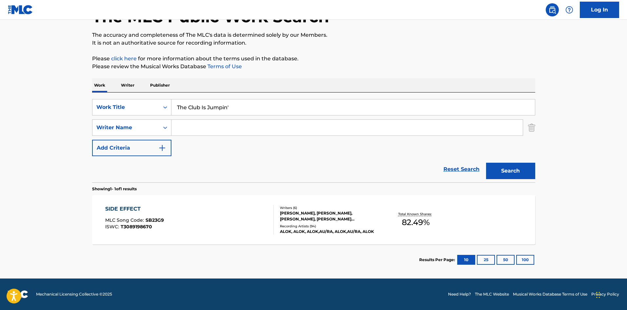
click at [486, 163] on button "Search" at bounding box center [510, 171] width 49 height 16
type input "]"
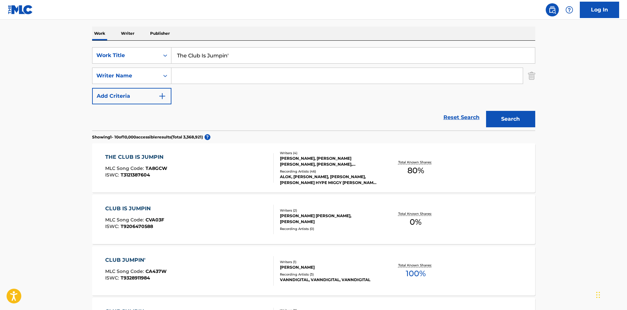
scroll to position [98, 0]
click at [196, 175] on div "THE CLUB IS JUMPIN MLC Song Code : TA8GCW ISWC : T3121387604" at bounding box center [189, 167] width 168 height 29
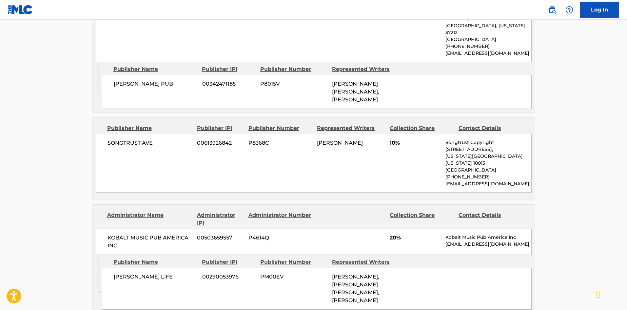
scroll to position [328, 0]
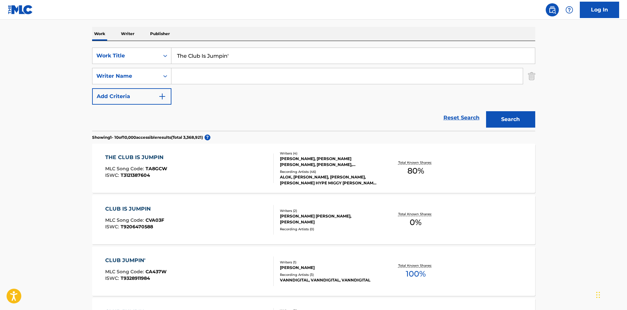
scroll to position [66, 0]
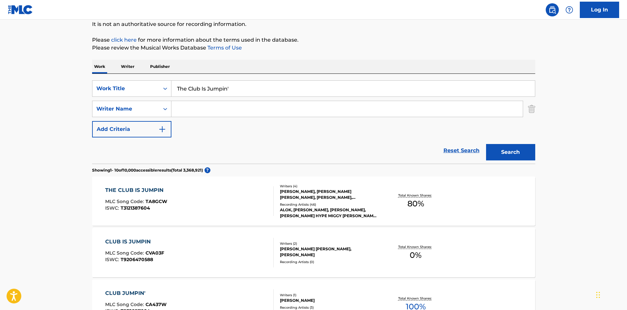
click at [244, 203] on div "THE CLUB IS JUMPIN MLC Song Code : TA8GCW ISWC : T3121387604" at bounding box center [189, 200] width 168 height 29
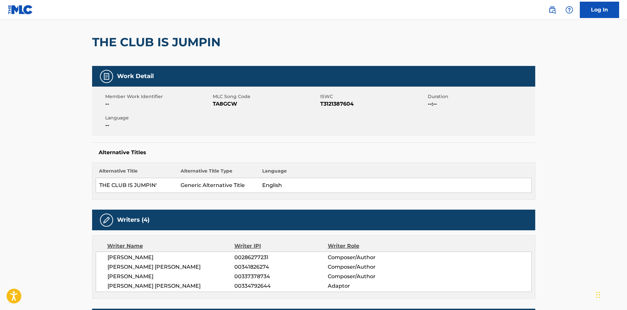
scroll to position [131, 0]
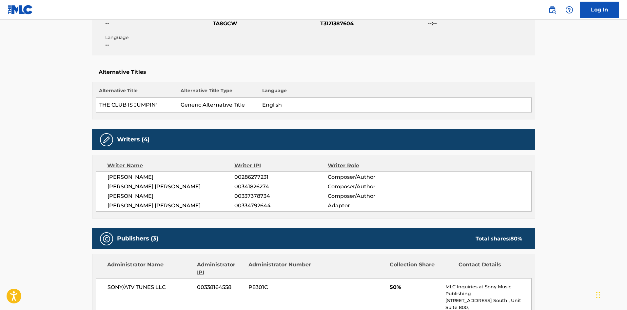
click at [146, 196] on span "[PERSON_NAME]" at bounding box center [170, 196] width 127 height 8
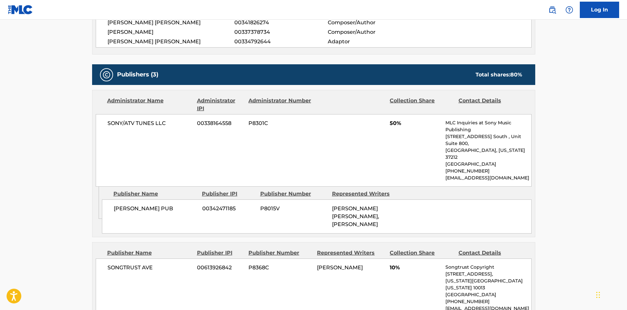
click at [118, 204] on span "[PERSON_NAME] PUB" at bounding box center [156, 208] width 84 height 8
drag, startPoint x: 118, startPoint y: 191, endPoint x: 133, endPoint y: 192, distance: 15.7
click at [133, 204] on span "[PERSON_NAME] PUB" at bounding box center [156, 208] width 84 height 8
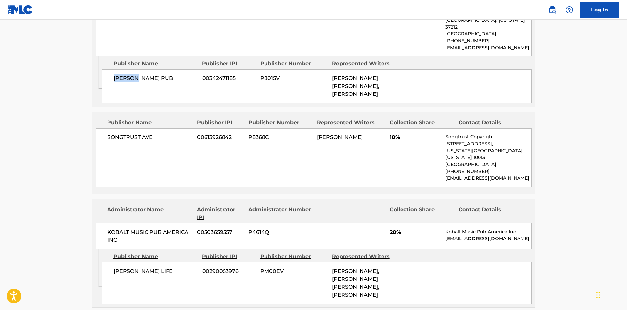
scroll to position [426, 0]
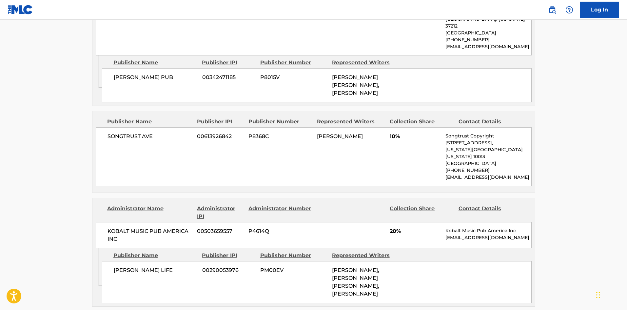
click at [116, 132] on span "SONGTRUST AVE" at bounding box center [149, 136] width 85 height 8
drag, startPoint x: 116, startPoint y: 121, endPoint x: 143, endPoint y: 121, distance: 26.2
click at [143, 132] on span "SONGTRUST AVE" at bounding box center [149, 136] width 85 height 8
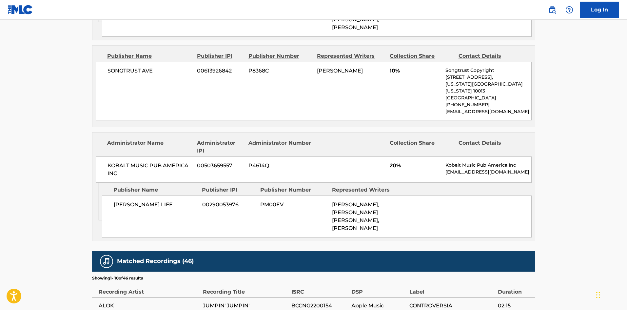
click at [123, 201] on span "[PERSON_NAME] LIFE" at bounding box center [156, 205] width 84 height 8
drag, startPoint x: 123, startPoint y: 186, endPoint x: 145, endPoint y: 185, distance: 22.3
click at [145, 201] on span "[PERSON_NAME] LIFE" at bounding box center [156, 205] width 84 height 8
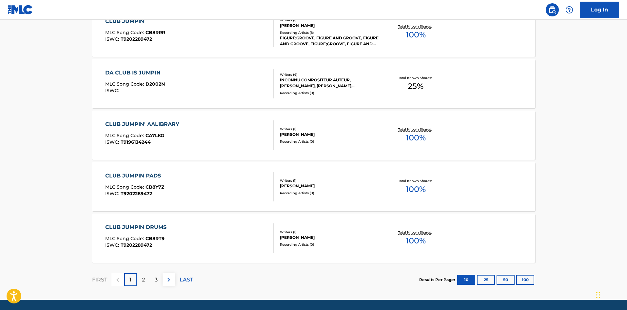
scroll to position [66, 0]
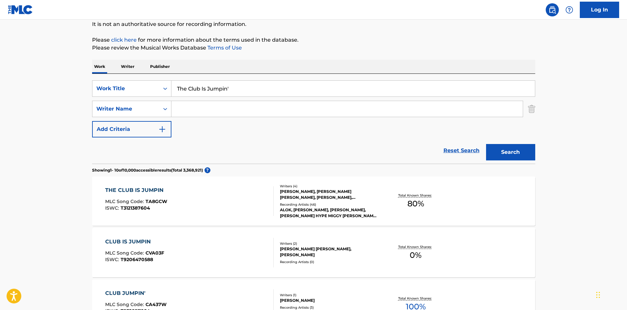
click at [201, 92] on input "The Club Is Jumpin'" at bounding box center [352, 89] width 363 height 16
click at [221, 83] on input "The Club Is Jumpin'" at bounding box center [352, 89] width 363 height 16
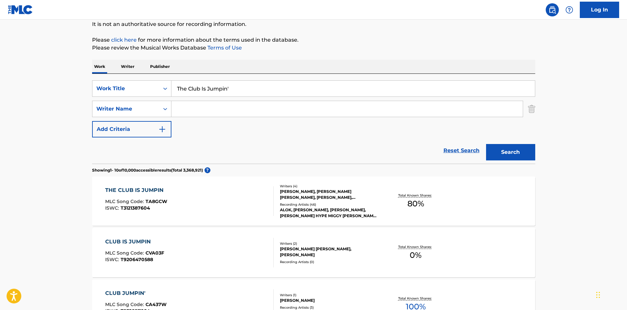
paste input "Wherever You Go"
type input "Wherever You Go"
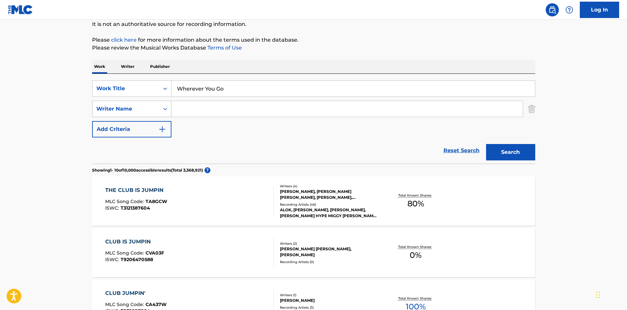
click at [168, 110] on icon "Search Form" at bounding box center [165, 109] width 7 height 7
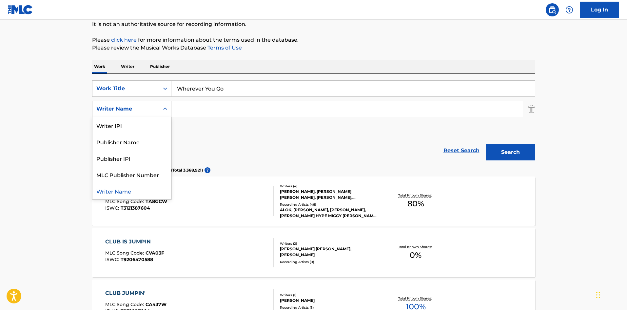
click at [189, 104] on input "Search Form" at bounding box center [346, 109] width 351 height 16
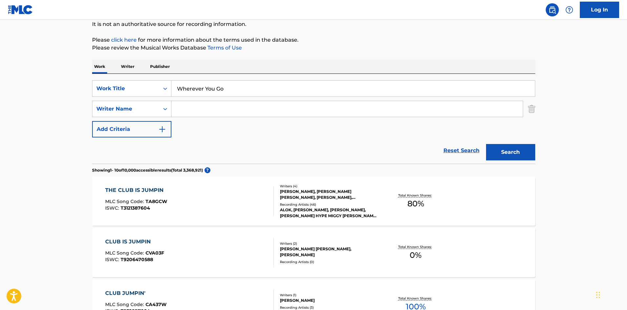
paste input "[PERSON_NAME]"
type input "[PERSON_NAME]"
click at [533, 153] on button "Search" at bounding box center [510, 152] width 49 height 16
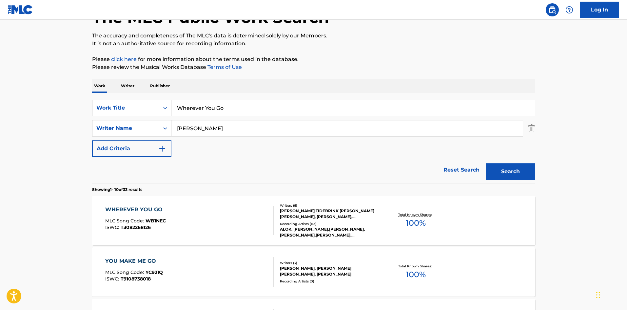
scroll to position [131, 0]
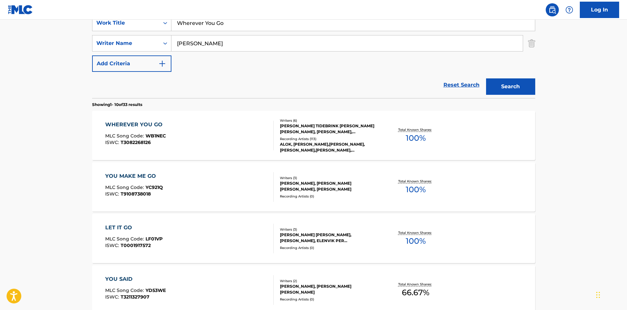
click at [204, 138] on div "WHEREVER YOU GO MLC Song Code : WB1NEC ISWC : T3082268126" at bounding box center [189, 135] width 168 height 29
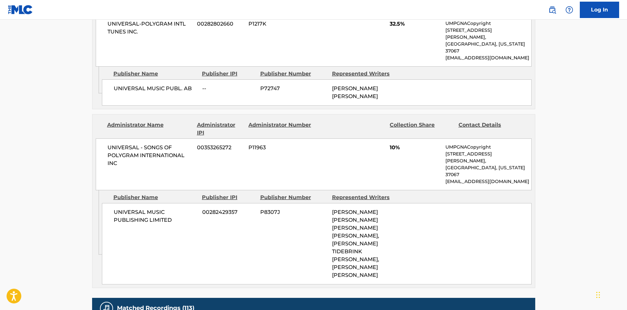
scroll to position [885, 0]
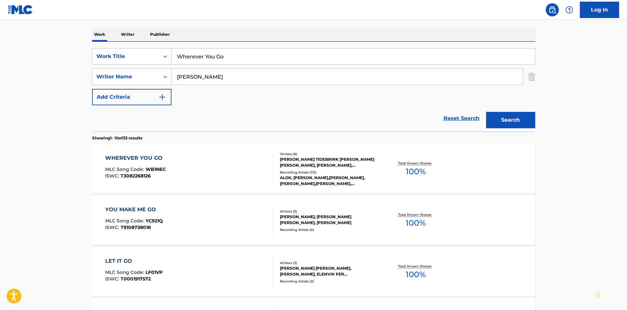
scroll to position [66, 0]
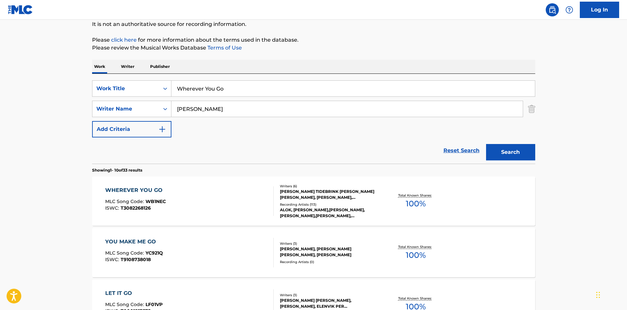
click at [196, 88] on input "Wherever You Go" at bounding box center [352, 89] width 363 height 16
paste input "Angels In [GEOGRAPHIC_DATA]"
type input "Angels In [GEOGRAPHIC_DATA]"
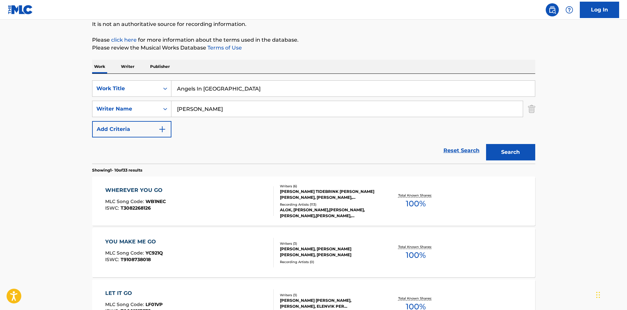
click at [206, 111] on input "[PERSON_NAME]" at bounding box center [346, 109] width 351 height 16
click at [486, 144] on button "Search" at bounding box center [510, 152] width 49 height 16
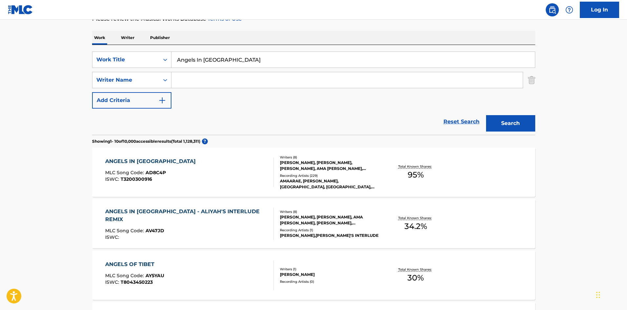
scroll to position [98, 0]
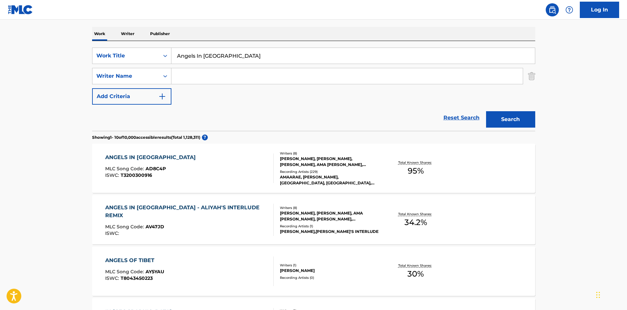
click at [179, 169] on div "ANGELS IN [GEOGRAPHIC_DATA] MLC Song Code : AD8C4P ISWC : T3200300916" at bounding box center [189, 167] width 168 height 29
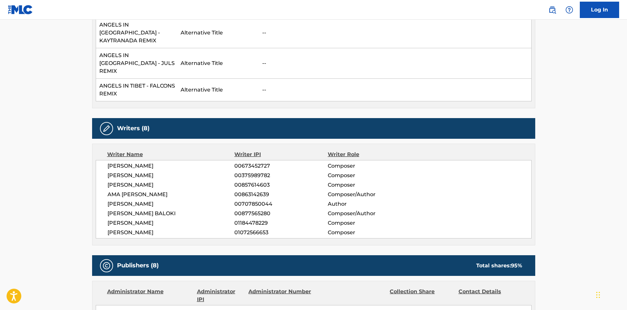
scroll to position [426, 0]
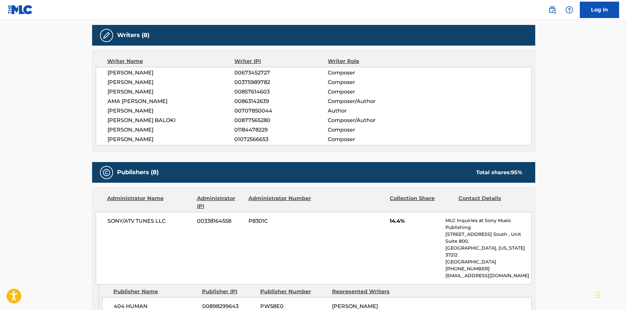
click at [117, 298] on span "404 HUMAN" at bounding box center [156, 306] width 84 height 8
drag, startPoint x: 117, startPoint y: 244, endPoint x: 144, endPoint y: 244, distance: 27.5
click at [144, 298] on span "404 HUMAN" at bounding box center [156, 306] width 84 height 8
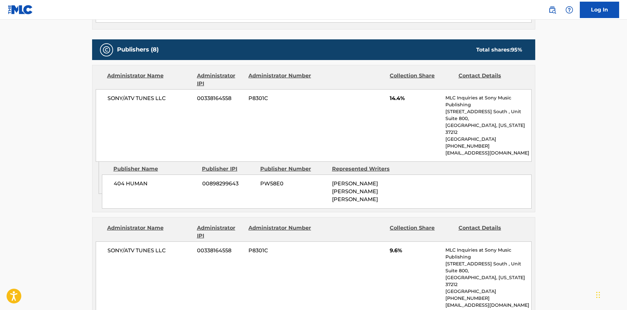
scroll to position [623, 0]
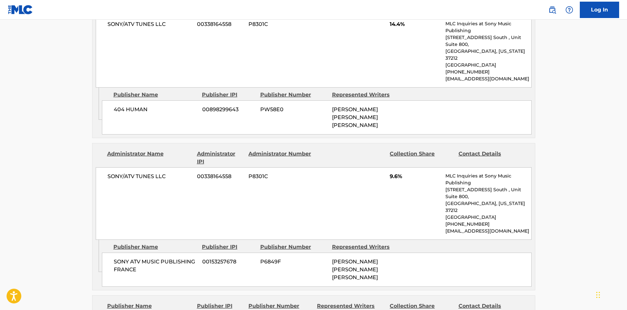
click at [114, 258] on span "SONY ATV MUSIC PUBLISHING FRANCE" at bounding box center [156, 266] width 84 height 16
drag, startPoint x: 114, startPoint y: 185, endPoint x: 101, endPoint y: 84, distance: 102.5
click at [129, 258] on span "SONY ATV MUSIC PUBLISHING FRANCE" at bounding box center [156, 266] width 84 height 16
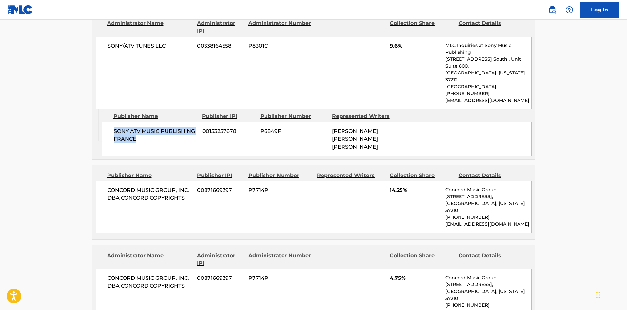
scroll to position [754, 0]
click at [134, 185] on span "CONCORD MUSIC GROUP, INC. DBA CONCORD COPYRIGHTS" at bounding box center [149, 193] width 85 height 16
drag, startPoint x: 134, startPoint y: 125, endPoint x: 169, endPoint y: 124, distance: 34.8
click at [169, 185] on span "CONCORD MUSIC GROUP, INC. DBA CONCORD COPYRIGHTS" at bounding box center [149, 193] width 85 height 16
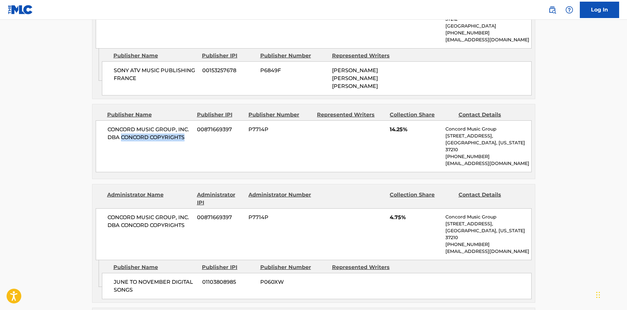
scroll to position [819, 0]
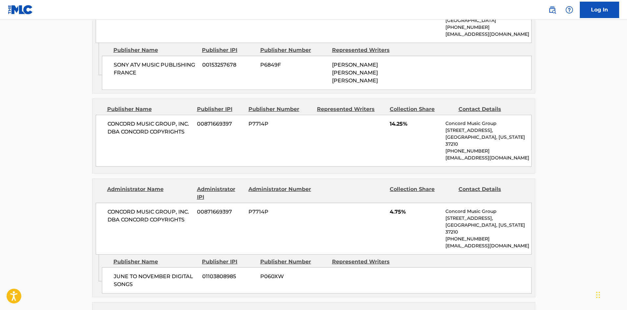
click at [120, 272] on span "JUNE TO NOVEMBER DIGITAL SONGS" at bounding box center [156, 280] width 84 height 16
drag, startPoint x: 120, startPoint y: 191, endPoint x: 154, endPoint y: 192, distance: 34.4
click at [154, 272] on span "JUNE TO NOVEMBER DIGITAL SONGS" at bounding box center [156, 280] width 84 height 16
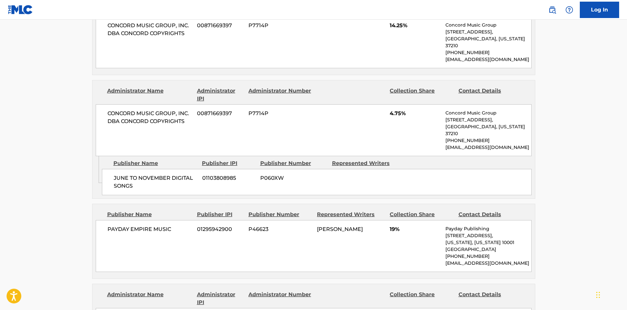
click at [118, 225] on span "PAYDAY EMPIRE MUSIC" at bounding box center [149, 229] width 85 height 8
drag, startPoint x: 118, startPoint y: 139, endPoint x: 146, endPoint y: 138, distance: 27.9
click at [146, 225] on span "PAYDAY EMPIRE MUSIC" at bounding box center [149, 229] width 85 height 8
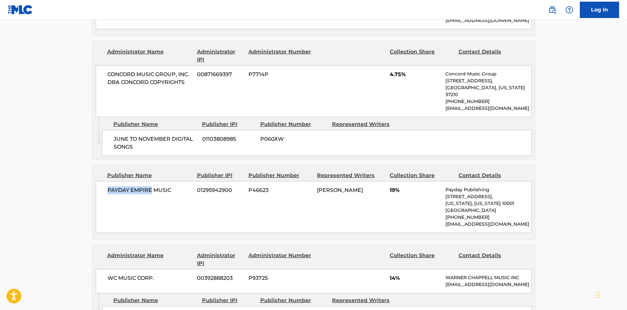
scroll to position [1016, 0]
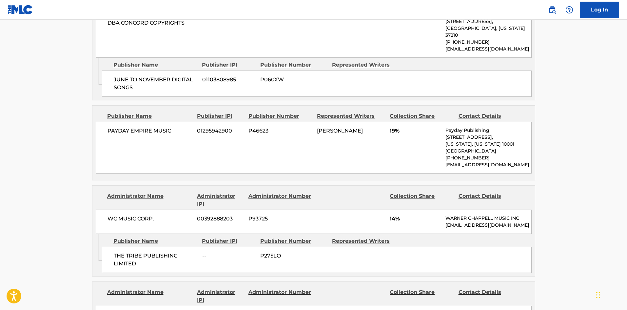
click at [111, 246] on div "THE TRIBE PUBLISHING LIMITED -- P275LO" at bounding box center [317, 259] width 430 height 26
drag, startPoint x: 111, startPoint y: 168, endPoint x: 145, endPoint y: 180, distance: 35.8
click at [145, 246] on div "THE TRIBE PUBLISHING LIMITED -- P275LO" at bounding box center [317, 259] width 430 height 26
drag, startPoint x: 8, startPoint y: 193, endPoint x: 28, endPoint y: 197, distance: 20.3
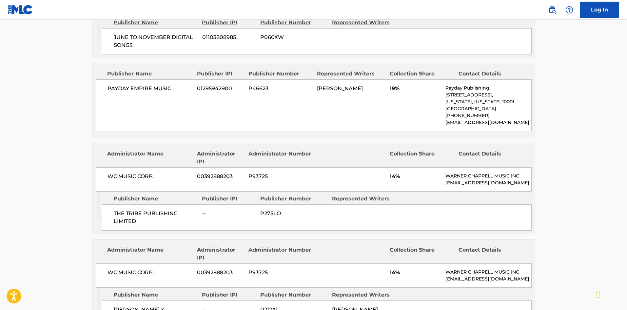
scroll to position [1114, 0]
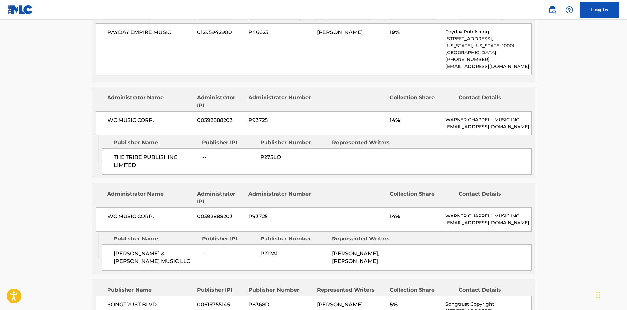
click at [113, 244] on div "[PERSON_NAME] & [PERSON_NAME] MUSIC LLC -- P212A1 [PERSON_NAME], [PERSON_NAME]" at bounding box center [317, 257] width 430 height 26
click at [110, 244] on div "[PERSON_NAME] & [PERSON_NAME] MUSIC LLC -- P212A1 [PERSON_NAME], [PERSON_NAME]" at bounding box center [317, 257] width 430 height 26
drag, startPoint x: 110, startPoint y: 174, endPoint x: 138, endPoint y: 174, distance: 28.2
click at [138, 244] on div "[PERSON_NAME] & [PERSON_NAME] MUSIC LLC -- P212A1 [PERSON_NAME], [PERSON_NAME]" at bounding box center [317, 257] width 430 height 26
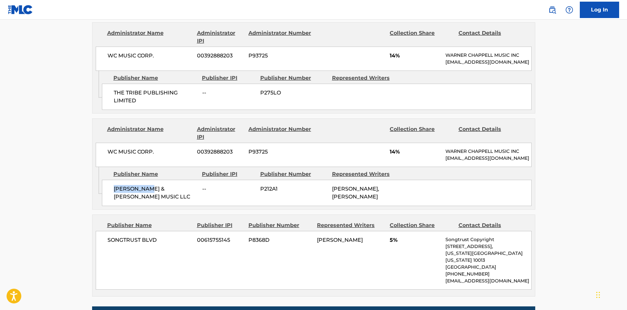
scroll to position [1147, 0]
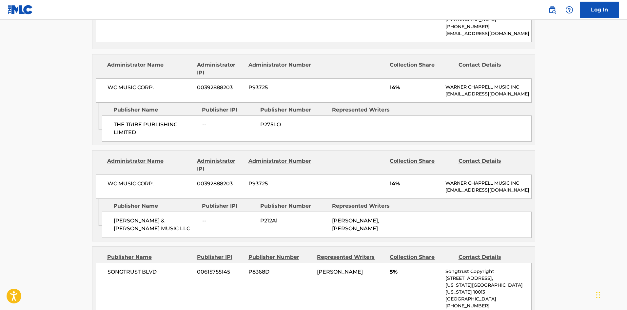
click at [118, 268] on span "SONGTRUST BLVD" at bounding box center [149, 272] width 85 height 8
drag, startPoint x: 118, startPoint y: 194, endPoint x: 163, endPoint y: 194, distance: 44.9
click at [163, 268] on span "SONGTRUST BLVD" at bounding box center [149, 272] width 85 height 8
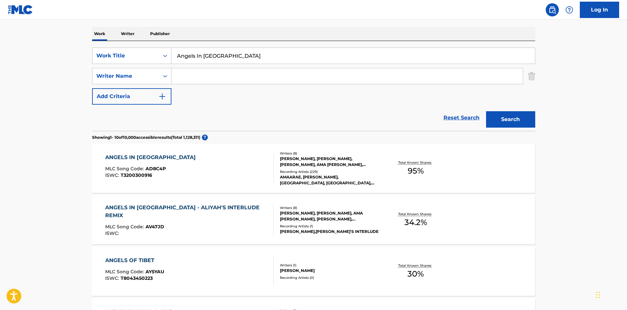
click at [215, 55] on input "Angels In [GEOGRAPHIC_DATA]" at bounding box center [352, 56] width 363 height 16
paste input "Seventeen"
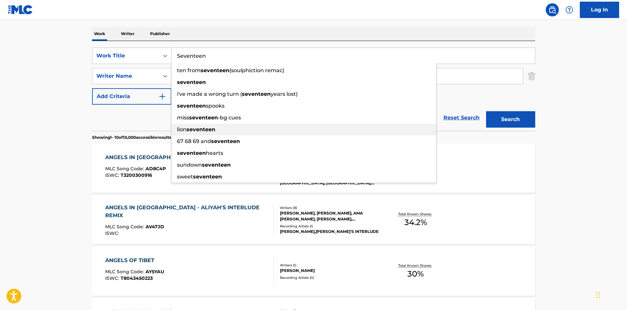
click at [186, 128] on span "lion" at bounding box center [182, 129] width 10 height 6
type input "lion seventeen"
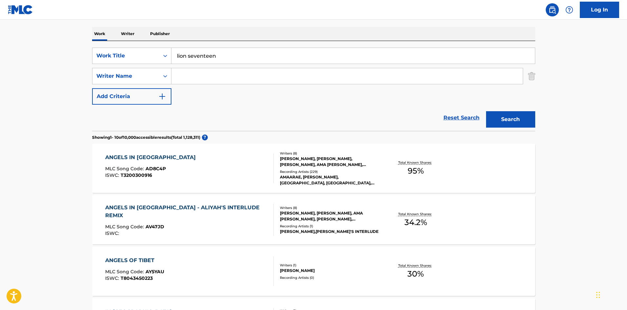
click at [194, 75] on input "Search Form" at bounding box center [346, 76] width 351 height 16
paste input "otov Cocktail Piano,HIT THE [PERSON_NAME],[PERSON_NAME] [PERSON_NAME]"
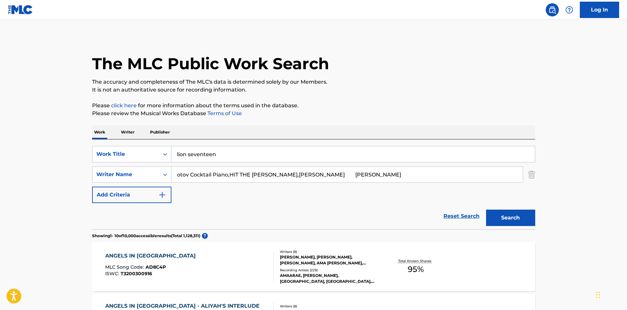
drag, startPoint x: 363, startPoint y: 76, endPoint x: 0, endPoint y: -29, distance: 377.6
click at [0, 0] on html "Accessibility Screen-Reader Guide, Feedback, and Issue Reporting | New window L…" at bounding box center [313, 155] width 627 height 310
type input "WANSEL"
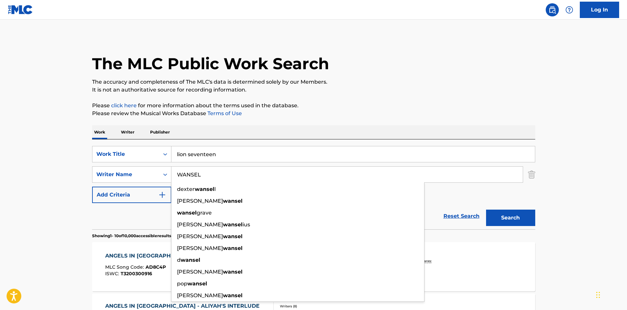
click at [239, 155] on input "lion seventeen" at bounding box center [352, 154] width 363 height 16
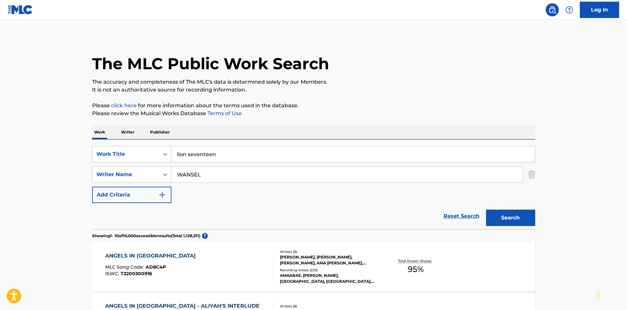
click at [239, 155] on input "lion seventeen" at bounding box center [352, 154] width 363 height 16
drag, startPoint x: 239, startPoint y: 155, endPoint x: 470, endPoint y: 194, distance: 233.5
click at [240, 155] on input "lion seventeen" at bounding box center [352, 154] width 363 height 16
paste input "S"
type input "Seventeen"
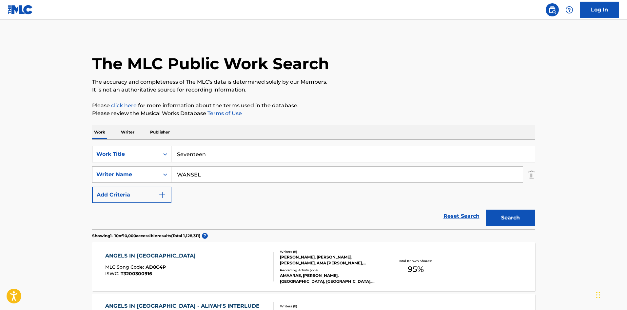
click at [503, 216] on button "Search" at bounding box center [510, 217] width 49 height 16
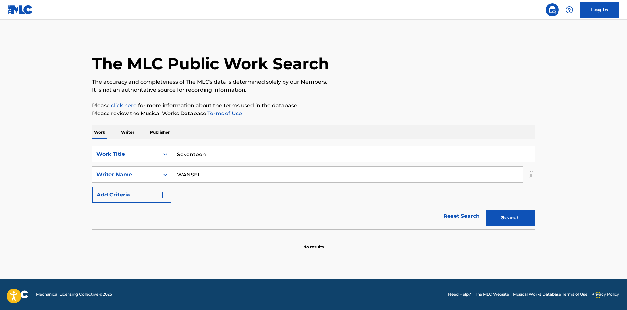
click at [506, 216] on button "Search" at bounding box center [510, 217] width 49 height 16
click at [224, 170] on input "WANSEL" at bounding box center [346, 174] width 351 height 16
paste input "[PERSON_NAME]"
type input "[PERSON_NAME]"
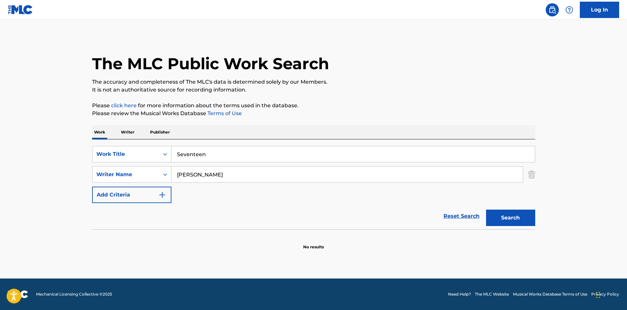
click at [518, 220] on button "Search" at bounding box center [510, 217] width 49 height 16
click at [523, 217] on button "Search" at bounding box center [510, 217] width 49 height 16
click at [206, 158] on input "Seventeen" at bounding box center [352, 154] width 363 height 16
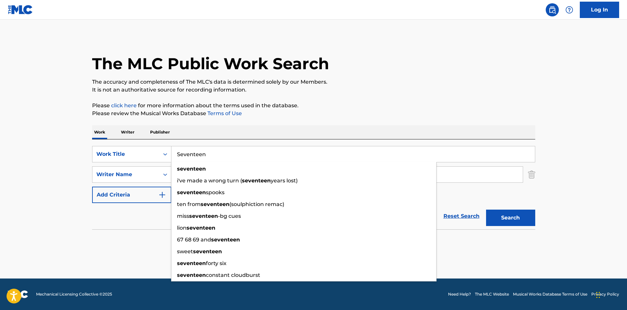
click at [206, 158] on input "Seventeen" at bounding box center [352, 154] width 363 height 16
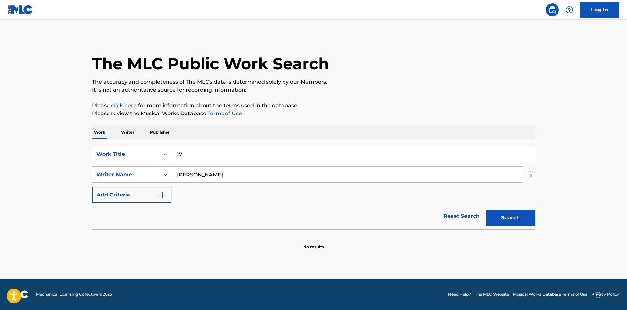
type input "17"
click at [1, 154] on main "The MLC Public Work Search The accuracy and completeness of The MLC's data is d…" at bounding box center [313, 149] width 627 height 259
click at [524, 213] on button "Search" at bounding box center [510, 217] width 49 height 16
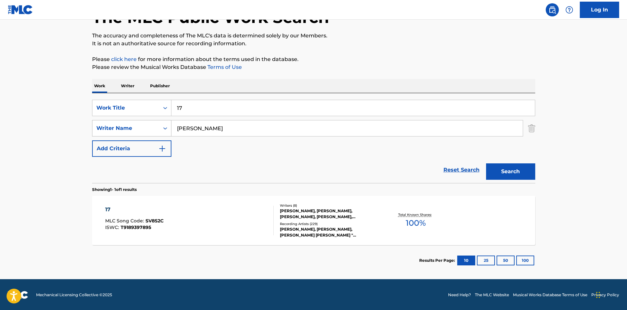
scroll to position [47, 0]
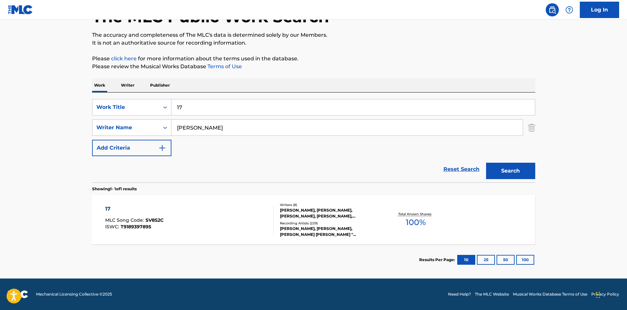
click at [199, 216] on div "17 MLC Song Code : SV8S2C ISWC : T9189397895" at bounding box center [189, 219] width 168 height 29
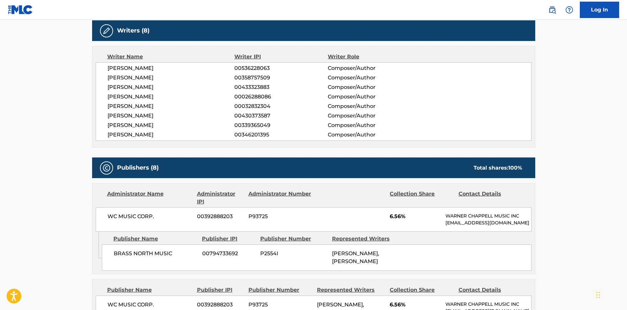
scroll to position [360, 0]
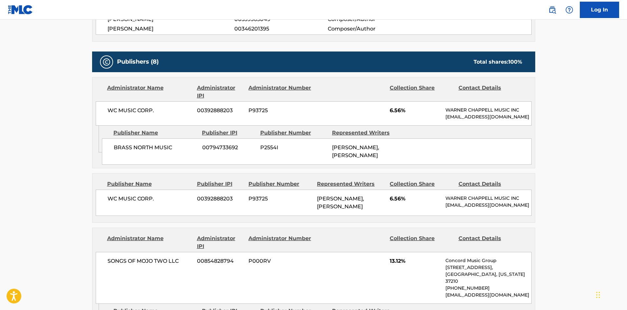
click at [123, 151] on span "BRASS NORTH MUSIC" at bounding box center [156, 148] width 84 height 8
drag, startPoint x: 123, startPoint y: 156, endPoint x: 160, endPoint y: 149, distance: 38.3
click at [160, 149] on div "BRASS NORTH MUSIC 00794733692 P2554I [PERSON_NAME], [PERSON_NAME]" at bounding box center [317, 151] width 430 height 26
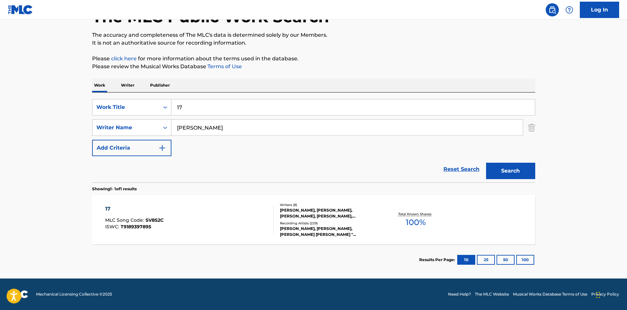
scroll to position [47, 0]
click at [212, 106] on input "17" at bounding box center [352, 107] width 363 height 16
paste input "Sweet Dream Lullaby (Vocal Mix)"
drag, startPoint x: 214, startPoint y: 107, endPoint x: 331, endPoint y: 105, distance: 117.0
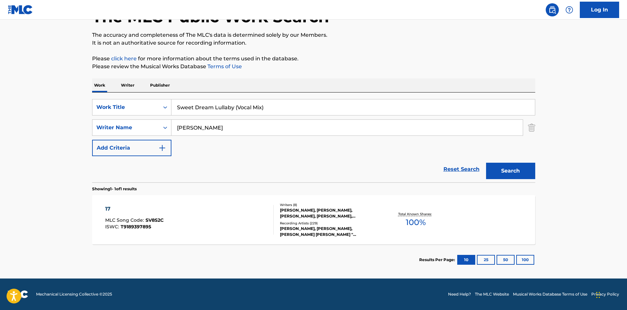
click at [331, 105] on input "Sweet Dream Lullaby (Vocal Mix)" at bounding box center [352, 107] width 363 height 16
type input "Sweet Dream"
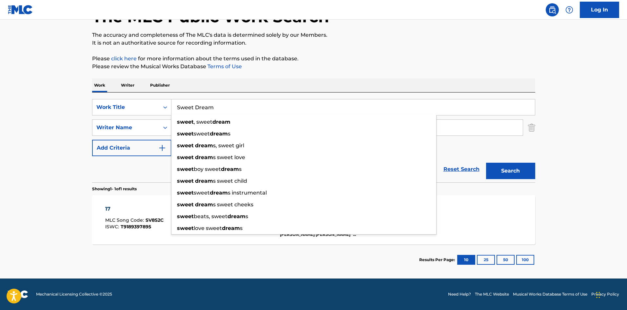
click at [73, 174] on main "The MLC Public Work Search The accuracy and completeness of The MLC's data is d…" at bounding box center [313, 125] width 627 height 305
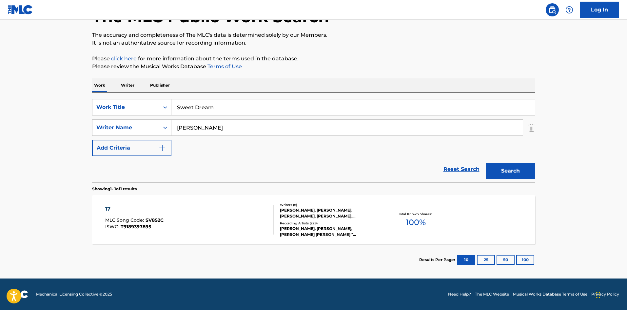
click at [189, 136] on div "SearchWithCriteria05718437-1a48-4686-a536-a18e633e1330 Work Title Sweet Dream S…" at bounding box center [313, 127] width 443 height 57
click at [196, 129] on input "[PERSON_NAME]" at bounding box center [346, 128] width 351 height 16
paste input "EVIGAN"
type input "EVIGAN"
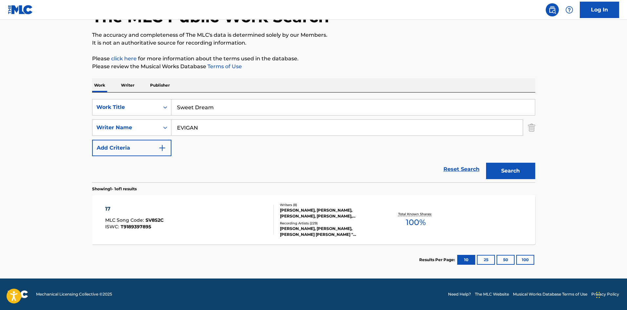
click at [235, 103] on input "Sweet Dream" at bounding box center [352, 107] width 363 height 16
type input "Sweet Dream"
click at [486, 163] on button "Search" at bounding box center [510, 171] width 49 height 16
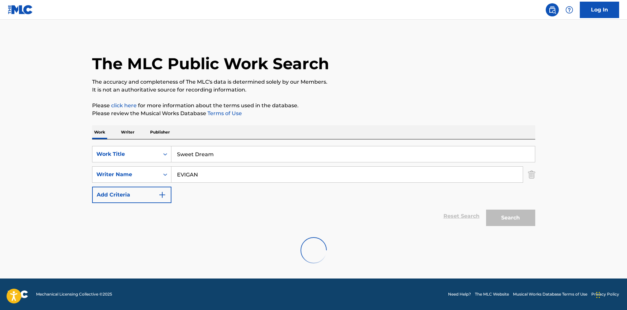
scroll to position [0, 0]
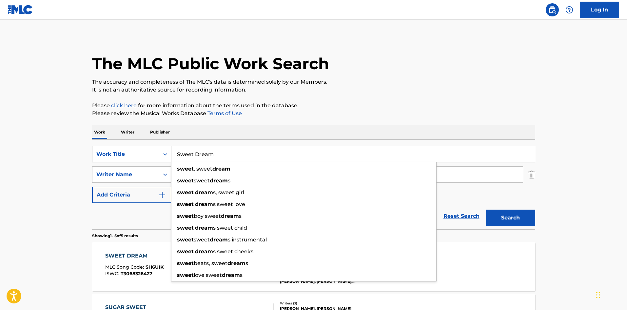
click at [5, 187] on main "The MLC Public Work Search The accuracy and completeness of The MLC's data is d…" at bounding box center [313, 275] width 627 height 511
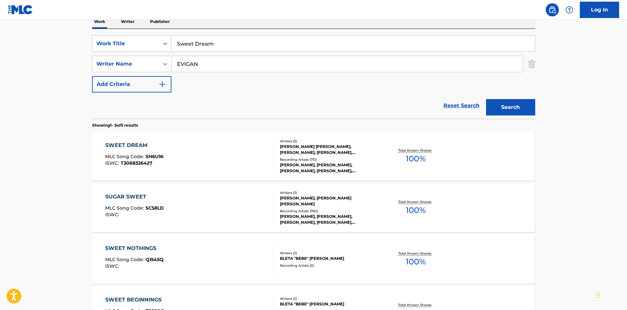
scroll to position [164, 0]
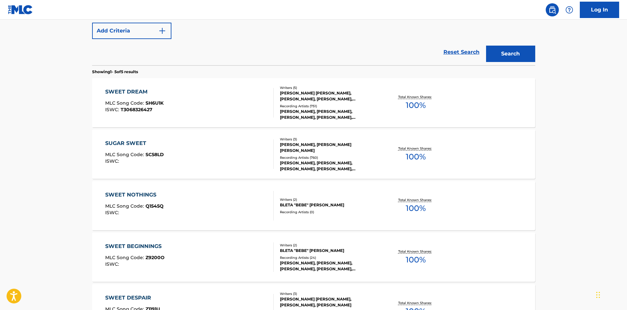
click at [164, 112] on div "SWEET DREAM MLC Song Code : SH6U1K ISWC : T3068326427" at bounding box center [189, 102] width 168 height 29
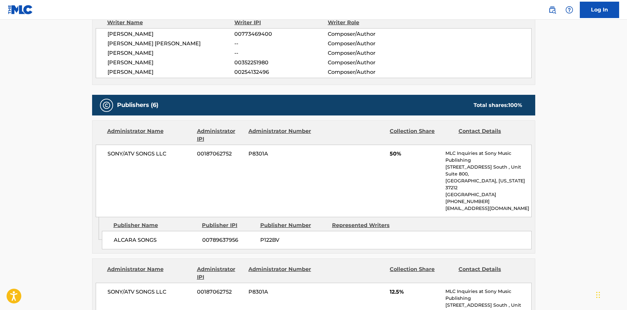
scroll to position [262, 0]
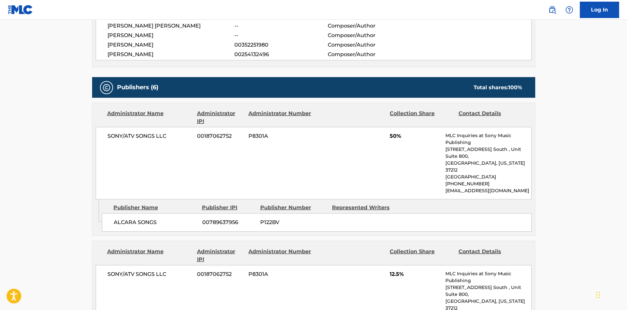
click at [120, 218] on span "ALCARA SONGS" at bounding box center [156, 222] width 84 height 8
drag, startPoint x: 120, startPoint y: 205, endPoint x: 149, endPoint y: 204, distance: 28.8
click at [149, 218] on span "ALCARA SONGS" at bounding box center [156, 222] width 84 height 8
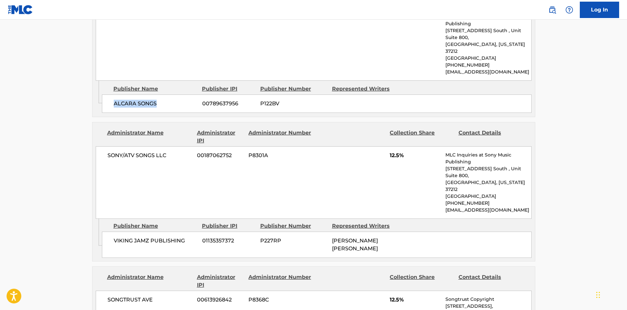
scroll to position [393, 0]
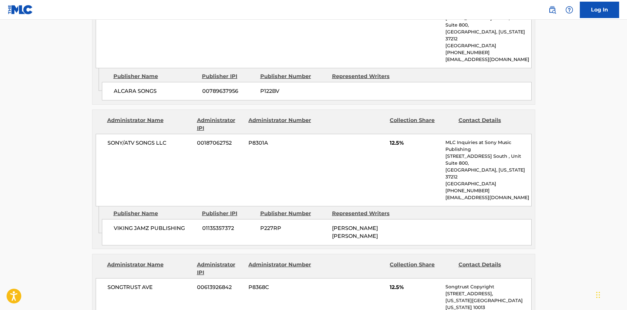
click at [129, 224] on span "VIKING JAMZ PUBLISHING" at bounding box center [156, 228] width 84 height 8
drag, startPoint x: 129, startPoint y: 201, endPoint x: 146, endPoint y: 202, distance: 17.7
click at [146, 224] on span "VIKING JAMZ PUBLISHING" at bounding box center [156, 228] width 84 height 8
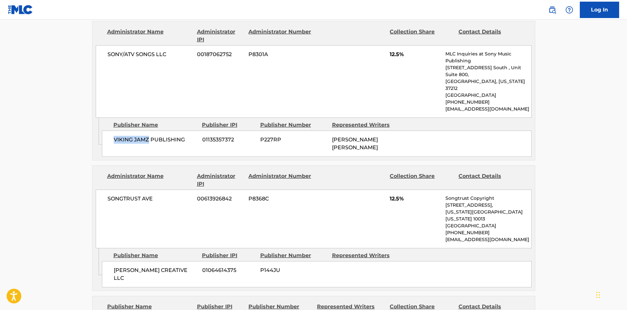
scroll to position [491, 0]
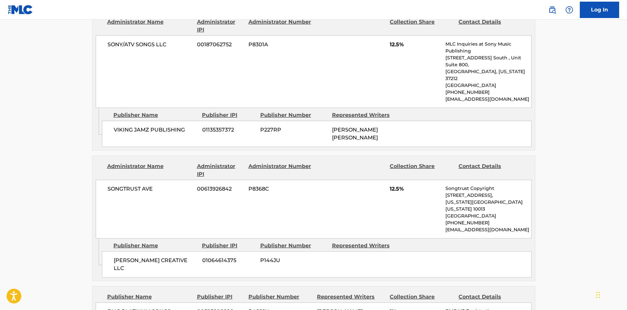
click at [123, 256] on span "[PERSON_NAME] CREATIVE LLC" at bounding box center [156, 264] width 84 height 16
drag, startPoint x: 123, startPoint y: 223, endPoint x: 147, endPoint y: 221, distance: 24.6
click at [147, 256] on span "[PERSON_NAME] CREATIVE LLC" at bounding box center [156, 264] width 84 height 16
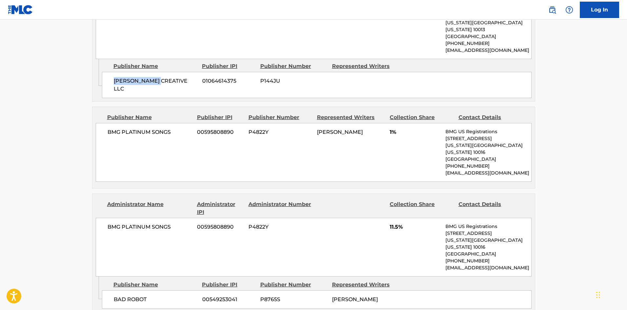
scroll to position [754, 0]
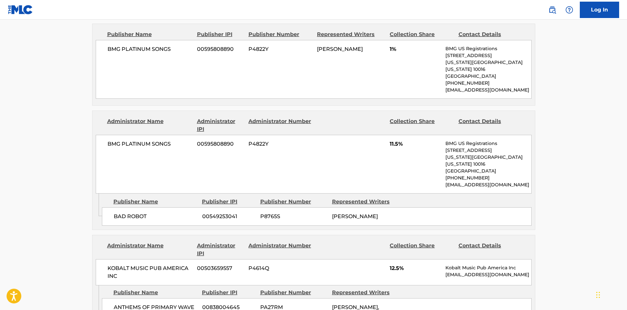
click at [119, 298] on span "ANTHEMS OF PRIMARY WAVE" at bounding box center [156, 307] width 84 height 8
drag, startPoint x: 119, startPoint y: 245, endPoint x: 191, endPoint y: 243, distance: 72.4
click at [191, 298] on span "ANTHEMS OF PRIMARY WAVE" at bounding box center [156, 307] width 84 height 8
click at [122, 212] on span "BAD ROBOT" at bounding box center [156, 216] width 84 height 8
drag, startPoint x: 122, startPoint y: 158, endPoint x: 134, endPoint y: 160, distance: 12.7
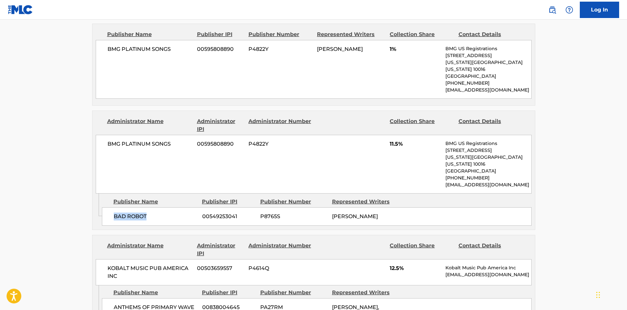
click at [134, 207] on div "BAD ROBOT 00549253041 P8765S [PERSON_NAME]" at bounding box center [317, 216] width 430 height 18
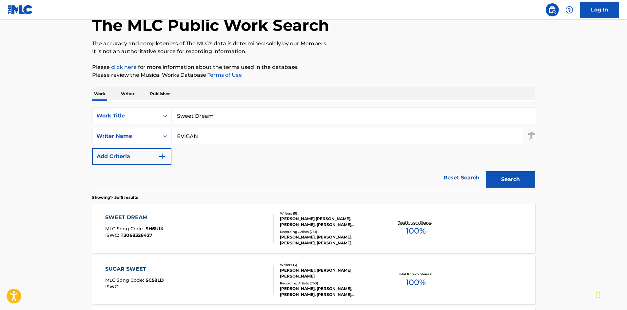
scroll to position [37, 0]
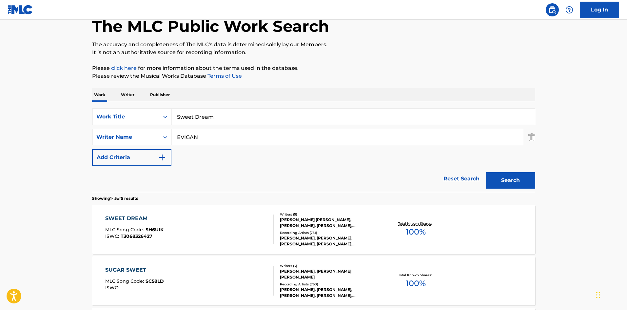
click at [226, 113] on input "Sweet Dream" at bounding box center [352, 117] width 363 height 16
click at [225, 116] on input "Sweet Dream" at bounding box center [352, 117] width 363 height 16
paste input "Chasing Shadows"
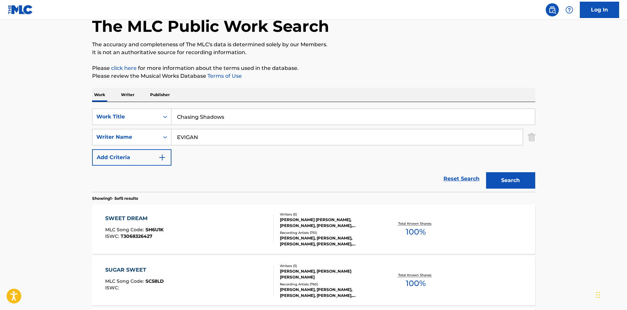
type input "Chasing Shadows"
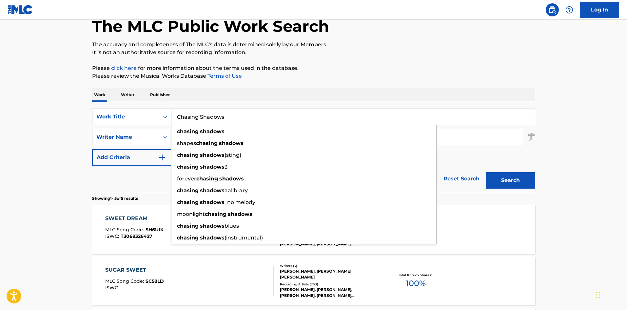
click at [6, 184] on main "The MLC Public Work Search The accuracy and completeness of The MLC's data is d…" at bounding box center [313, 237] width 627 height 511
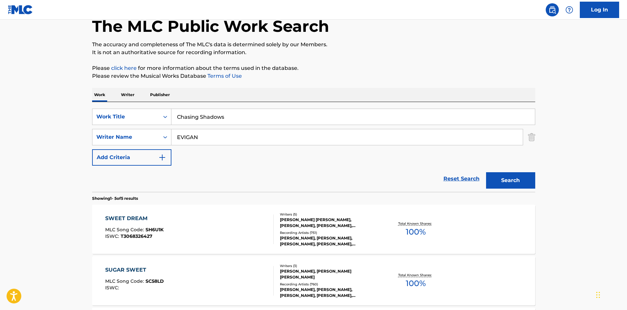
click at [190, 133] on input "EVIGAN" at bounding box center [346, 137] width 351 height 16
paste input "[PERSON_NAME]"
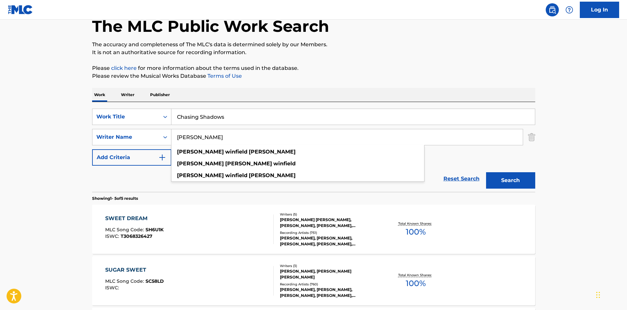
click at [236, 139] on input "[PERSON_NAME]" at bounding box center [346, 137] width 351 height 16
drag, startPoint x: 239, startPoint y: 137, endPoint x: 99, endPoint y: 127, distance: 140.3
click at [99, 127] on div "SearchWithCriteria05718437-1a48-4686-a536-a18e633e1330 Work Title Chasing Shado…" at bounding box center [313, 136] width 443 height 57
type input "[PERSON_NAME]"
click at [486, 172] on button "Search" at bounding box center [510, 180] width 49 height 16
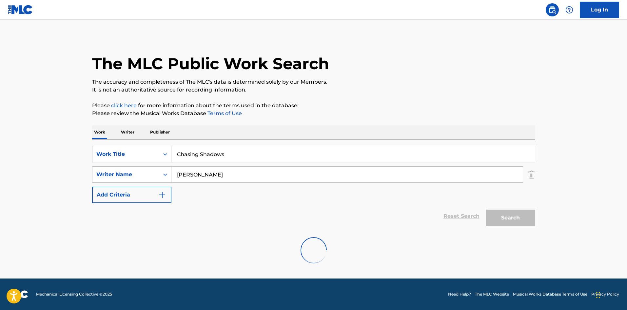
scroll to position [0, 0]
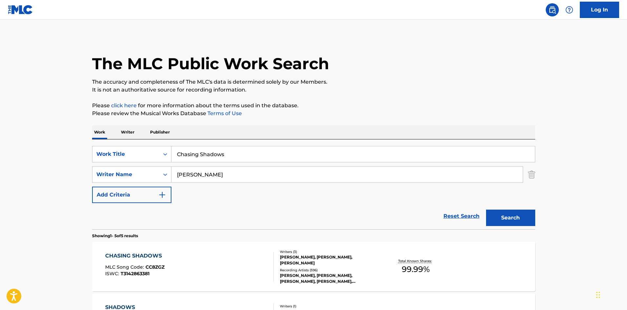
drag, startPoint x: 41, startPoint y: 163, endPoint x: 48, endPoint y: 163, distance: 7.5
click at [41, 162] on main "The MLC Public Work Search The accuracy and completeness of The MLC's data is d…" at bounding box center [313, 275] width 627 height 511
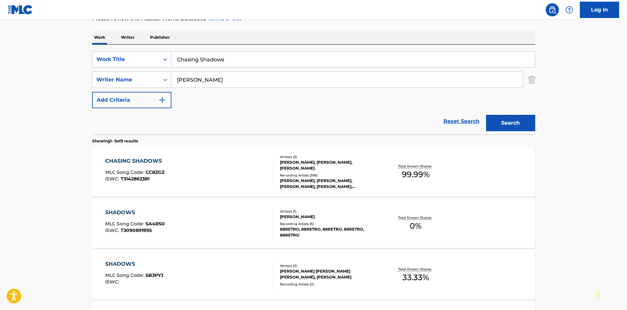
scroll to position [98, 0]
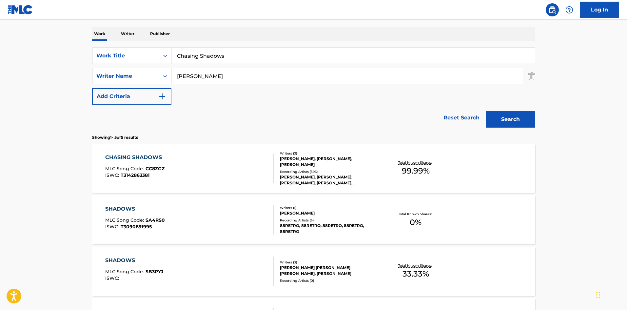
click at [151, 161] on div "CHASING SHADOWS MLC Song Code : CC8ZGZ ISWC : T3142863381" at bounding box center [135, 167] width 60 height 29
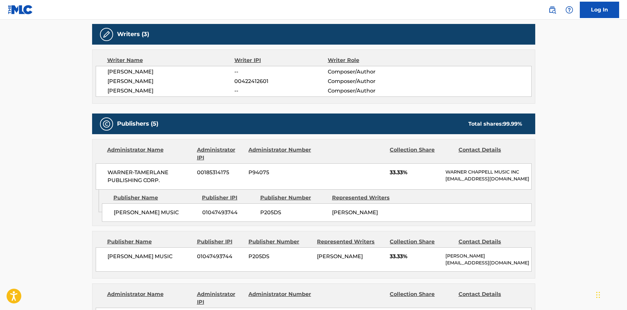
scroll to position [262, 0]
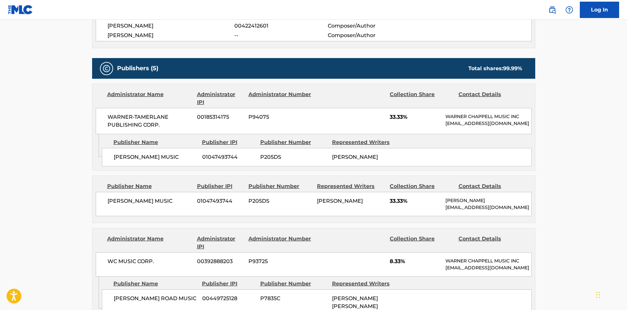
click at [117, 160] on span "[PERSON_NAME] MUSIC" at bounding box center [156, 157] width 84 height 8
drag, startPoint x: 117, startPoint y: 160, endPoint x: 150, endPoint y: 156, distance: 33.0
click at [150, 156] on div "[PERSON_NAME] MUSIC 01047493744 P205DS [PERSON_NAME]" at bounding box center [317, 157] width 430 height 18
click at [115, 160] on span "[PERSON_NAME] MUSIC" at bounding box center [156, 157] width 84 height 8
drag, startPoint x: 115, startPoint y: 160, endPoint x: 144, endPoint y: 161, distance: 29.2
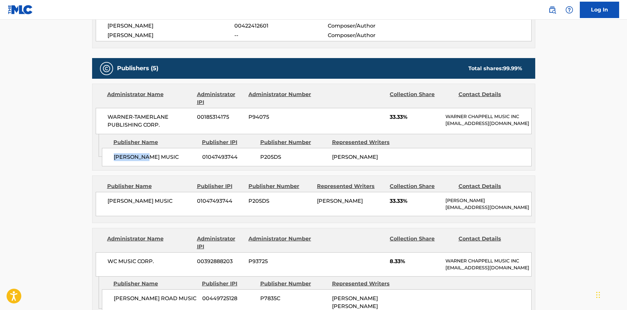
click at [144, 161] on span "[PERSON_NAME] MUSIC" at bounding box center [156, 157] width 84 height 8
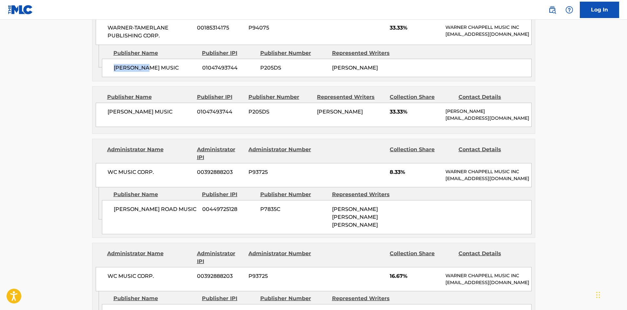
scroll to position [360, 0]
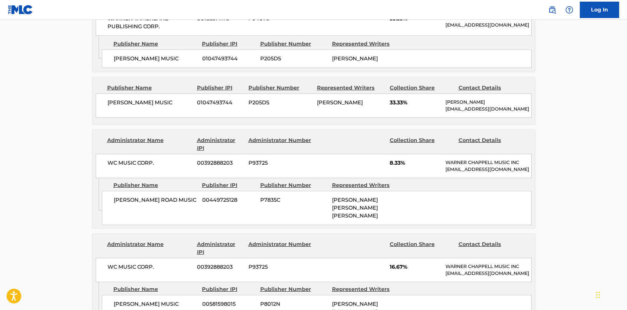
click at [113, 106] on span "[PERSON_NAME] MUSIC" at bounding box center [149, 103] width 85 height 8
drag, startPoint x: 113, startPoint y: 110, endPoint x: 161, endPoint y: 107, distance: 47.9
click at [161, 106] on span "[PERSON_NAME] MUSIC" at bounding box center [149, 103] width 85 height 8
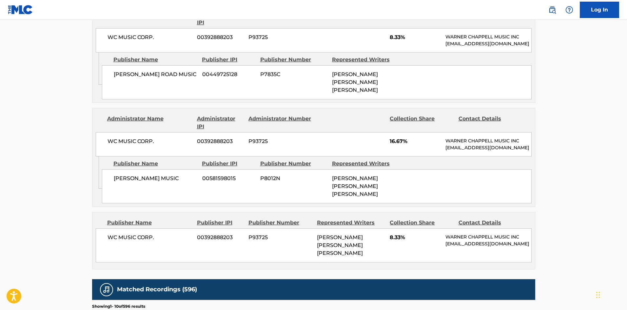
scroll to position [435, 0]
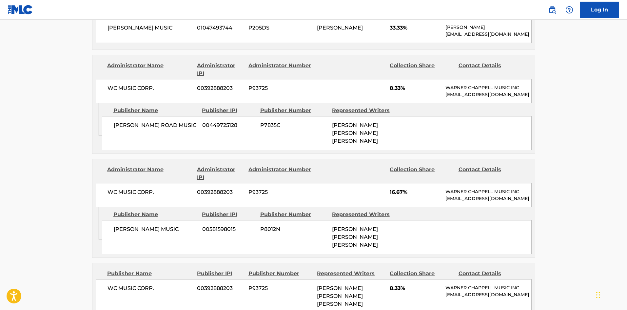
scroll to position [98, 0]
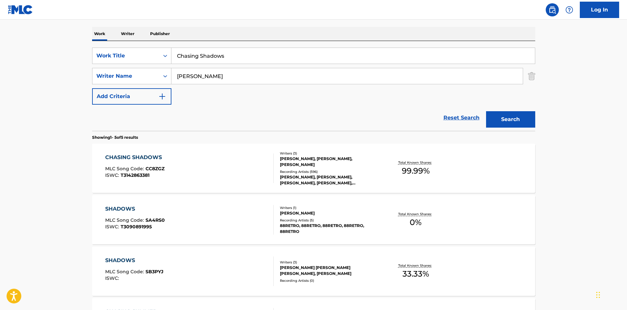
click at [223, 52] on input "Chasing Shadows" at bounding box center [352, 56] width 363 height 16
paste input "Save You A Seat"
type input "Save You A Seat"
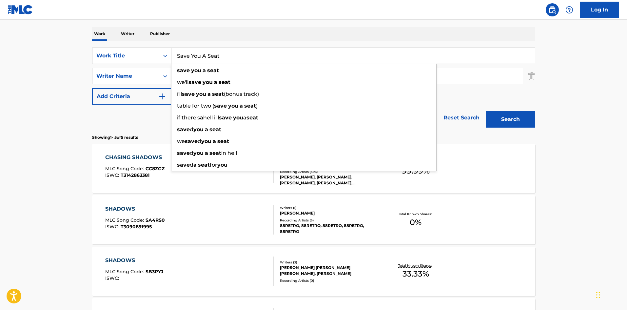
click at [30, 106] on main "The MLC Public Work Search The accuracy and completeness of The MLC's data is d…" at bounding box center [313, 176] width 627 height 511
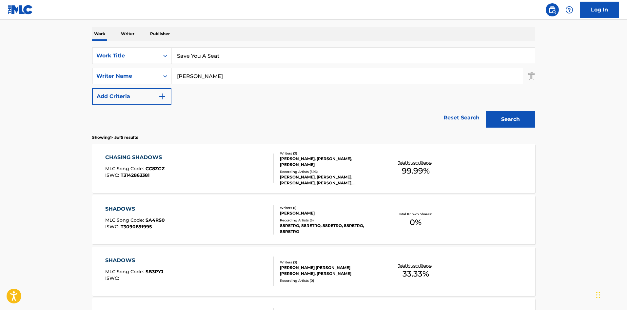
click at [203, 72] on input "[PERSON_NAME]" at bounding box center [346, 76] width 351 height 16
paste input "[PERSON_NAME]"
type input "[PERSON_NAME]"
drag, startPoint x: 524, startPoint y: 117, endPoint x: 446, endPoint y: 96, distance: 81.2
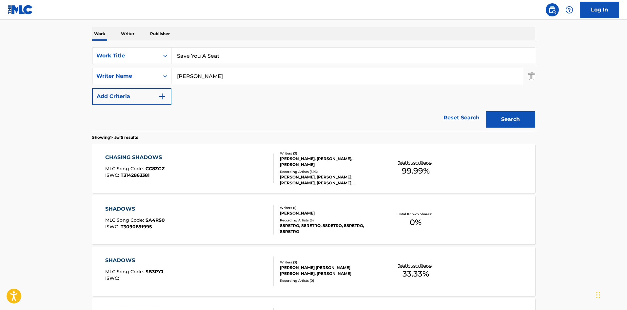
click at [524, 117] on button "Search" at bounding box center [510, 119] width 49 height 16
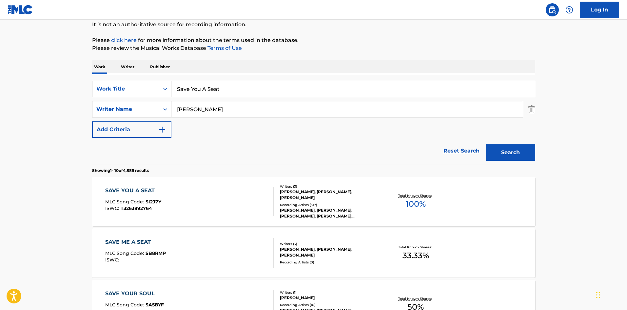
scroll to position [66, 0]
click at [189, 197] on div "SAVE YOU A SEAT MLC Song Code : SI2J7Y ISWC : T3263892764" at bounding box center [189, 200] width 168 height 29
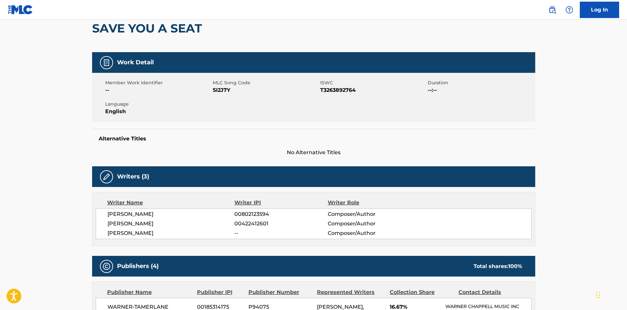
scroll to position [164, 0]
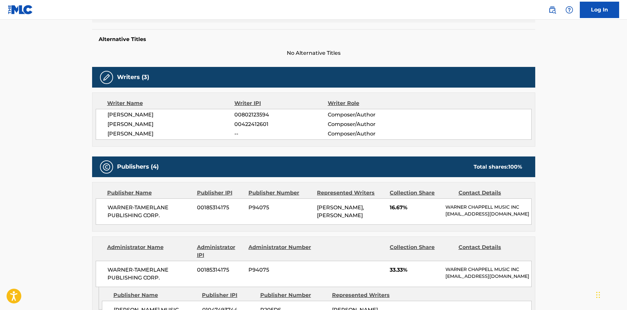
click at [116, 207] on span "WARNER-TAMERLANE PUBLISHING CORP." at bounding box center [149, 211] width 85 height 16
drag, startPoint x: 116, startPoint y: 207, endPoint x: 180, endPoint y: 215, distance: 64.3
click at [180, 215] on span "WARNER-TAMERLANE PUBLISHING CORP." at bounding box center [149, 211] width 85 height 16
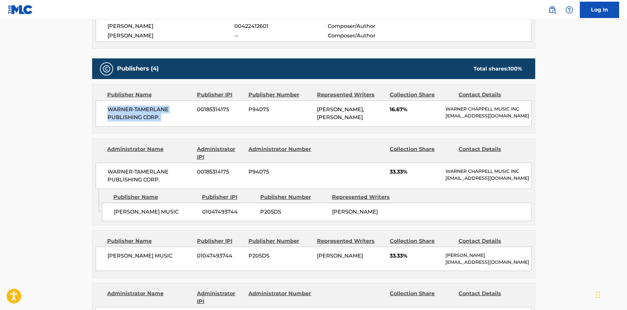
scroll to position [262, 0]
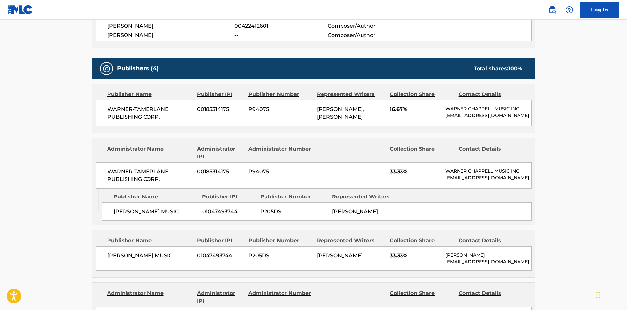
click at [120, 215] on span "[PERSON_NAME] MUSIC" at bounding box center [156, 211] width 84 height 8
drag, startPoint x: 120, startPoint y: 223, endPoint x: 142, endPoint y: 221, distance: 22.4
click at [142, 215] on span "[PERSON_NAME] MUSIC" at bounding box center [156, 211] width 84 height 8
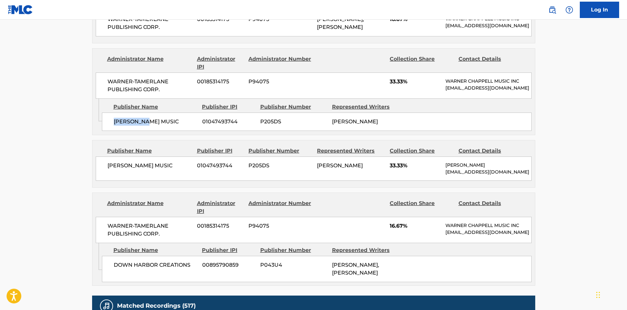
scroll to position [360, 0]
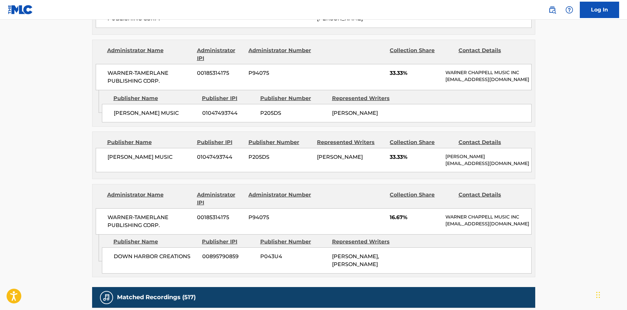
click at [113, 161] on span "[PERSON_NAME] MUSIC" at bounding box center [149, 157] width 85 height 8
drag, startPoint x: 113, startPoint y: 169, endPoint x: 160, endPoint y: 167, distance: 46.9
click at [160, 161] on span "[PERSON_NAME] MUSIC" at bounding box center [149, 157] width 85 height 8
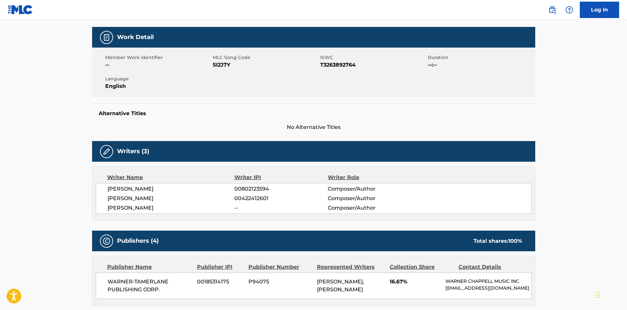
scroll to position [98, 0]
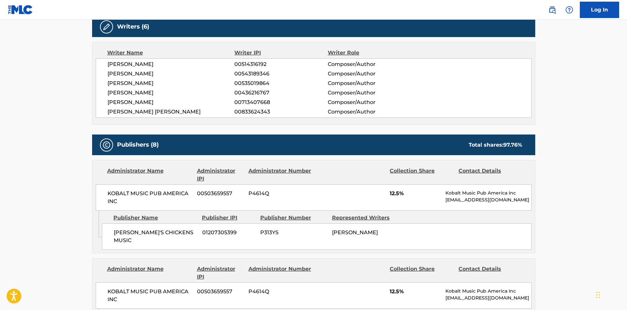
scroll to position [328, 0]
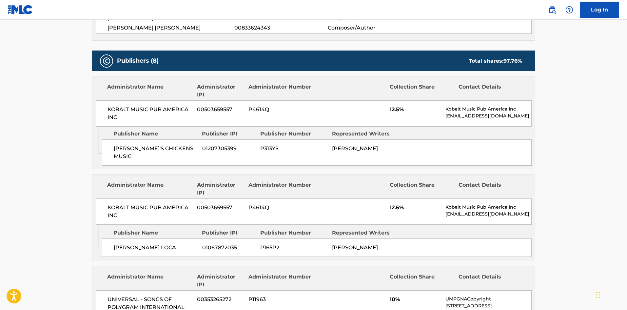
click at [117, 149] on span "RHONDA'S CHICKENS MUSIC" at bounding box center [156, 152] width 84 height 16
drag, startPoint x: 117, startPoint y: 149, endPoint x: 183, endPoint y: 149, distance: 65.9
click at [183, 149] on span "RHONDA'S CHICKENS MUSIC" at bounding box center [156, 152] width 84 height 16
copy span "RHONDA'S CHICKENS MUSIC"
